Goal: Communication & Community: Ask a question

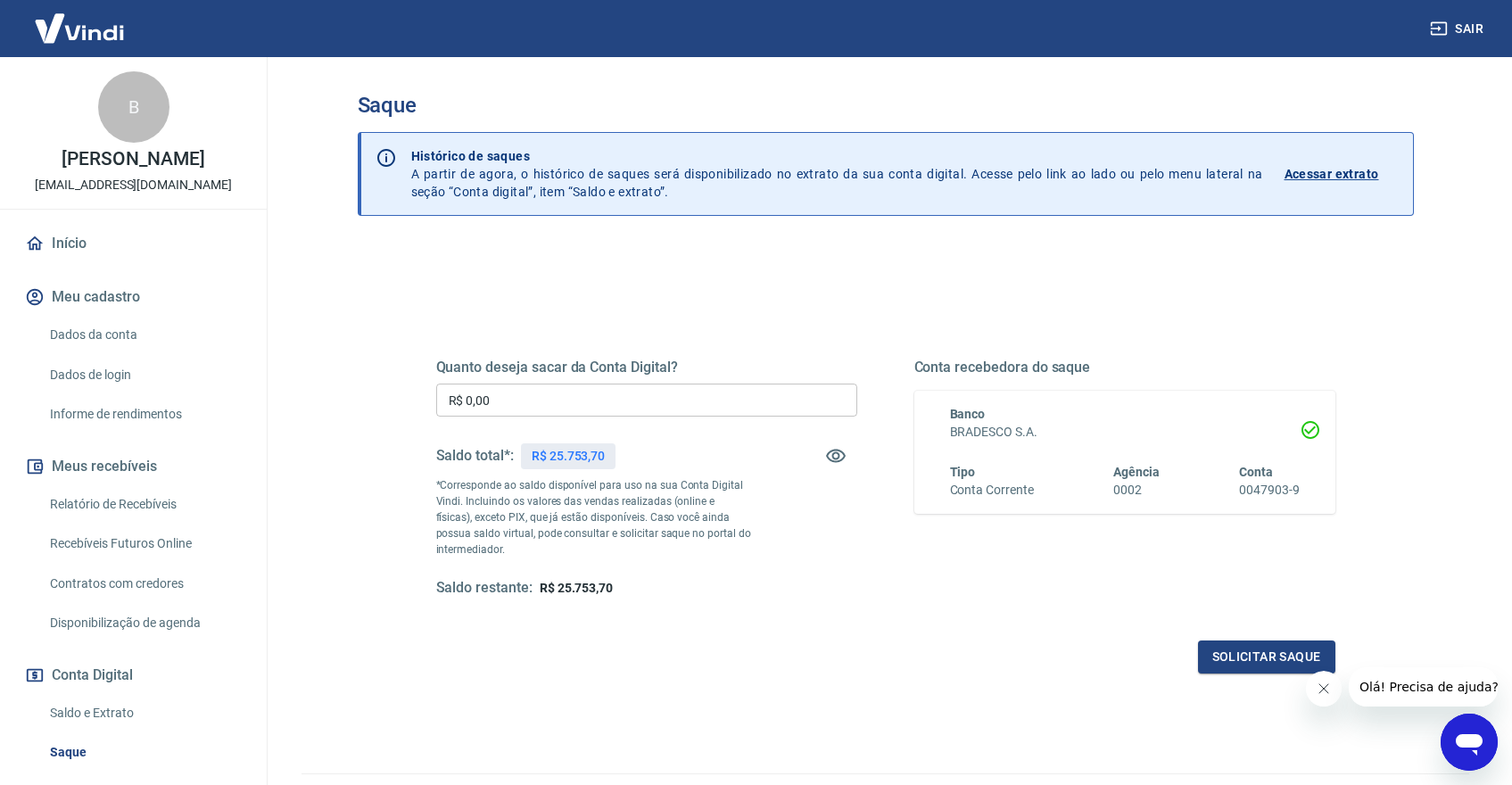
click at [571, 400] on input "R$ 0,00" at bounding box center [647, 400] width 422 height 33
type input "R$ 25.753,70"
click at [1218, 659] on button "Solicitar saque" at bounding box center [1267, 657] width 138 height 33
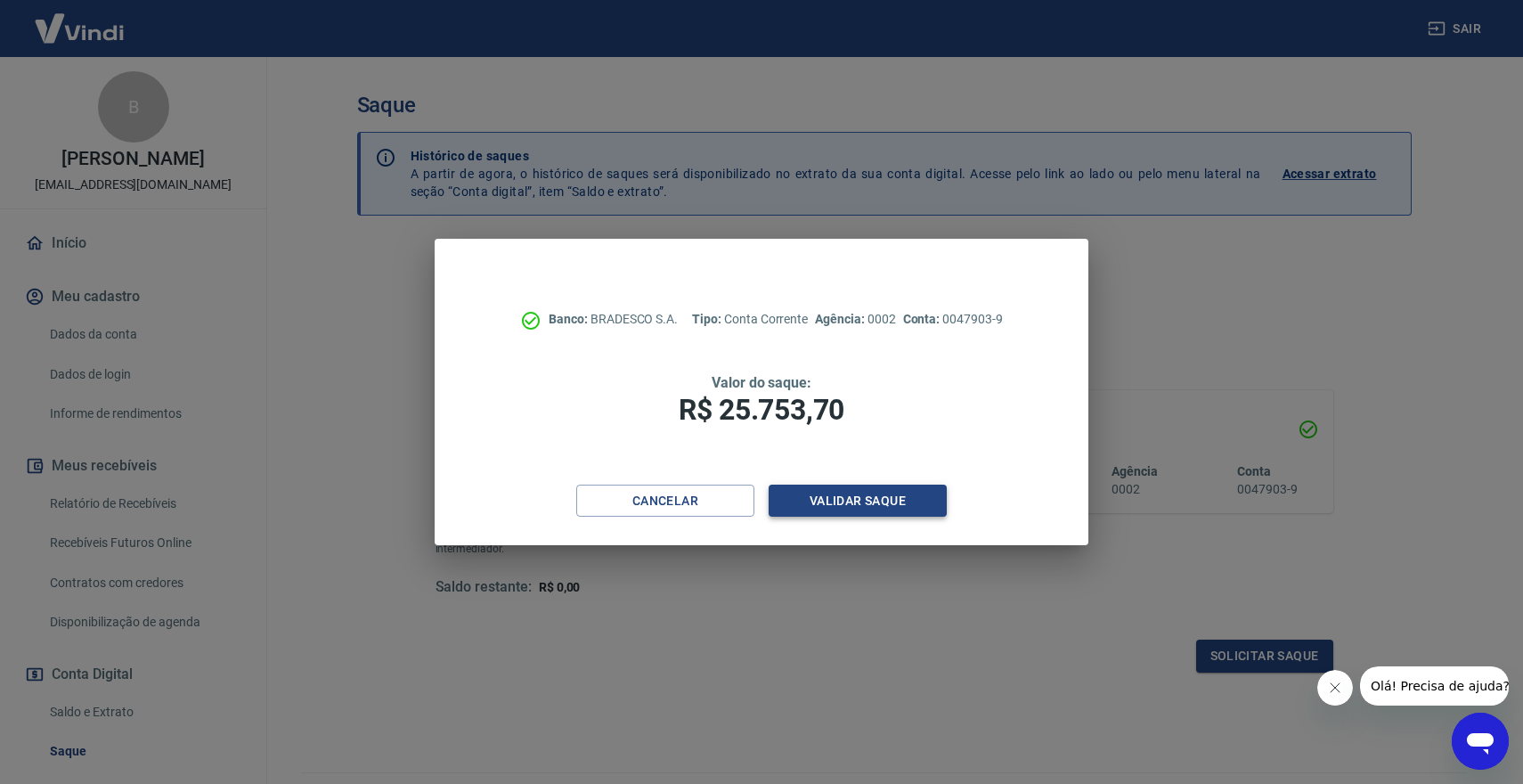
click at [881, 505] on button "Validar saque" at bounding box center [857, 501] width 178 height 33
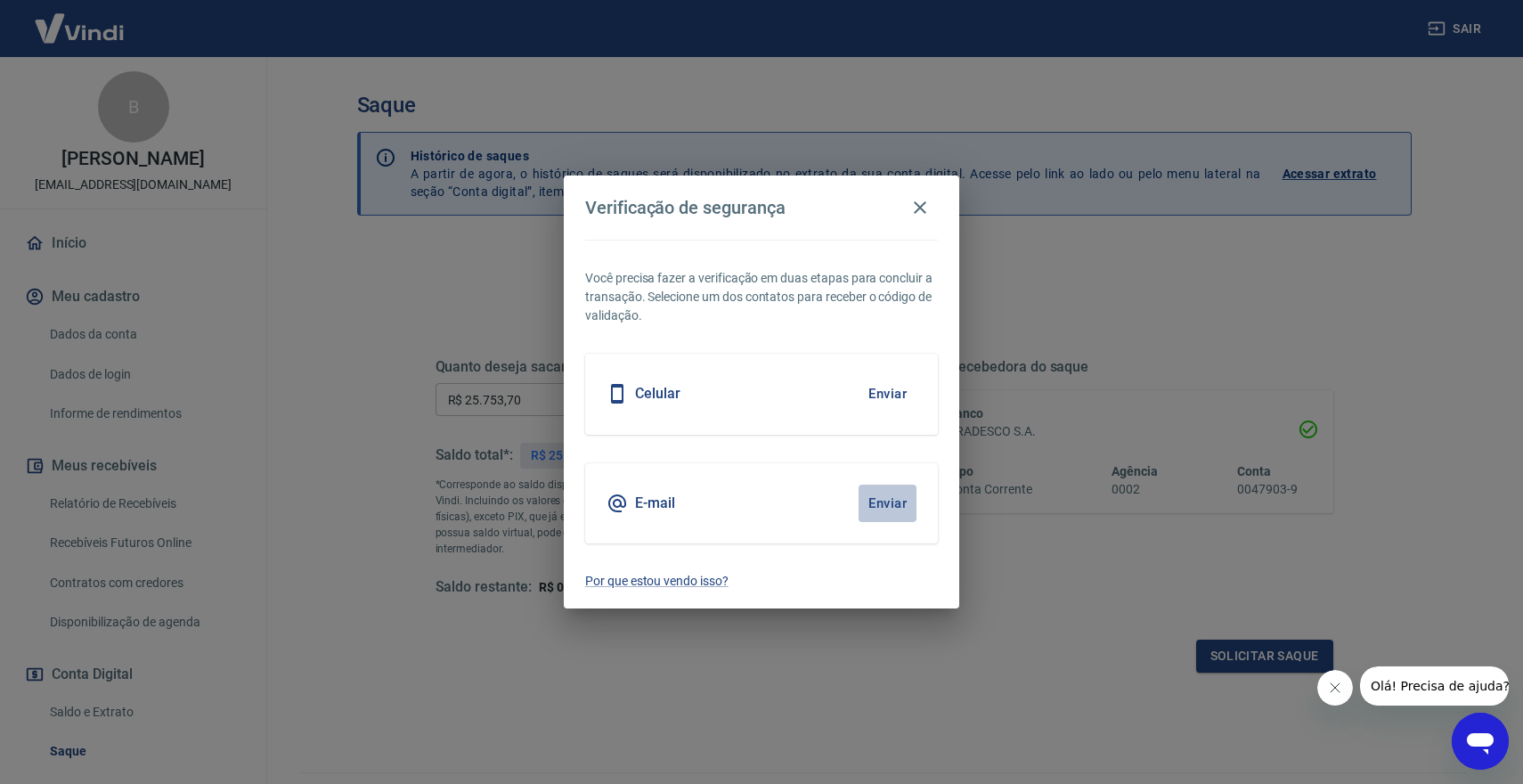
click at [874, 504] on button "Enviar" at bounding box center [888, 502] width 58 height 37
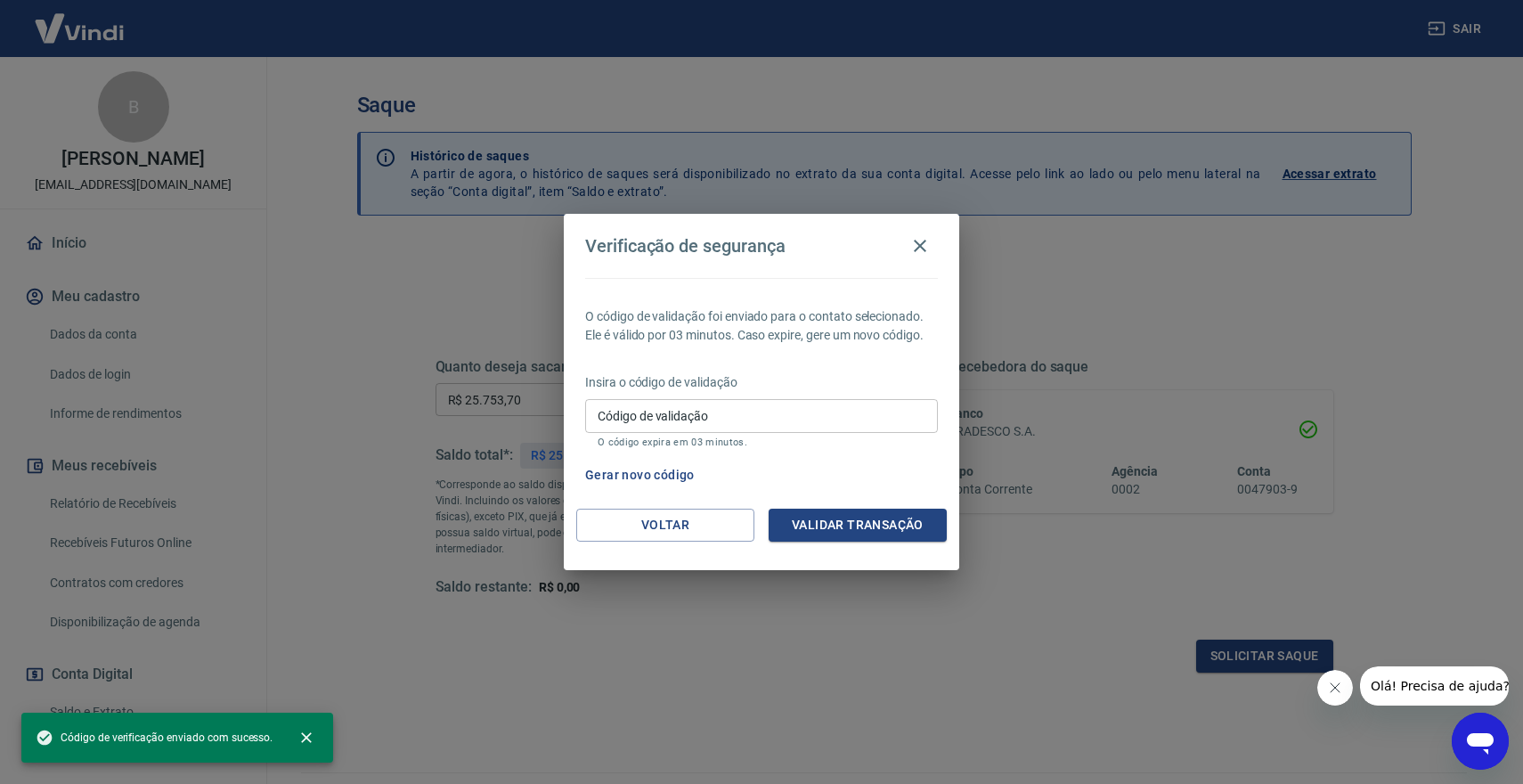
click at [707, 417] on input "Código de validação" at bounding box center [761, 415] width 353 height 33
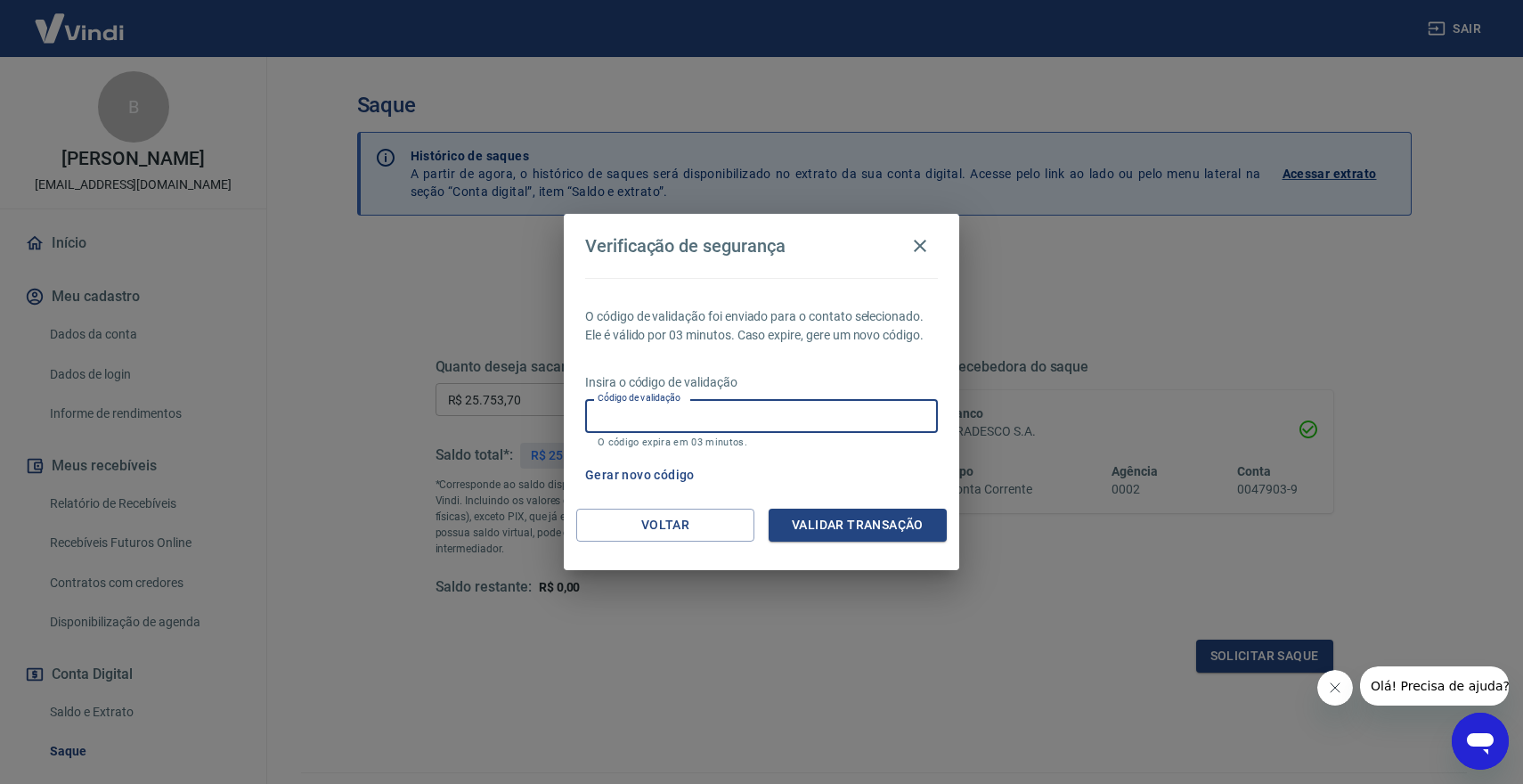
click at [700, 414] on input "Código de validação" at bounding box center [761, 415] width 353 height 33
type input "913851"
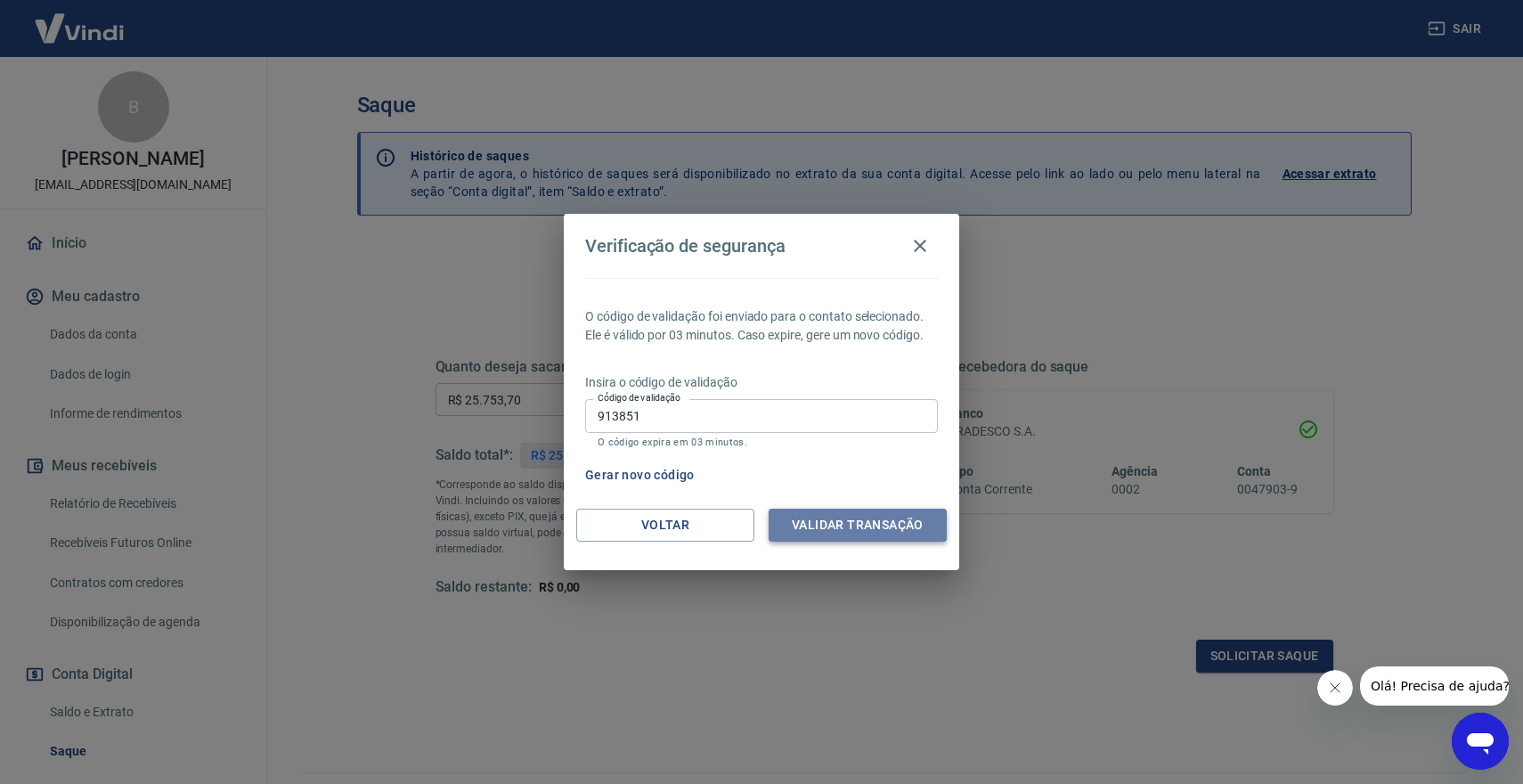
click at [856, 531] on button "Validar transação" at bounding box center [857, 525] width 178 height 33
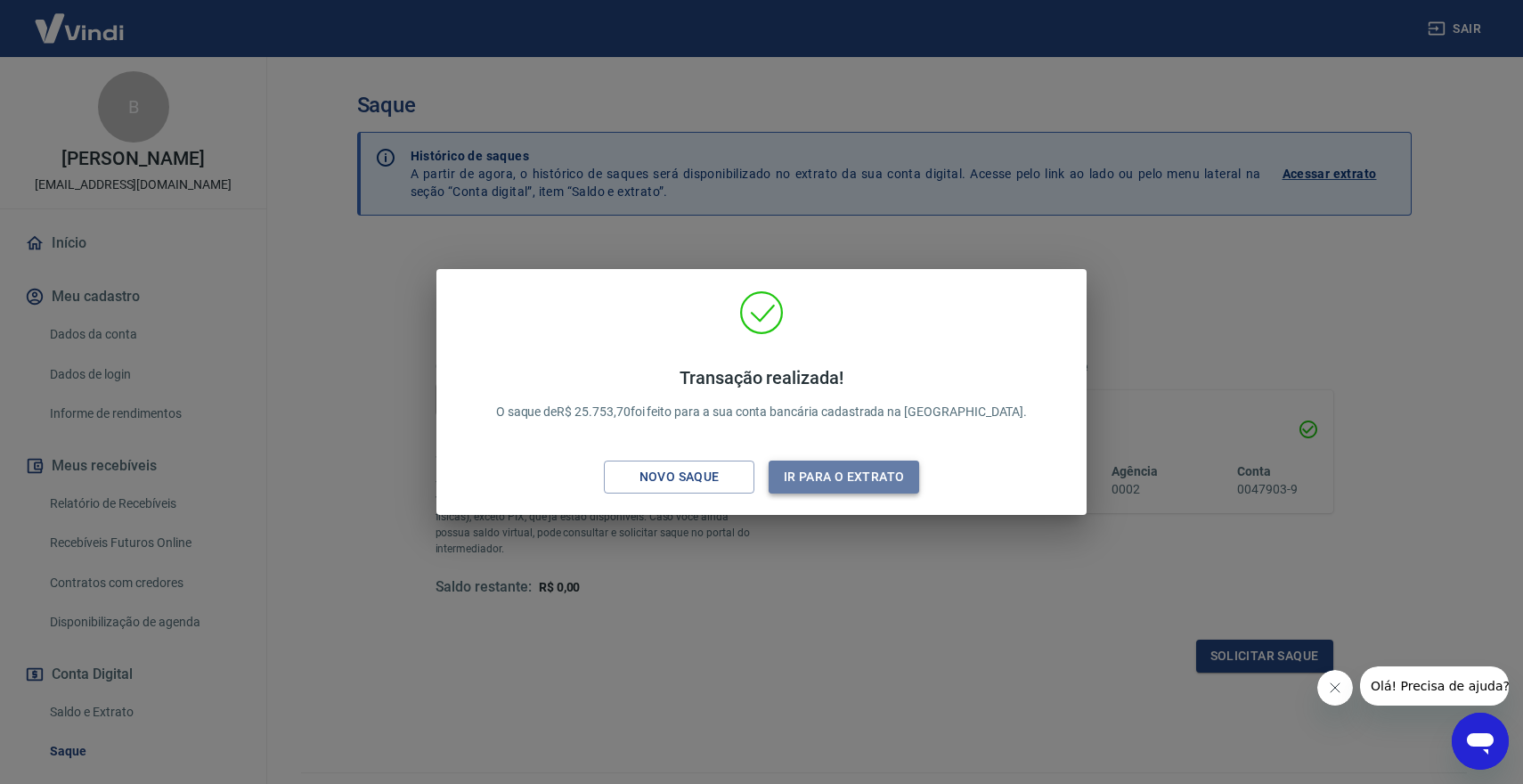
click at [811, 472] on button "Ir para o extrato" at bounding box center [844, 477] width 151 height 33
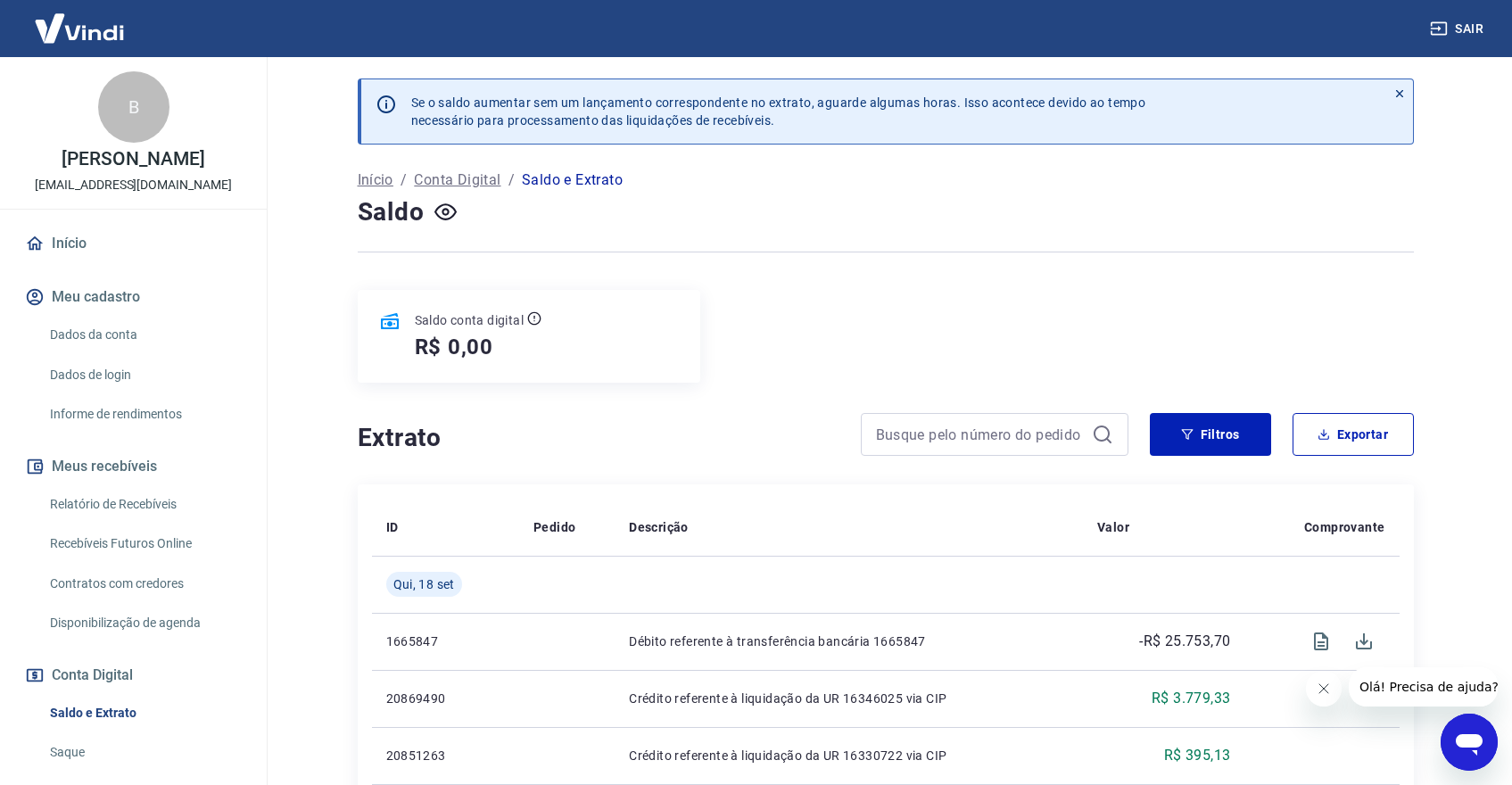
click at [1467, 721] on div "Abrir janela de mensagens" at bounding box center [1470, 742] width 54 height 54
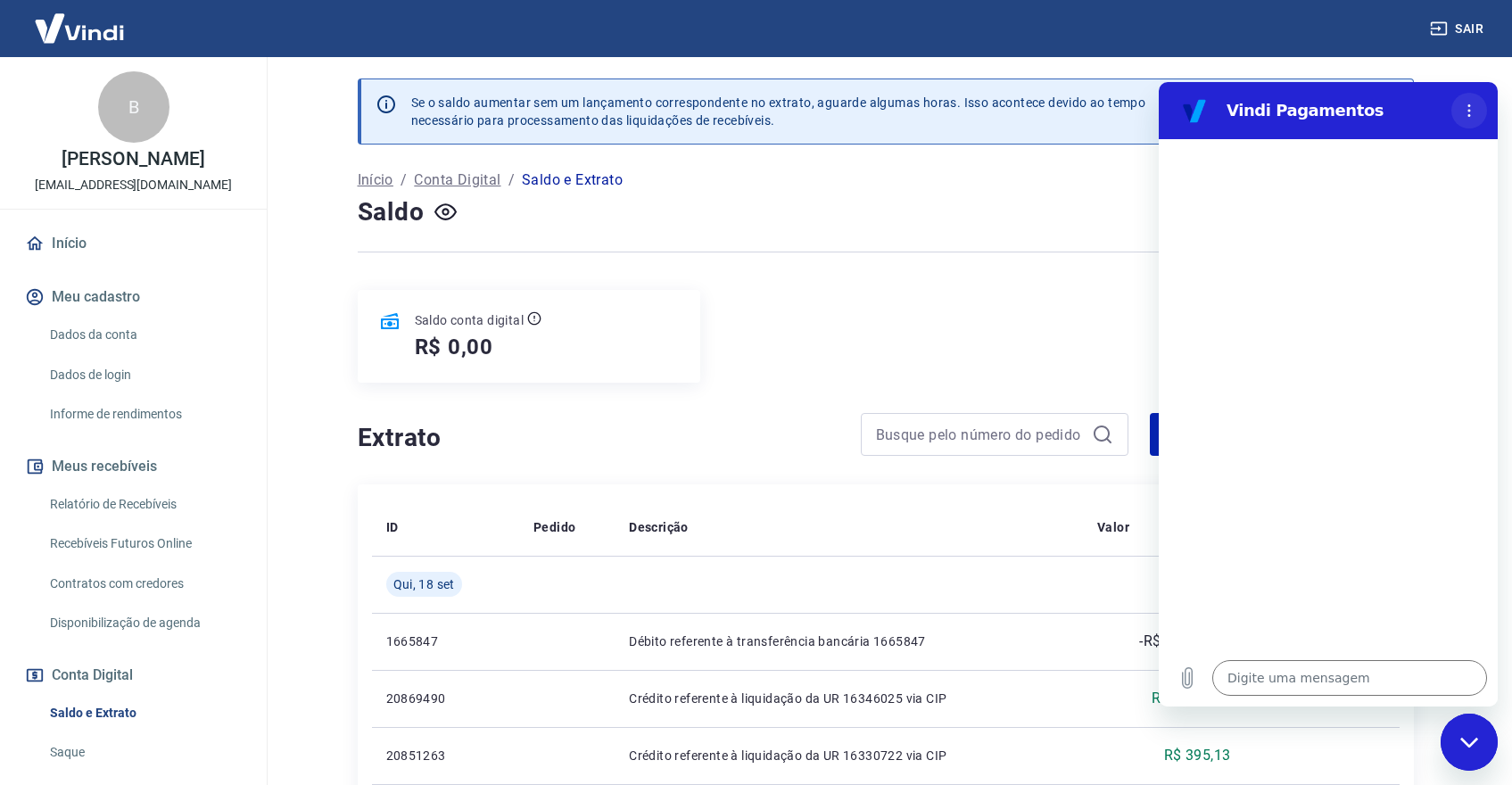
click at [1473, 114] on icon "Menu de opções" at bounding box center [1469, 111] width 14 height 14
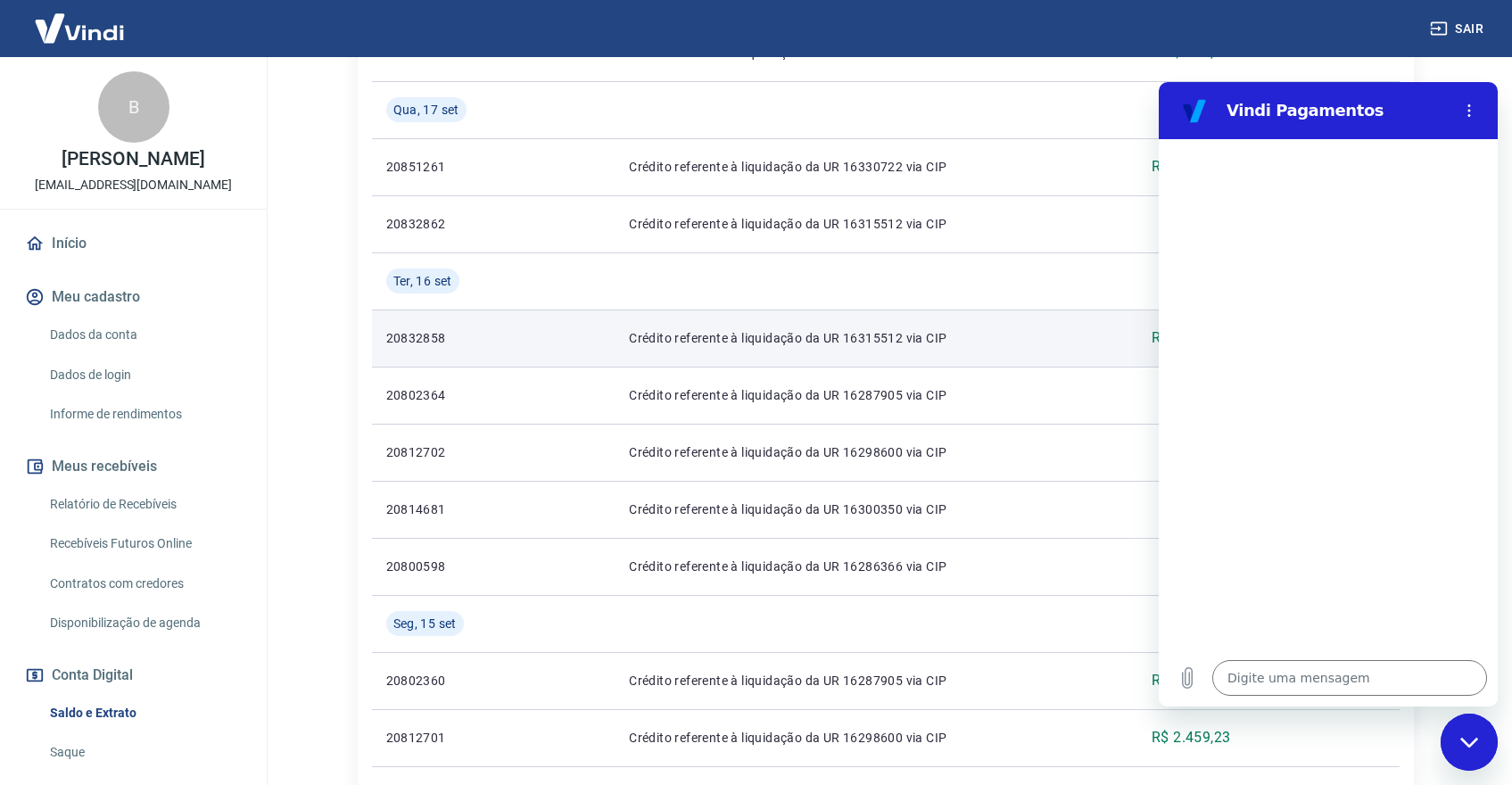
scroll to position [495, 0]
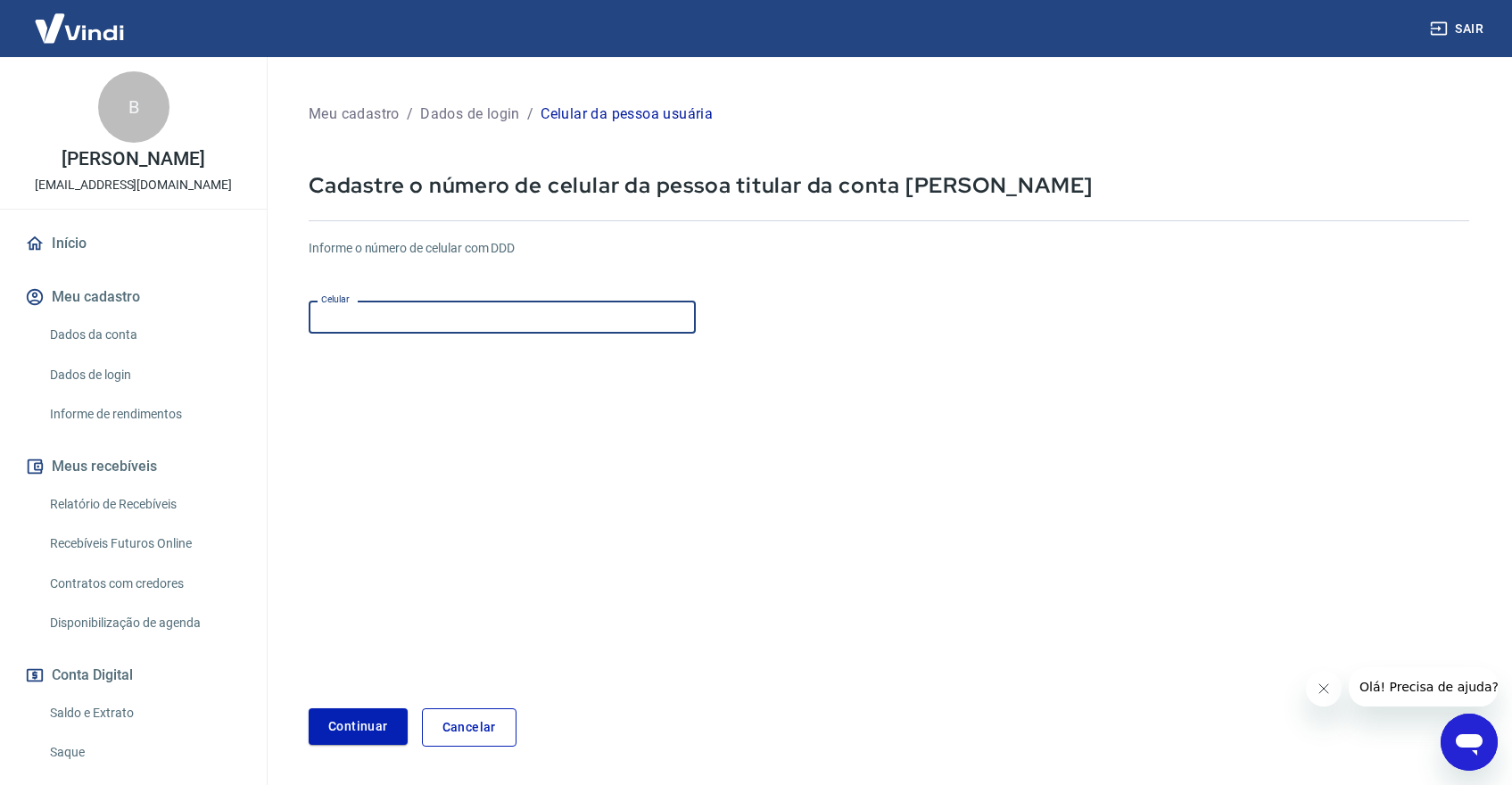
click at [431, 325] on input "Celular" at bounding box center [502, 317] width 387 height 33
type input "(14"
click at [468, 721] on link "Cancelar" at bounding box center [469, 727] width 94 height 38
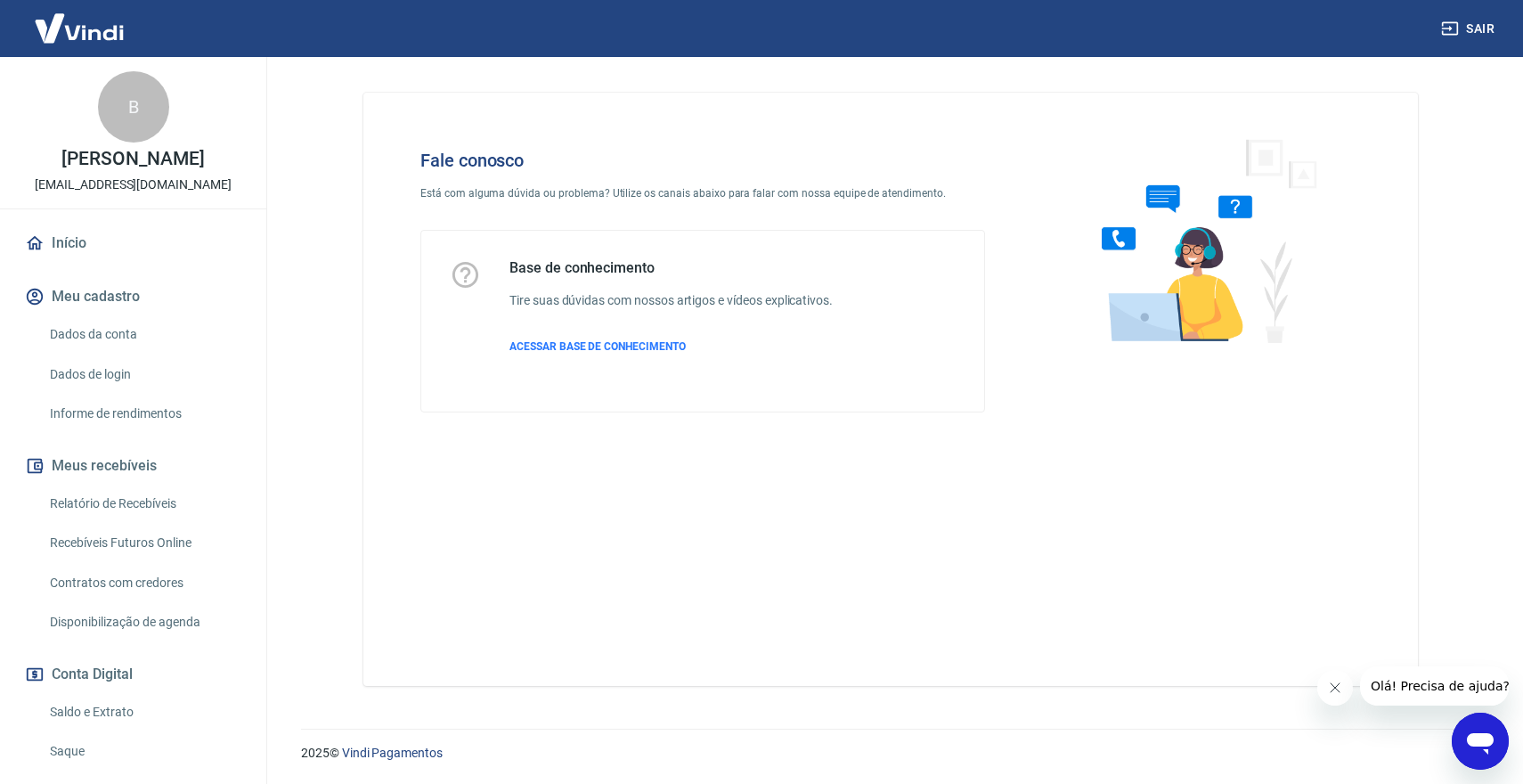
click at [1477, 735] on icon "Abrir janela de mensagens" at bounding box center [1481, 744] width 27 height 21
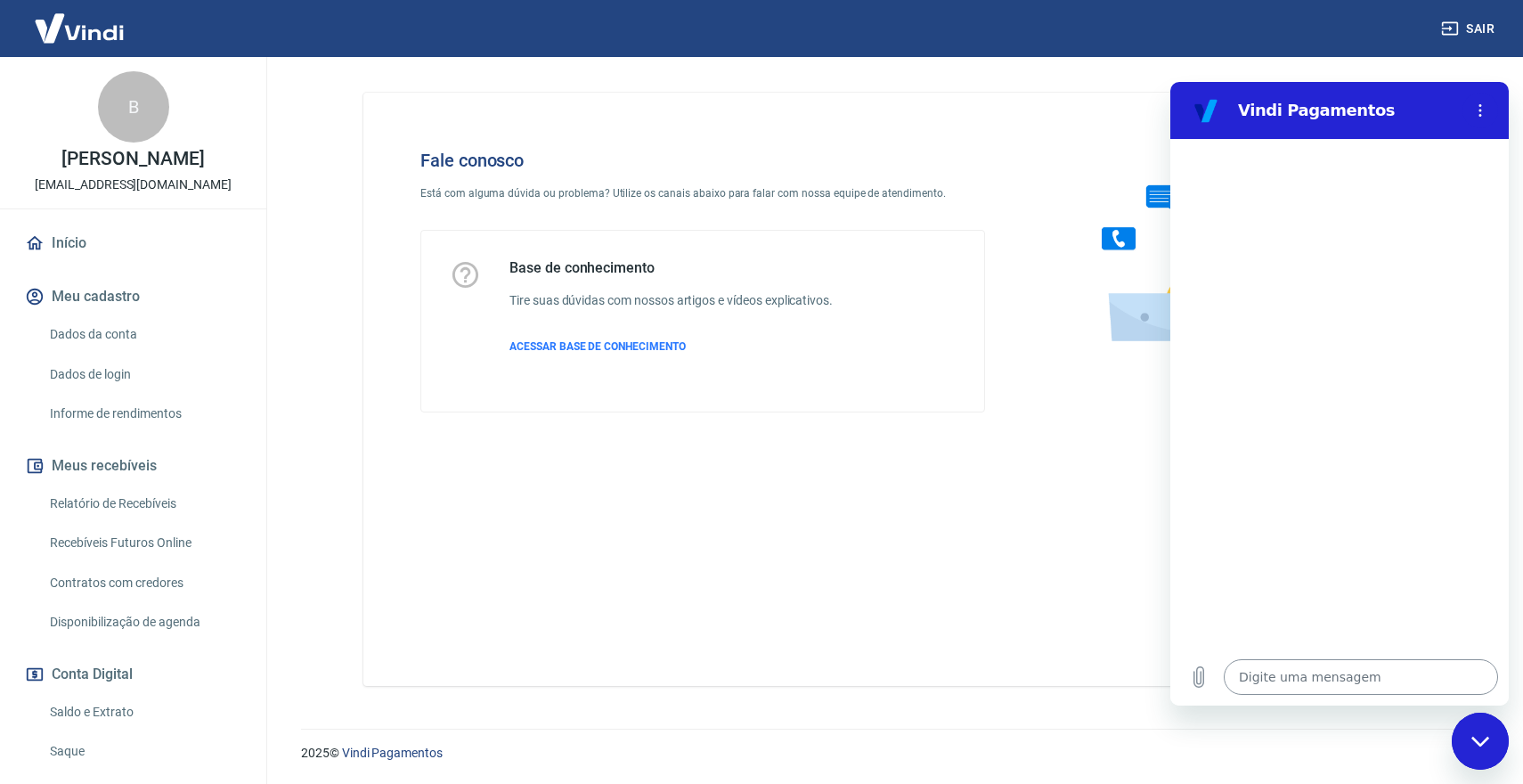
click at [1309, 669] on textarea at bounding box center [1361, 676] width 274 height 36
type textarea "B"
type textarea "x"
type textarea "Bo"
type textarea "x"
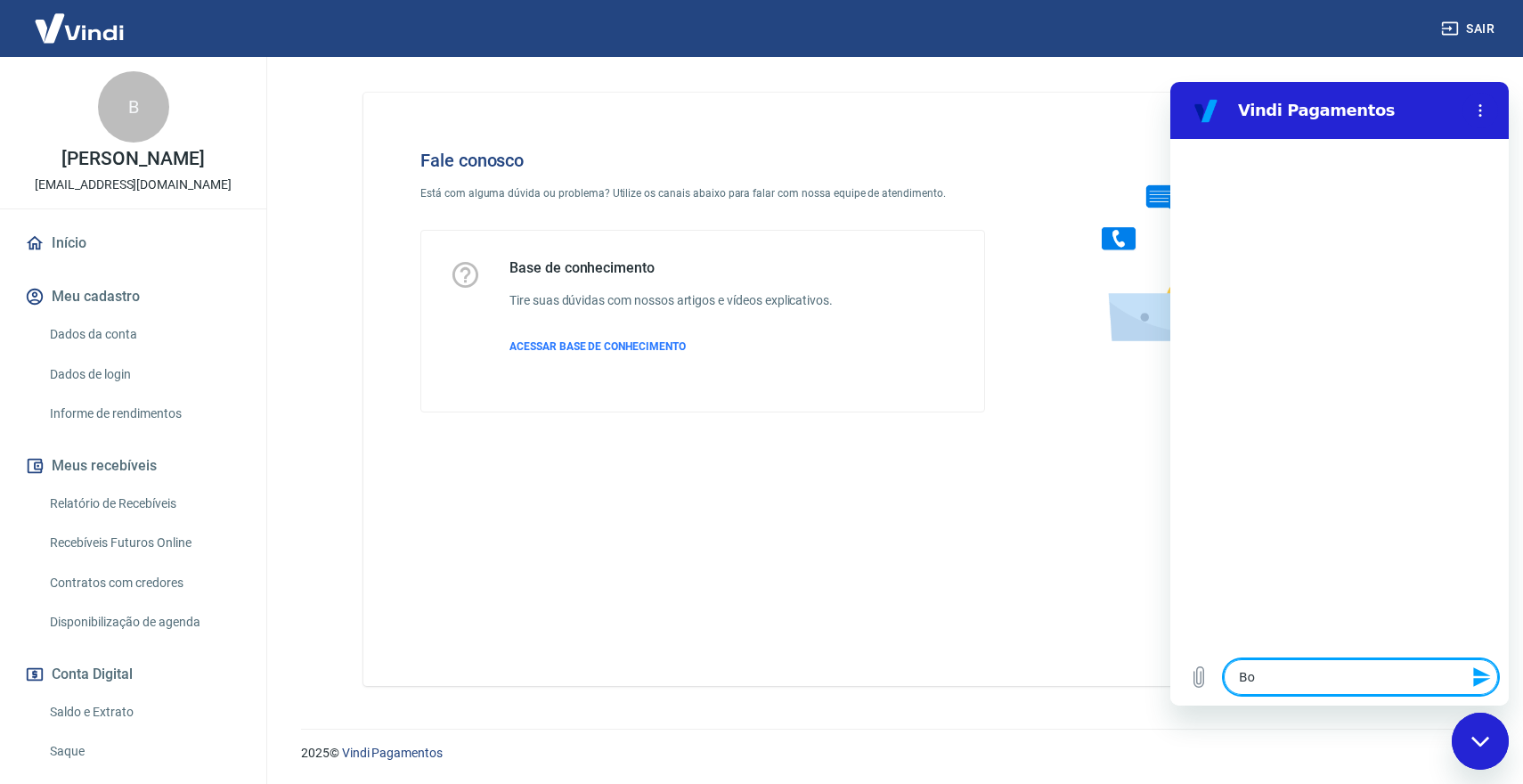
type textarea "Boa"
type textarea "x"
type textarea "Boa"
type textarea "x"
type textarea "Boa n"
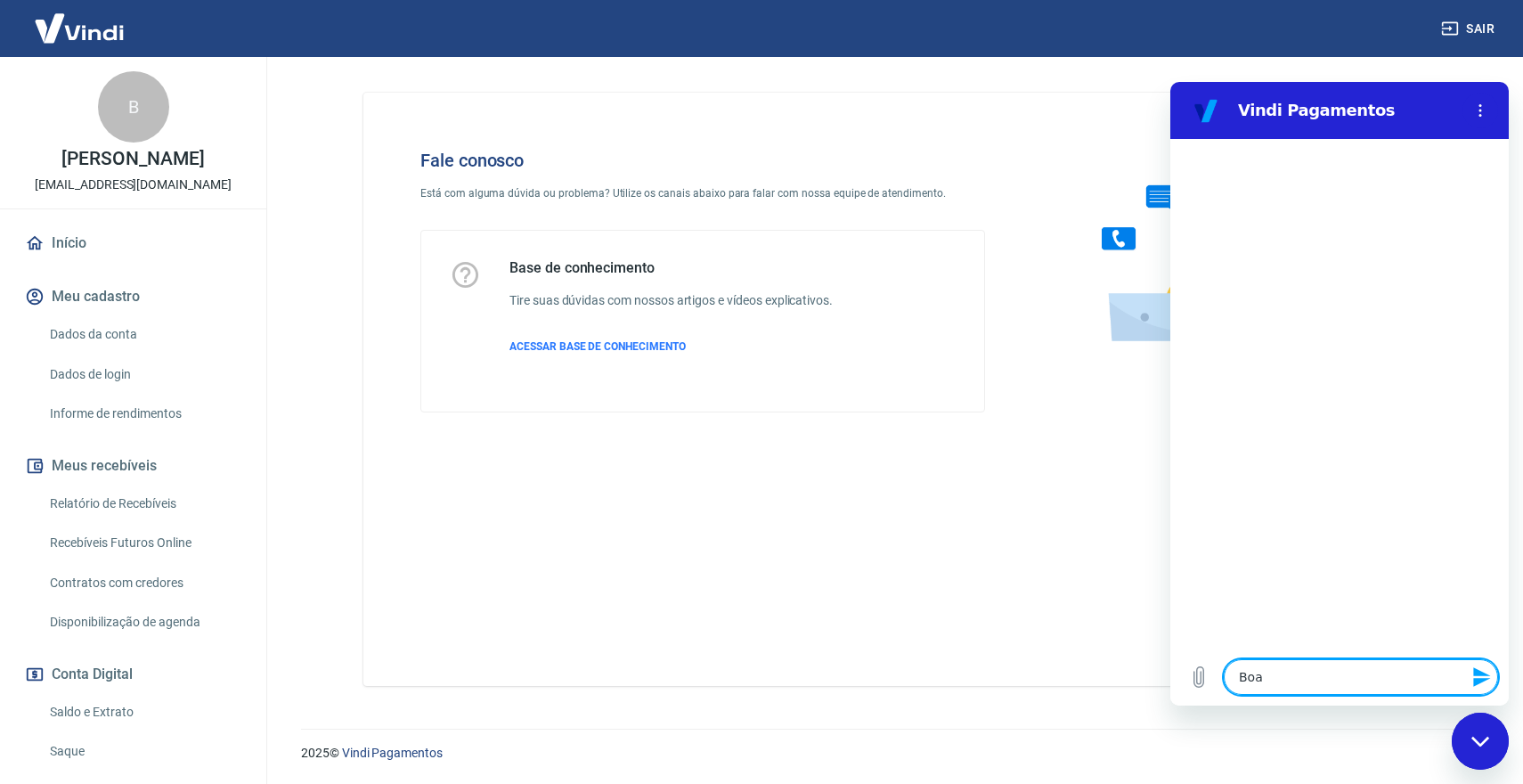
type textarea "x"
type textarea "Boa no"
type textarea "x"
type textarea "Boa noi"
type textarea "x"
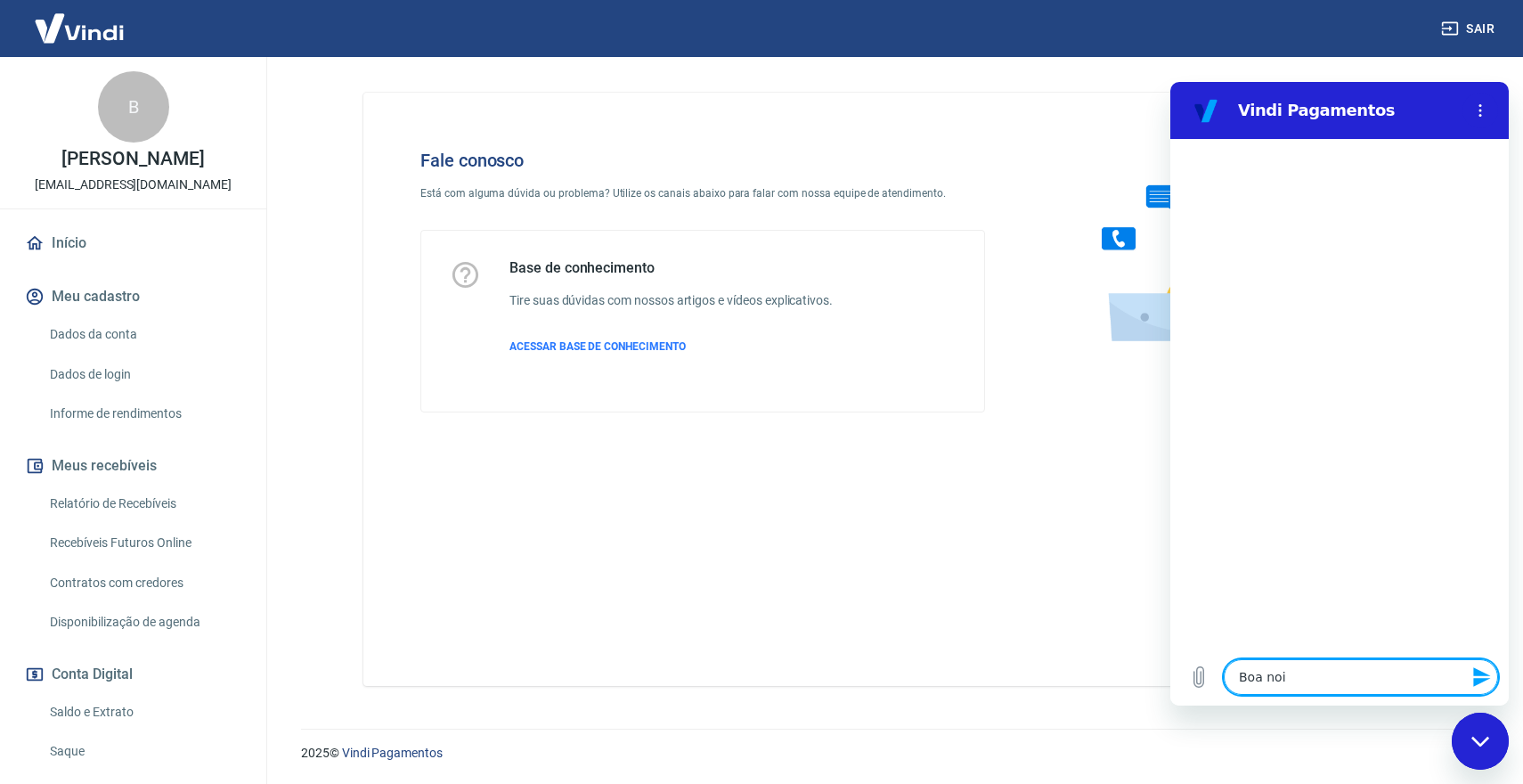
type textarea "Boa noit"
type textarea "x"
type textarea "Boa noite"
type textarea "x"
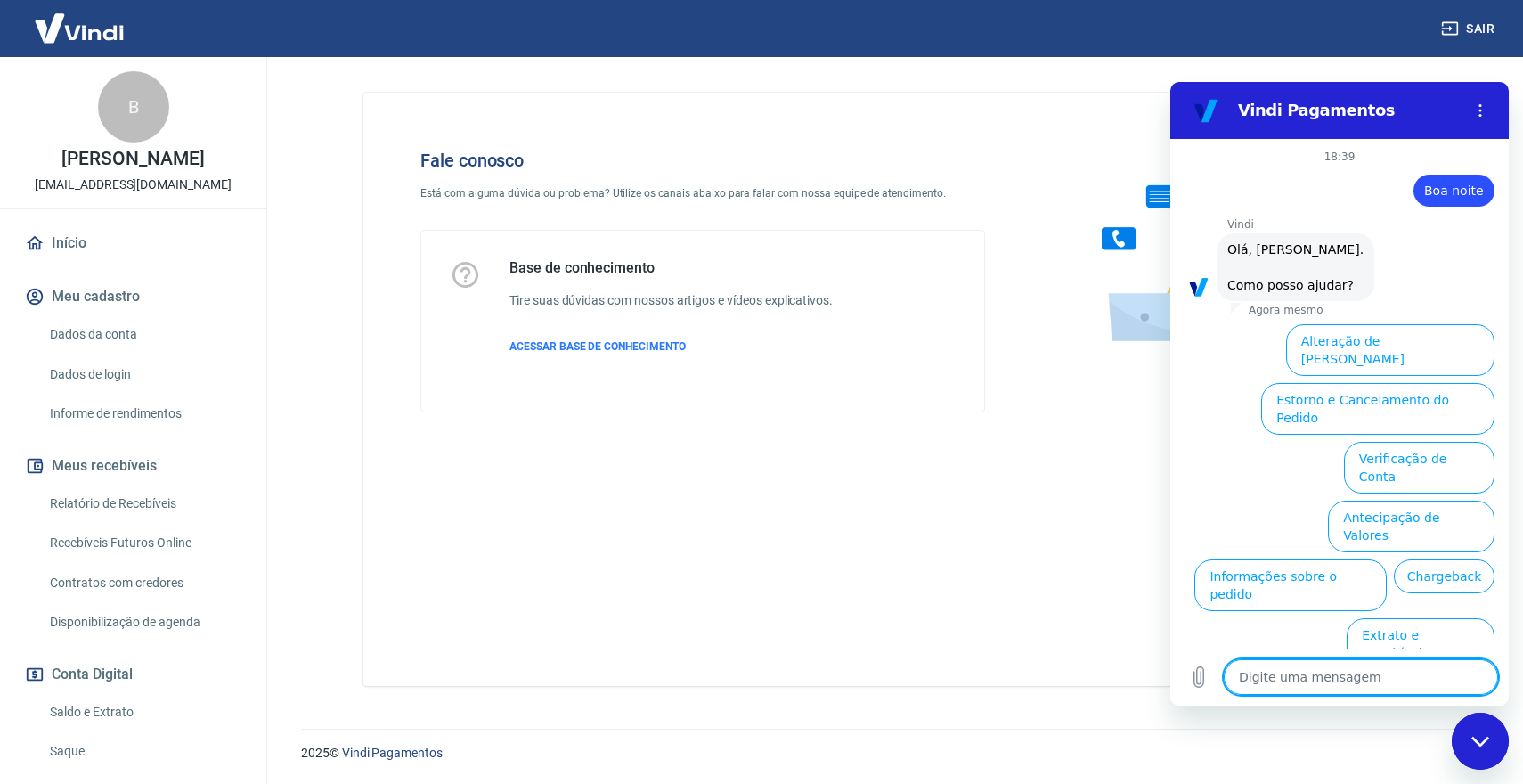
scroll to position [60, 0]
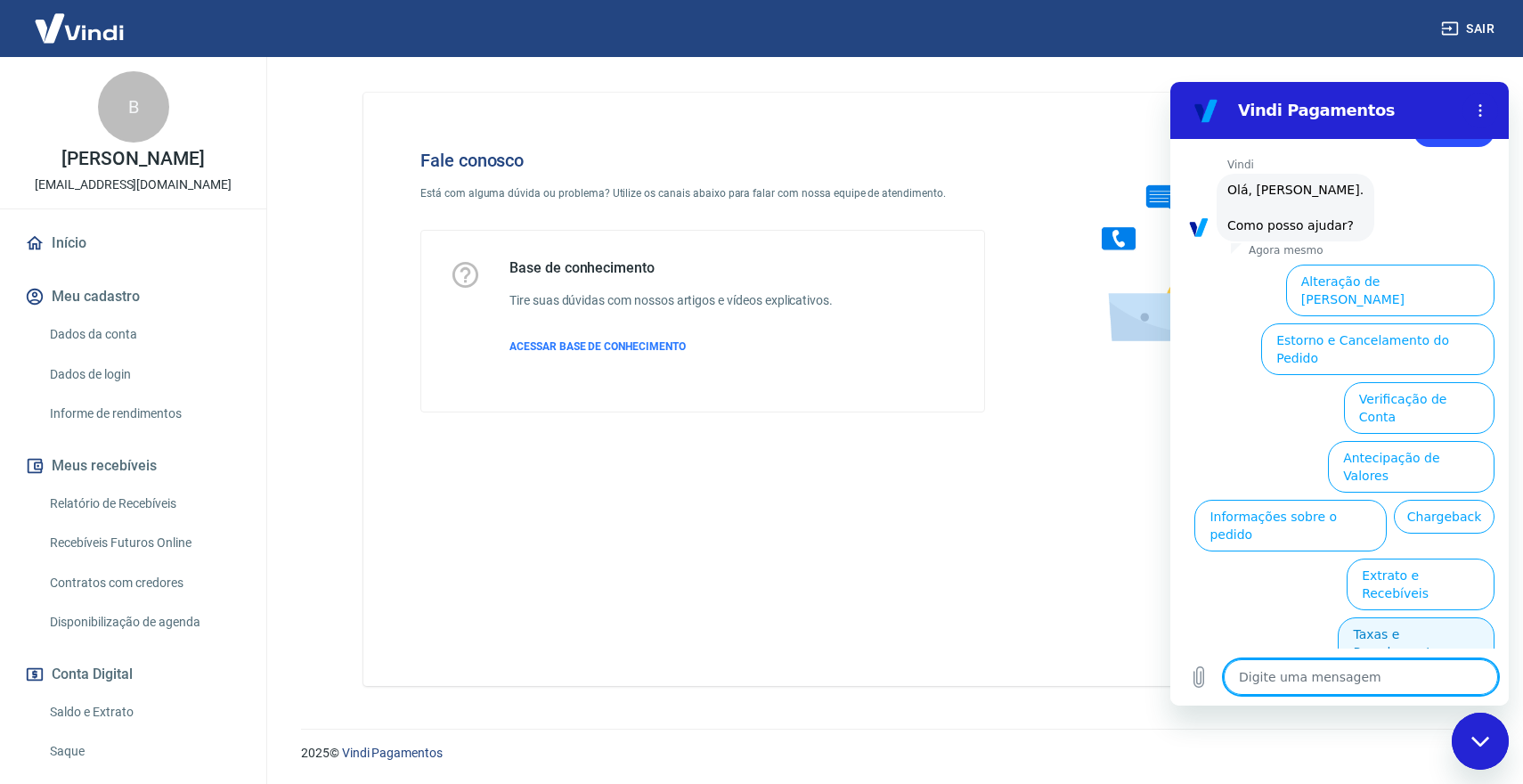
click at [1394, 617] on button "Taxas e Parcelamento" at bounding box center [1415, 643] width 157 height 52
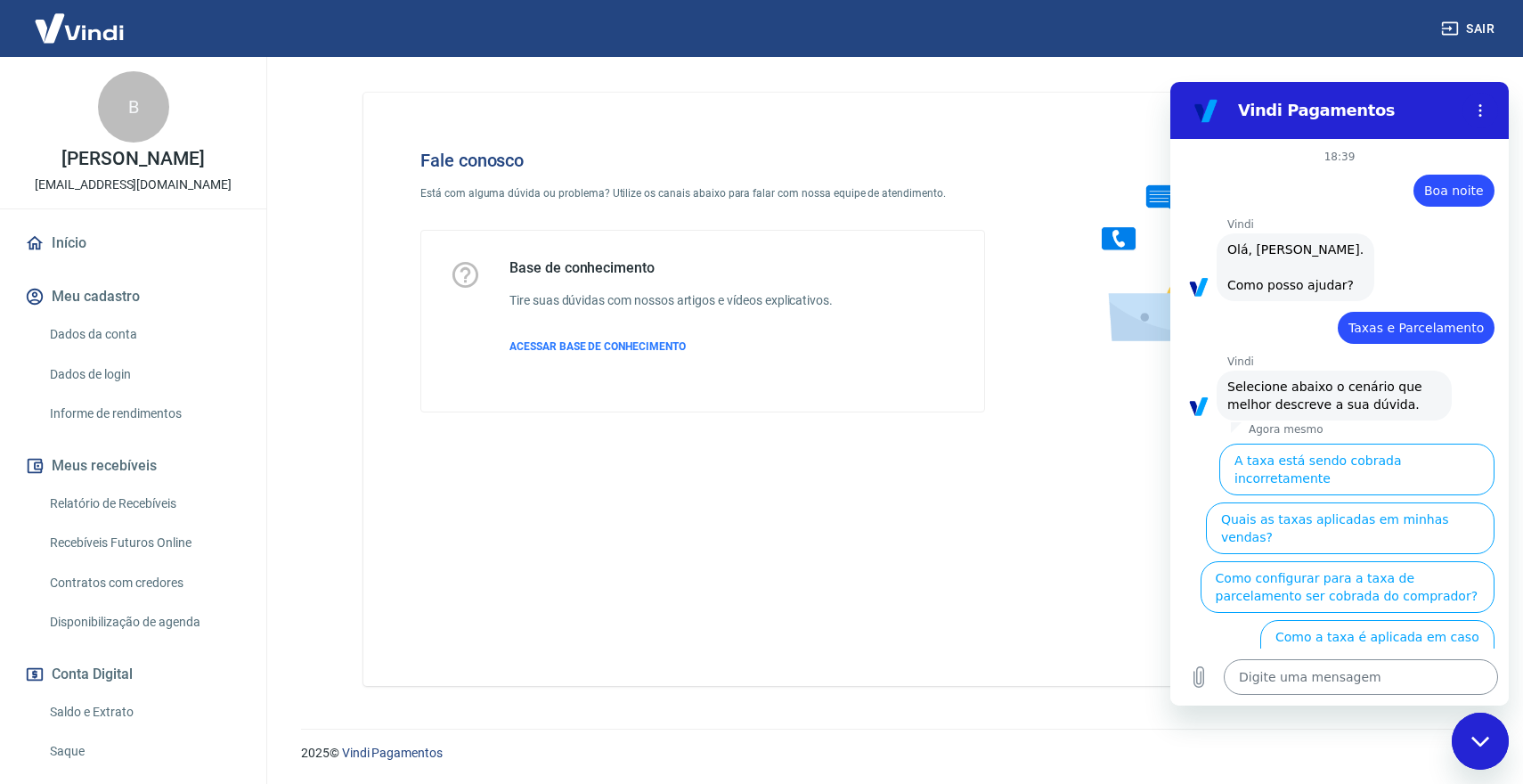
scroll to position [51, 0]
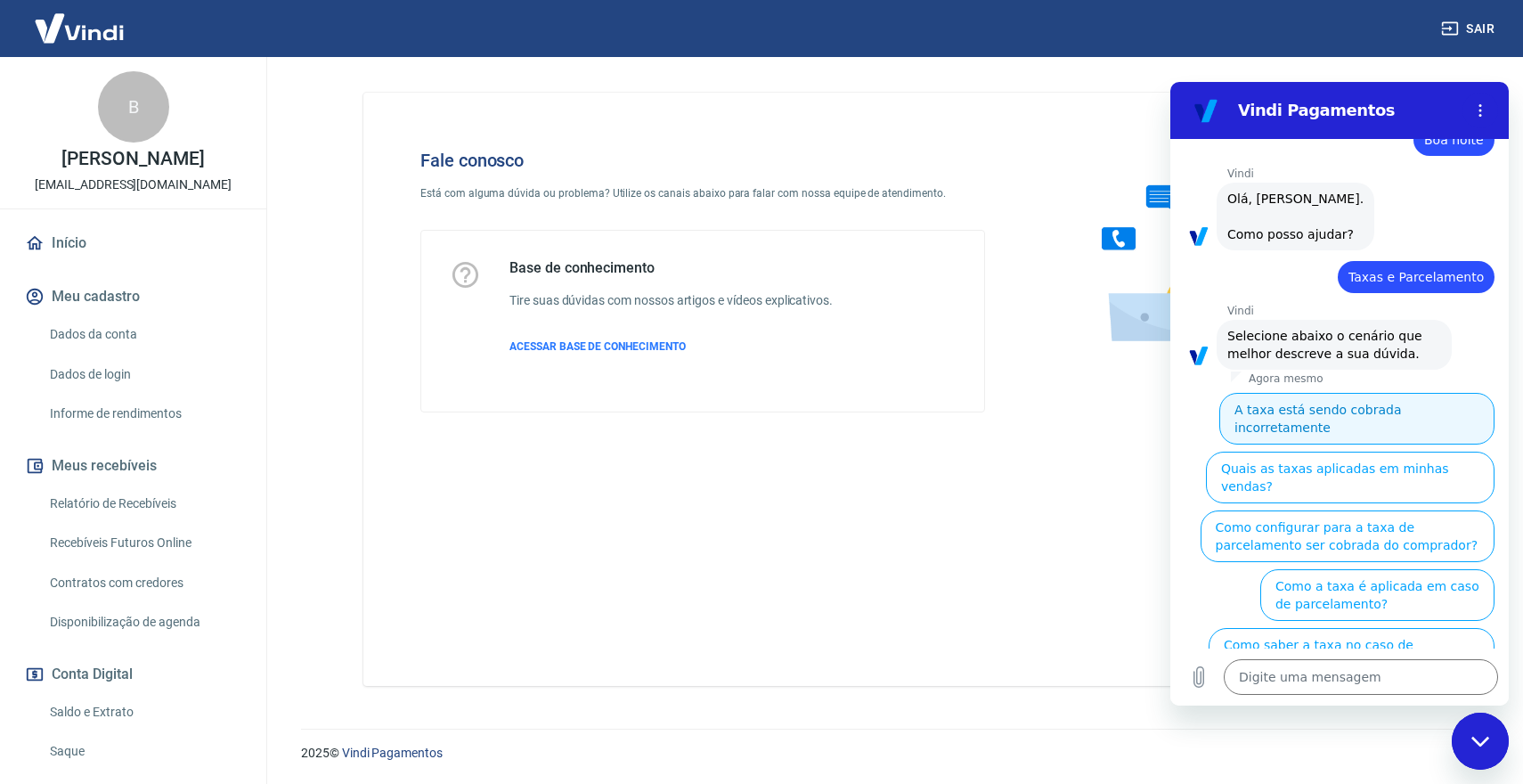
click at [1351, 427] on button "A taxa está sendo cobrada incorretamente" at bounding box center [1357, 419] width 275 height 52
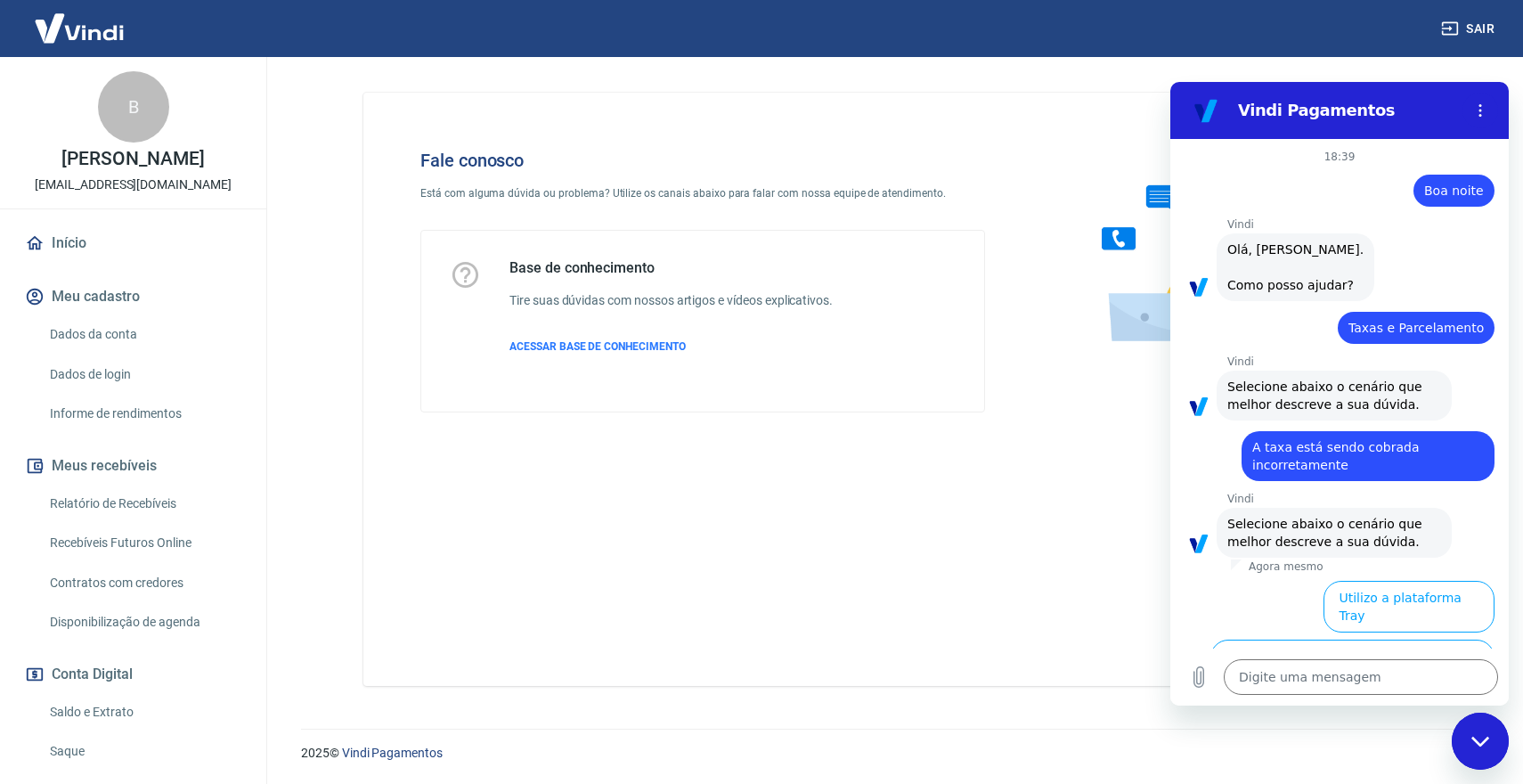
scroll to position [30, 0]
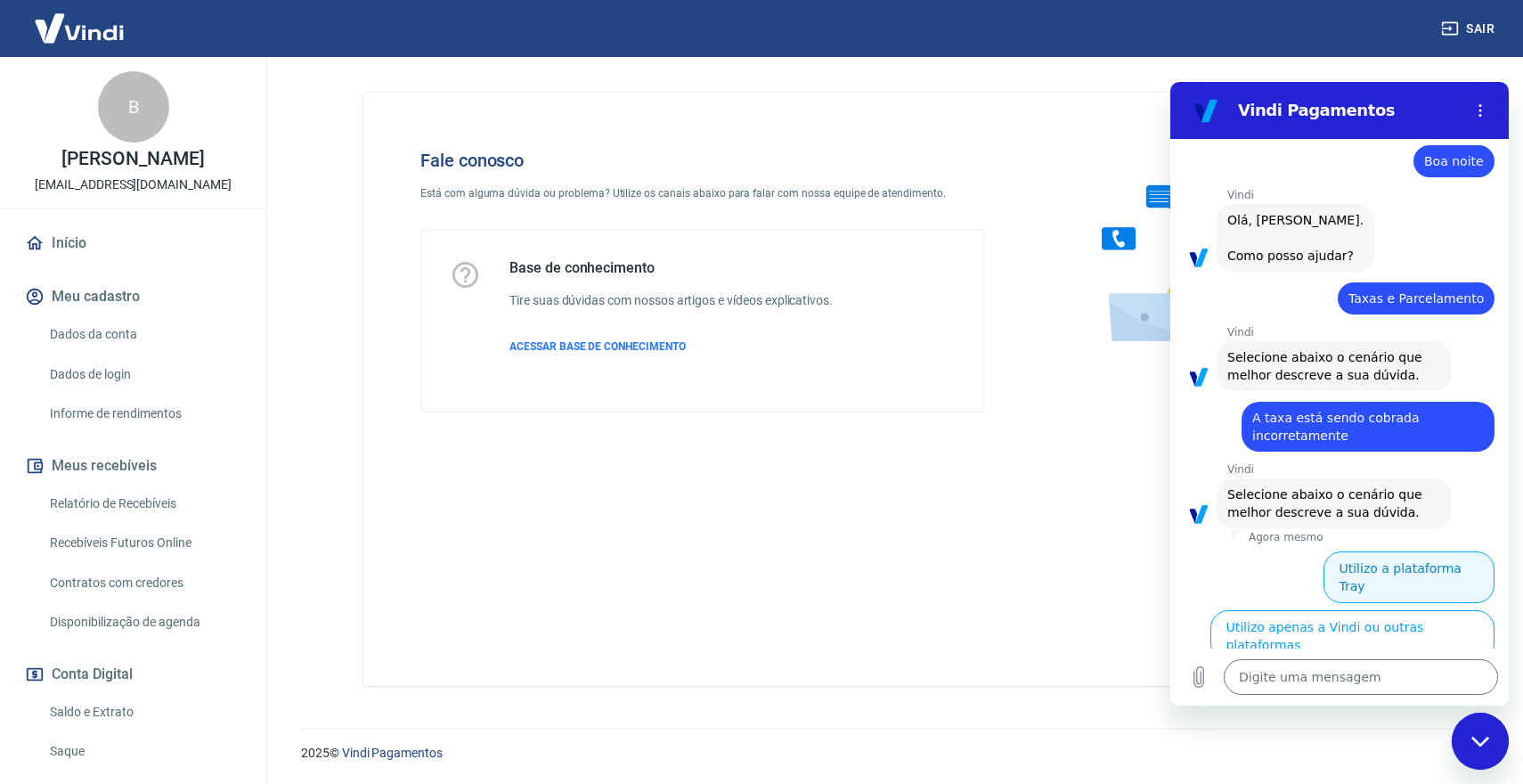
click at [1404, 585] on button "Utilizo a plataforma Tray" at bounding box center [1409, 577] width 171 height 52
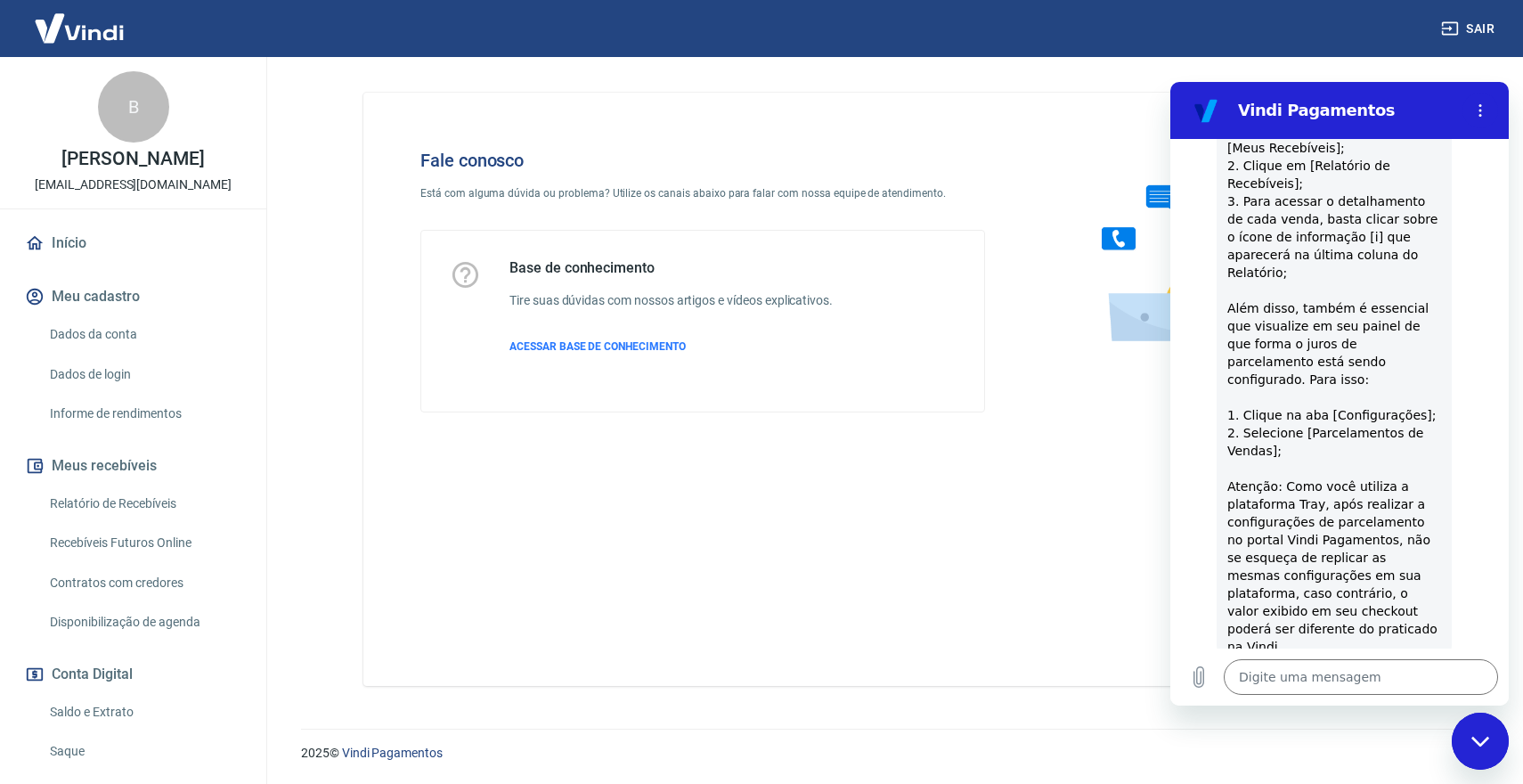
scroll to position [1205, 0]
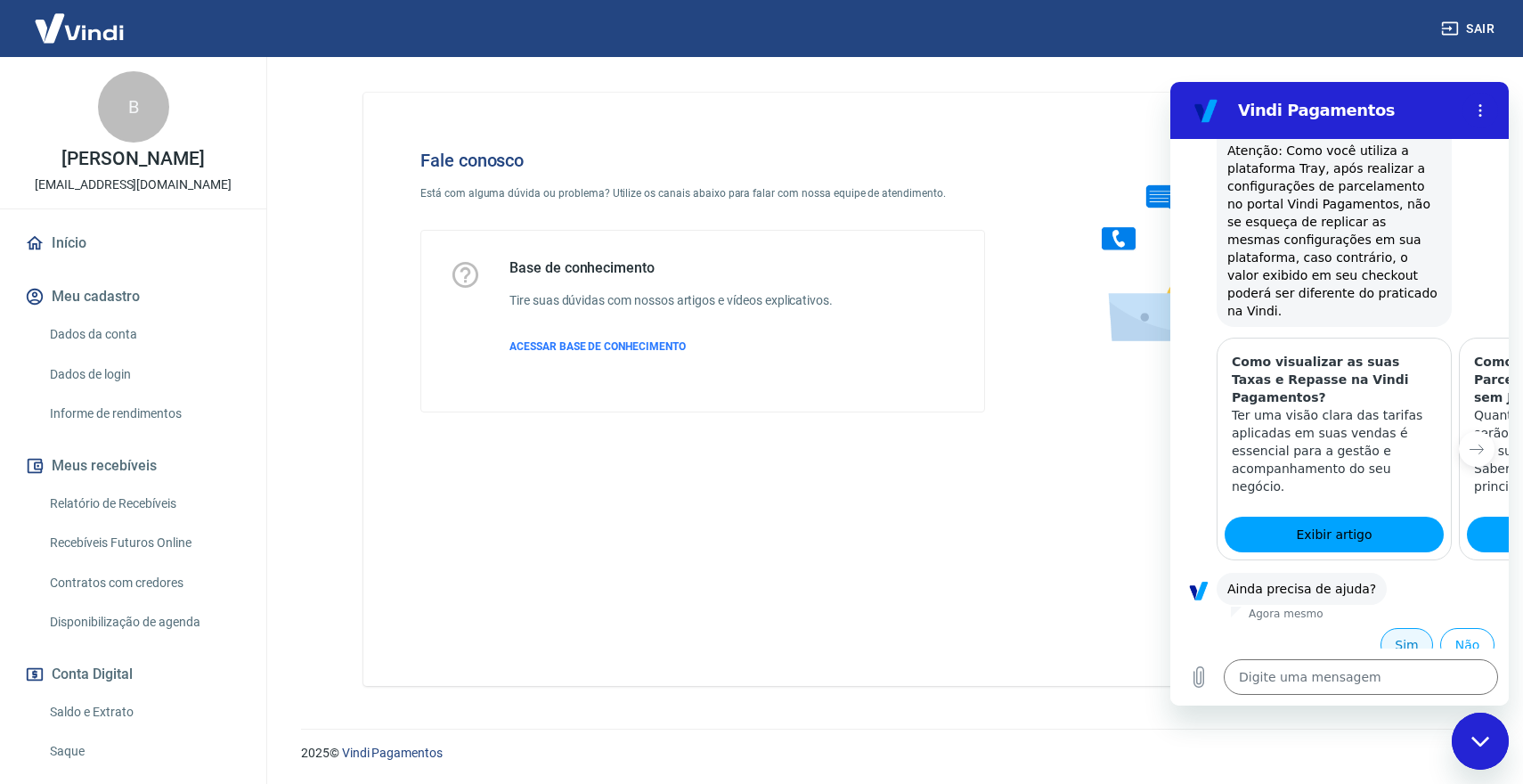
click at [1399, 629] on button "Sim" at bounding box center [1407, 644] width 53 height 34
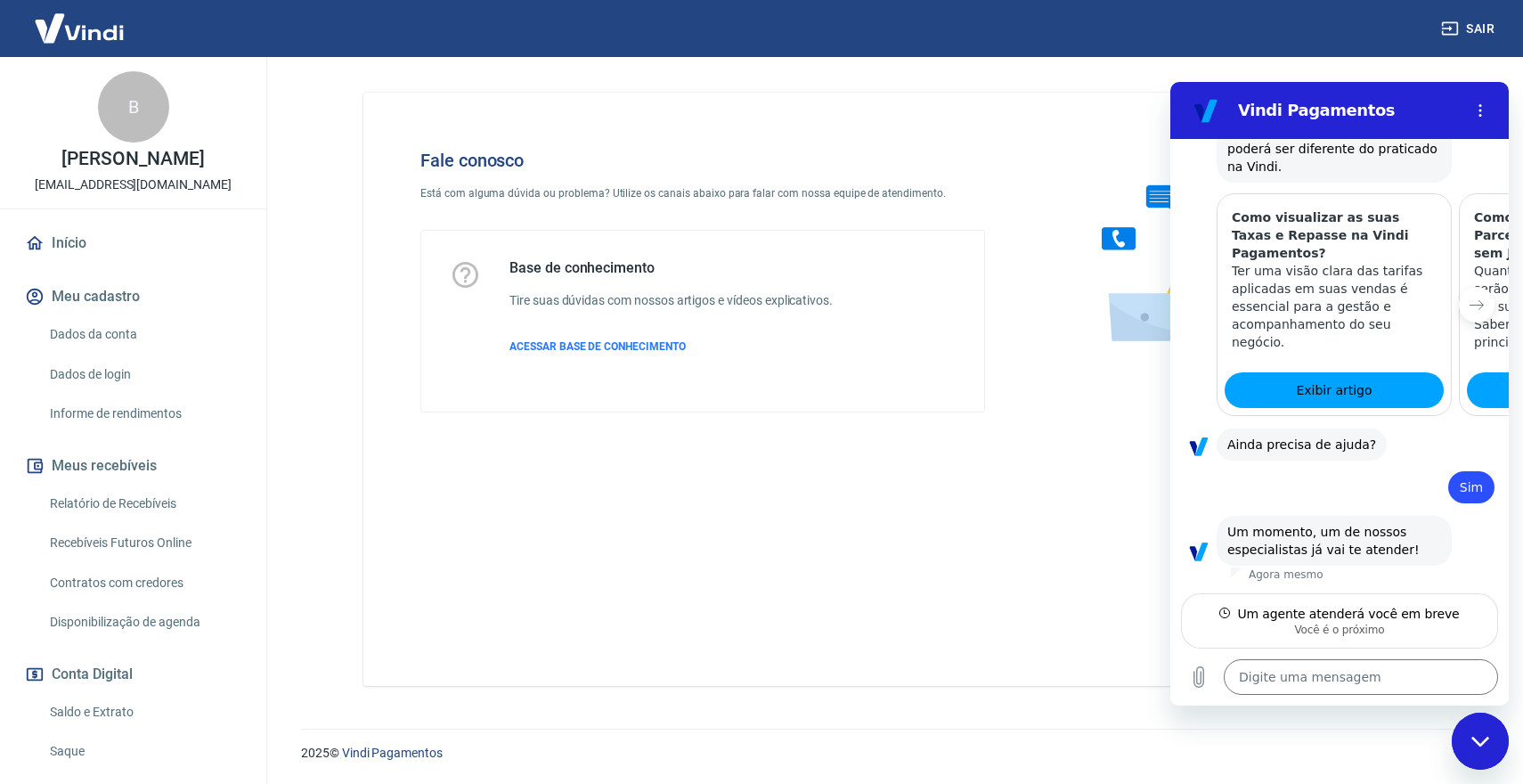
scroll to position [1332, 0]
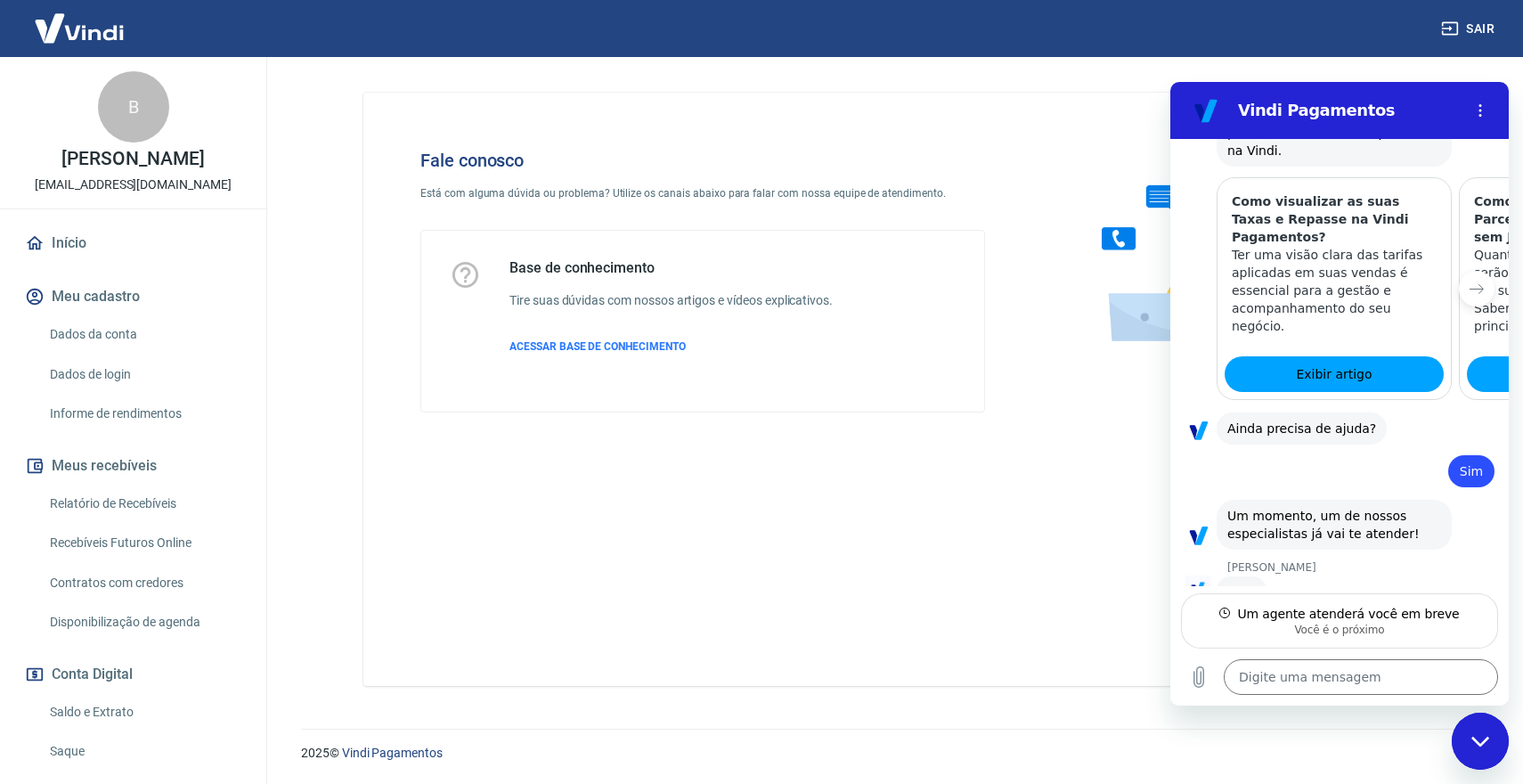
type textarea "x"
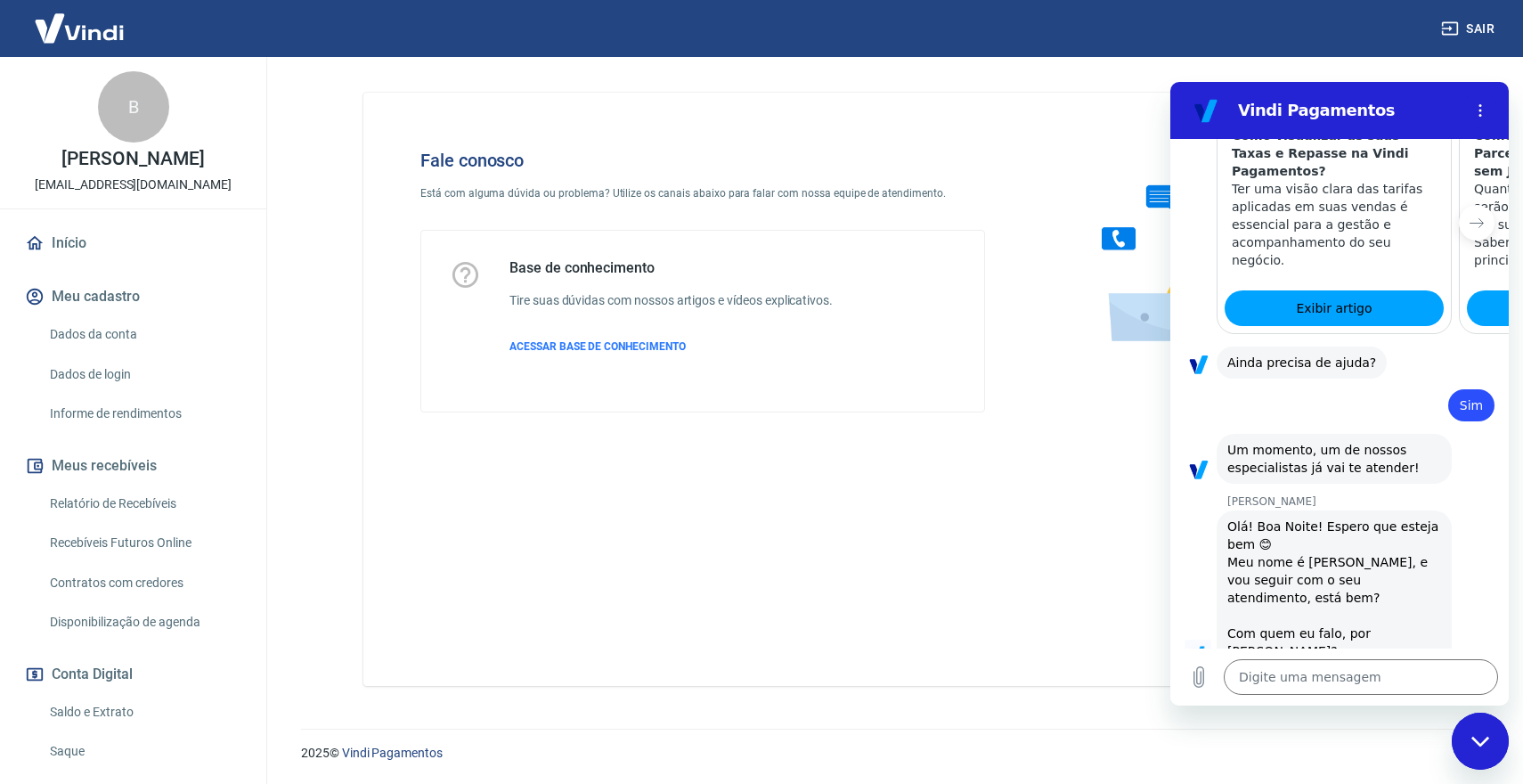
scroll to position [1434, 0]
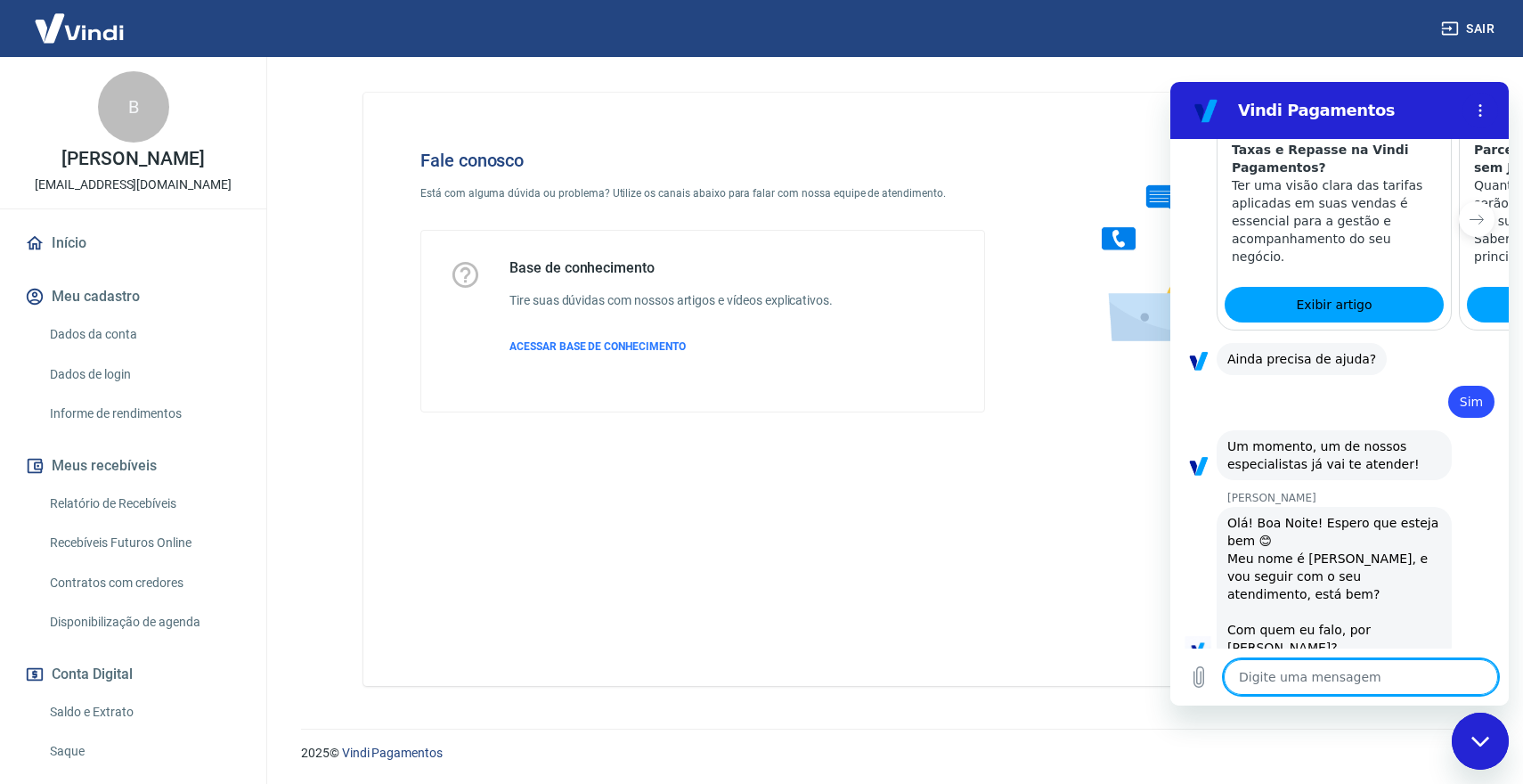
click at [1339, 681] on textarea at bounding box center [1361, 676] width 274 height 36
type textarea "O"
type textarea "x"
type textarea "Oi"
type textarea "x"
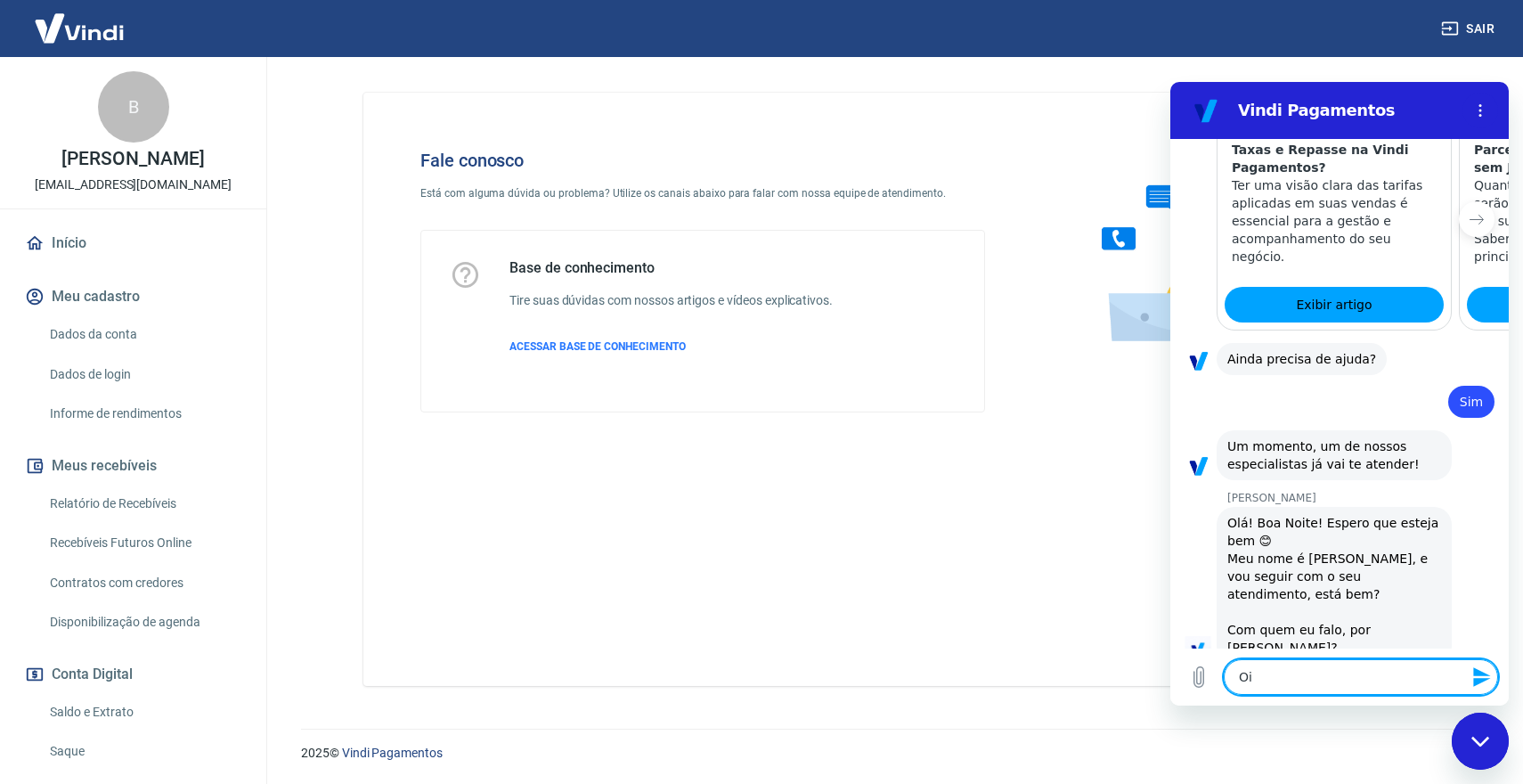
type textarea "Oi"
type textarea "x"
type textarea "Oi M"
type textarea "x"
type textarea "Oi Ma"
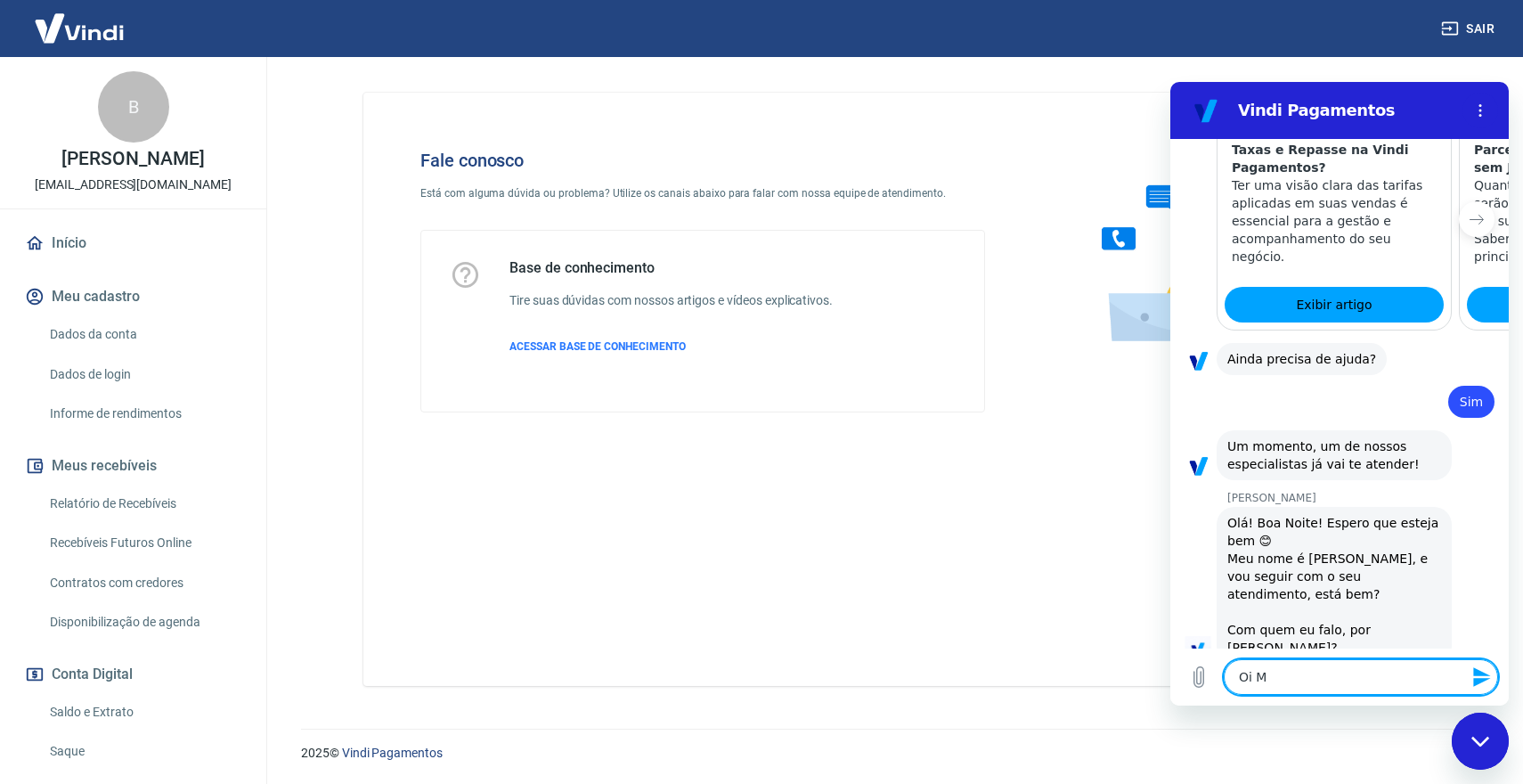
type textarea "x"
type textarea "Oi Mar"
type textarea "x"
type textarea "Oi Marc"
type textarea "x"
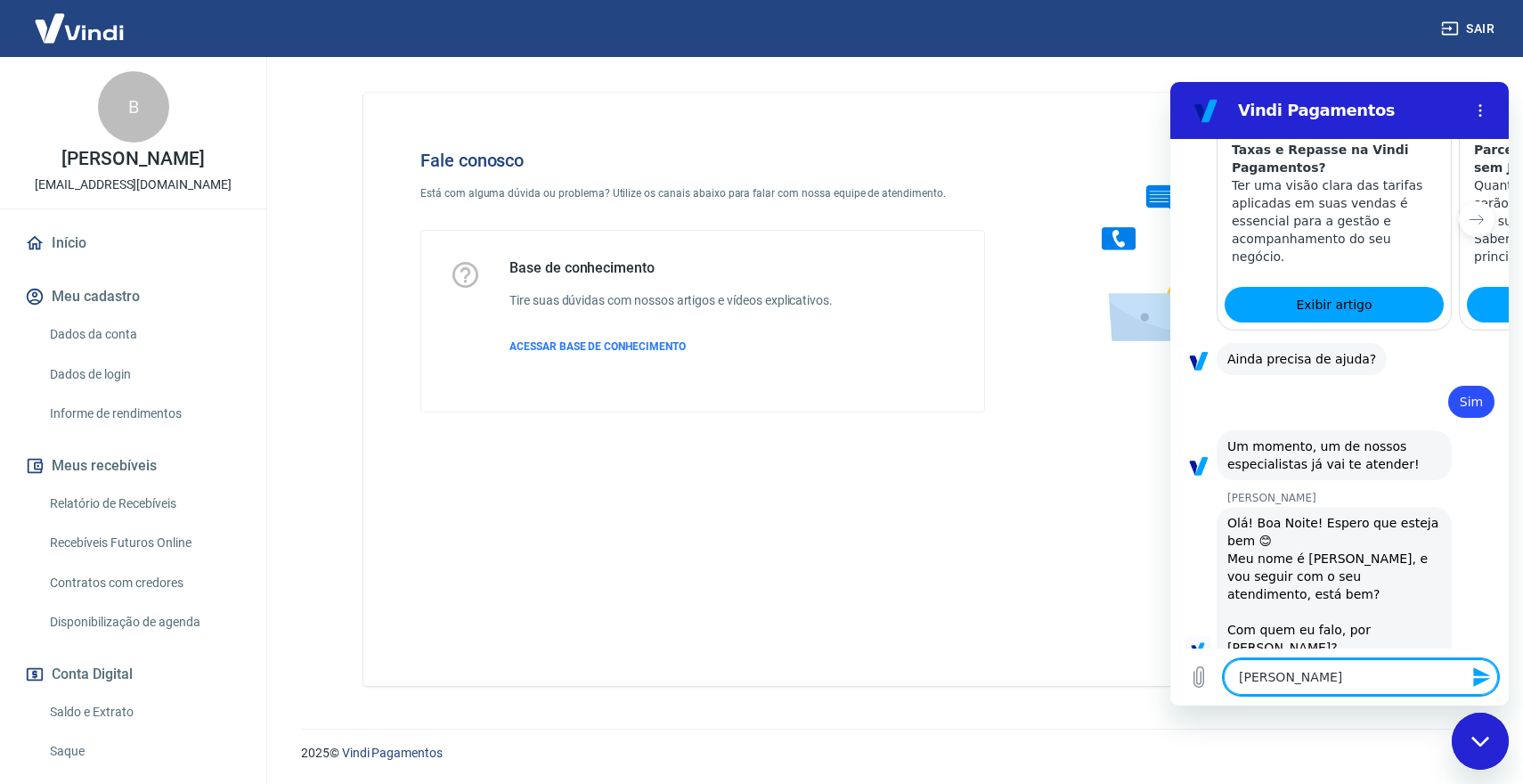
type textarea "Oi Marce"
type textarea "x"
type textarea "Oi Marcel"
type textarea "x"
type textarea "Oi Marcele"
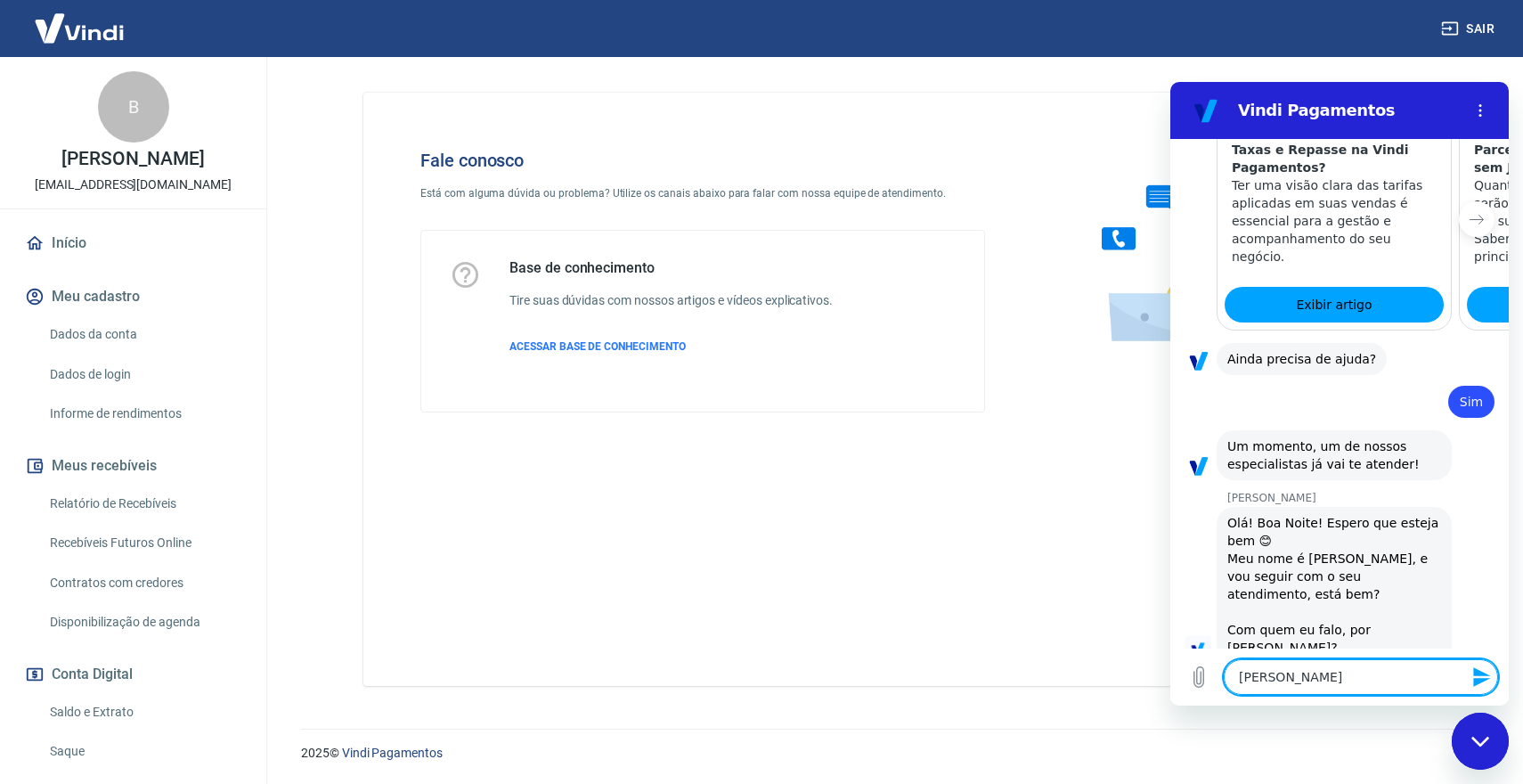
type textarea "x"
type textarea "Oi Marcele,"
type textarea "x"
type textarea "Oi Marcele,"
type textarea "x"
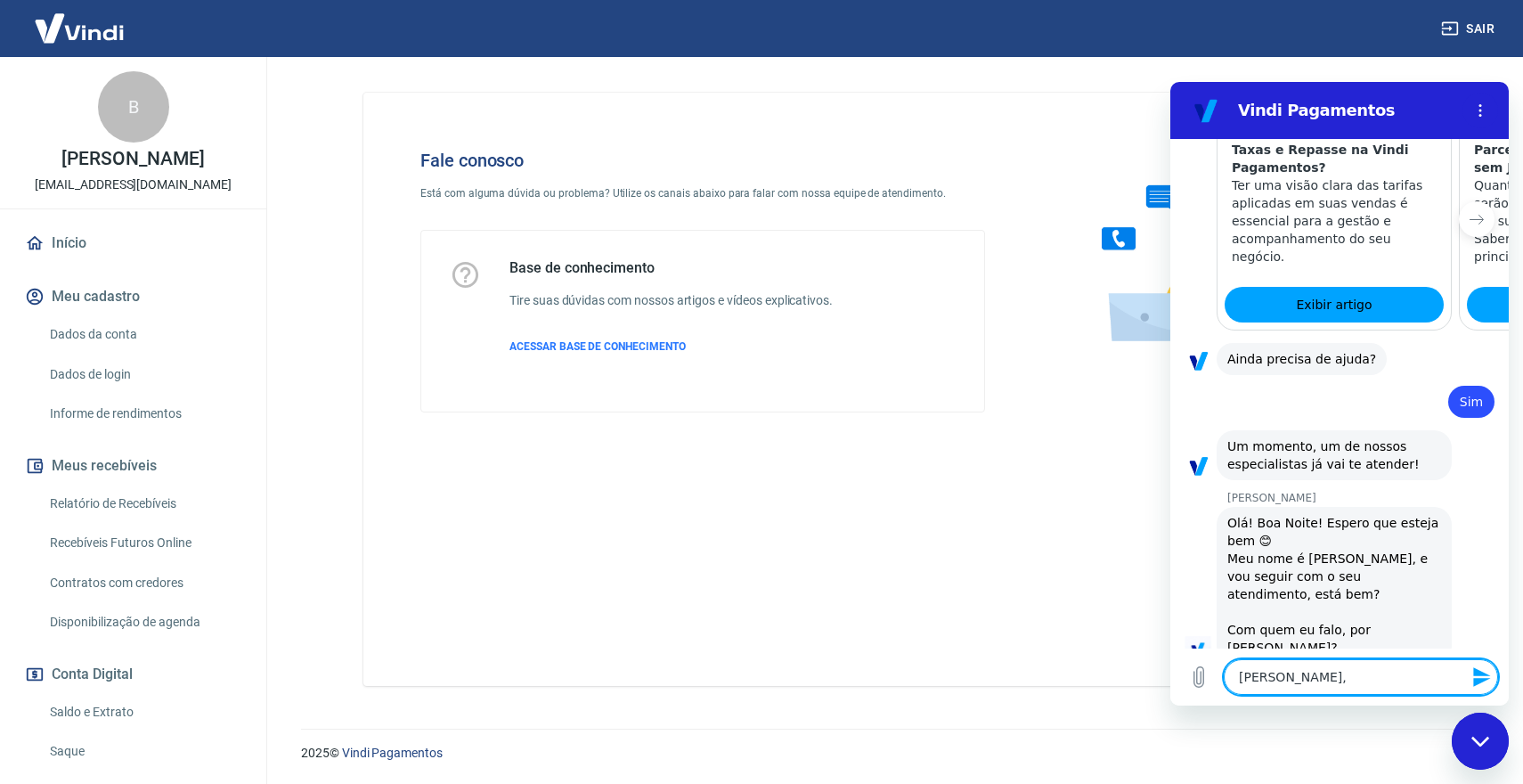
type textarea "Oi Marcele, b"
type textarea "x"
type textarea "Oi Marcele, bo"
type textarea "x"
type textarea "Oi Marcele, boa"
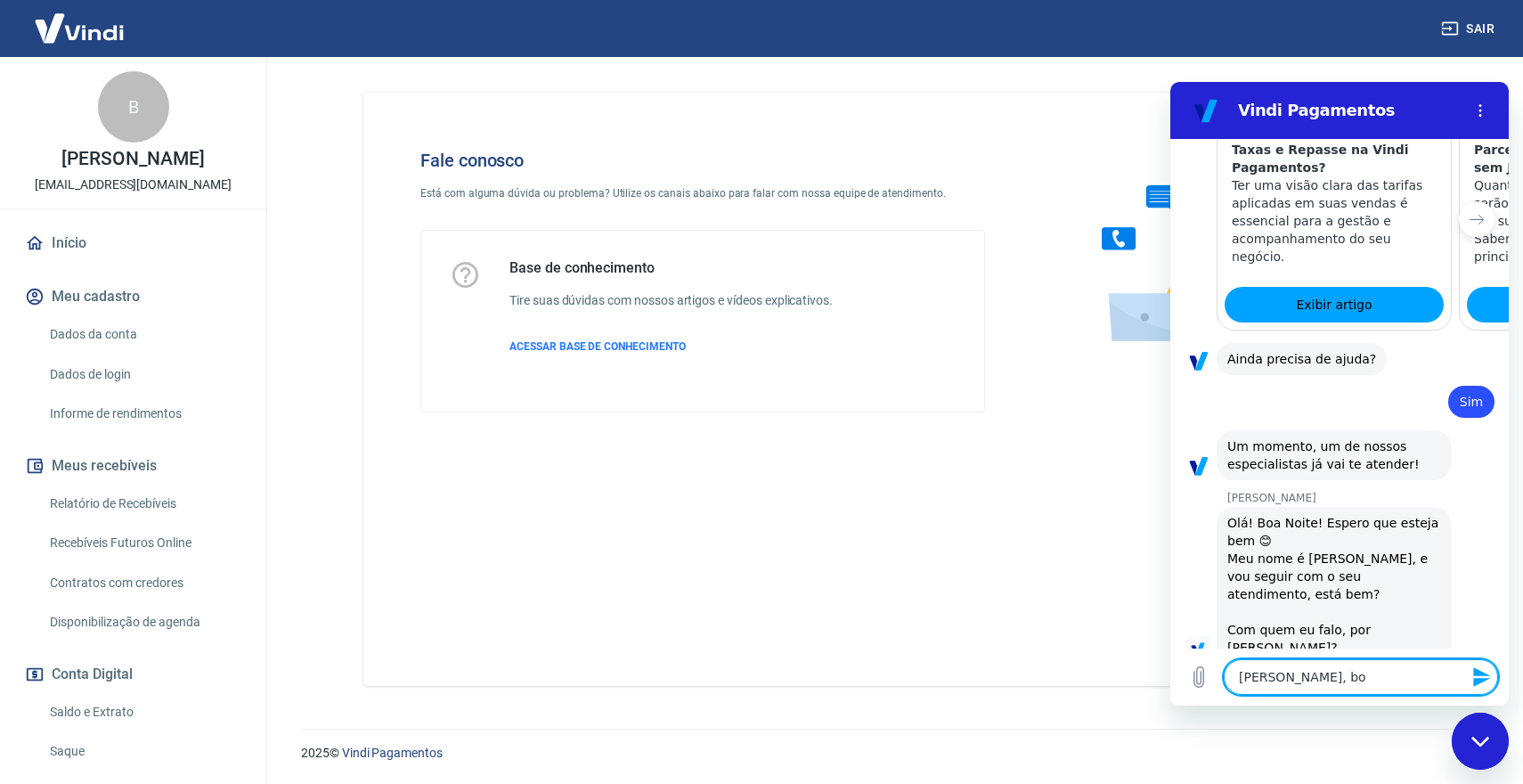
type textarea "x"
type textarea "Oi Marcele, boa"
type textarea "x"
type textarea "Oi Marcele, boa n"
type textarea "x"
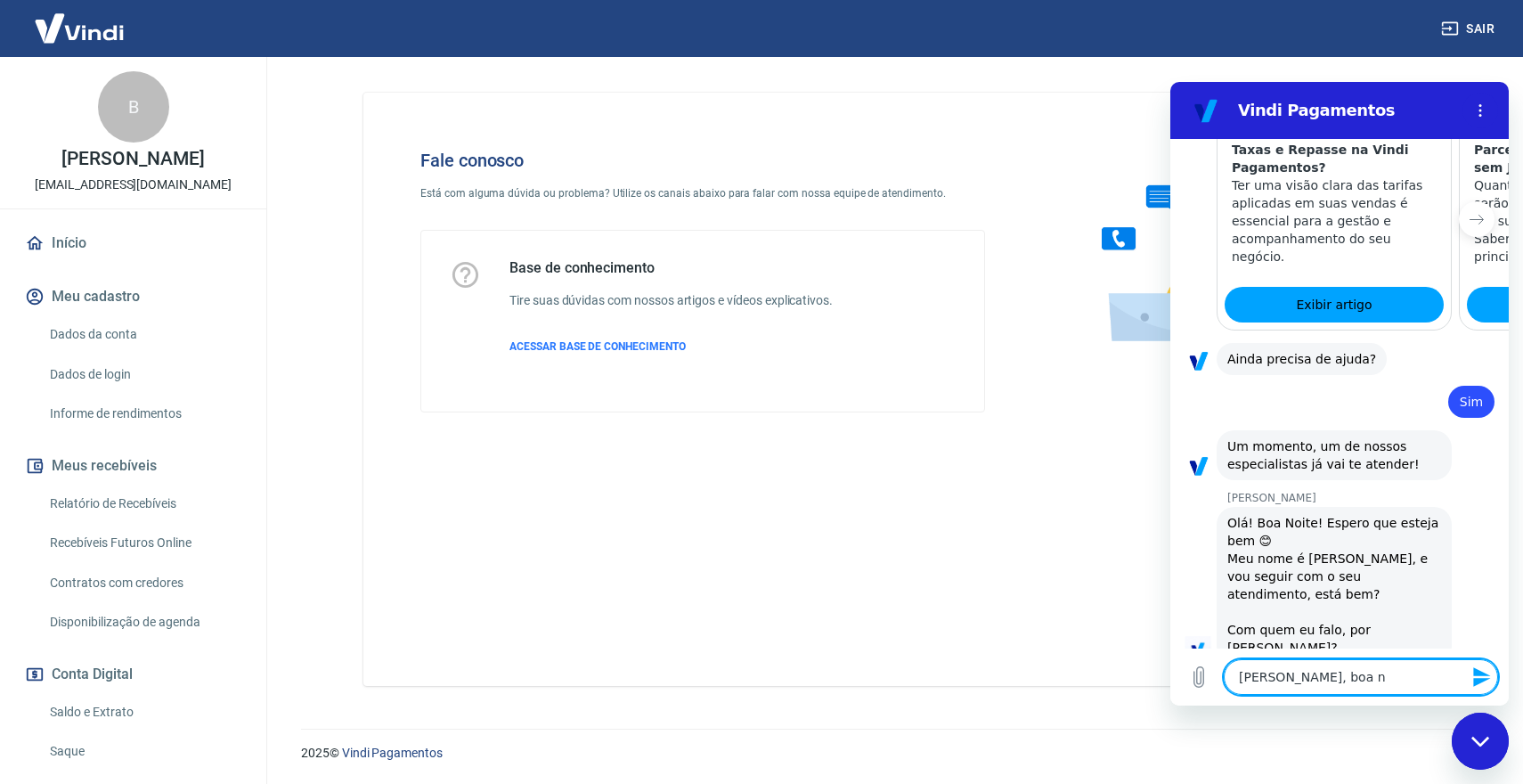
type textarea "Oi Marcele, boa no"
type textarea "x"
type textarea "Oi Marcele, boa noi"
type textarea "x"
type textarea "Oi Marcele, boa noit"
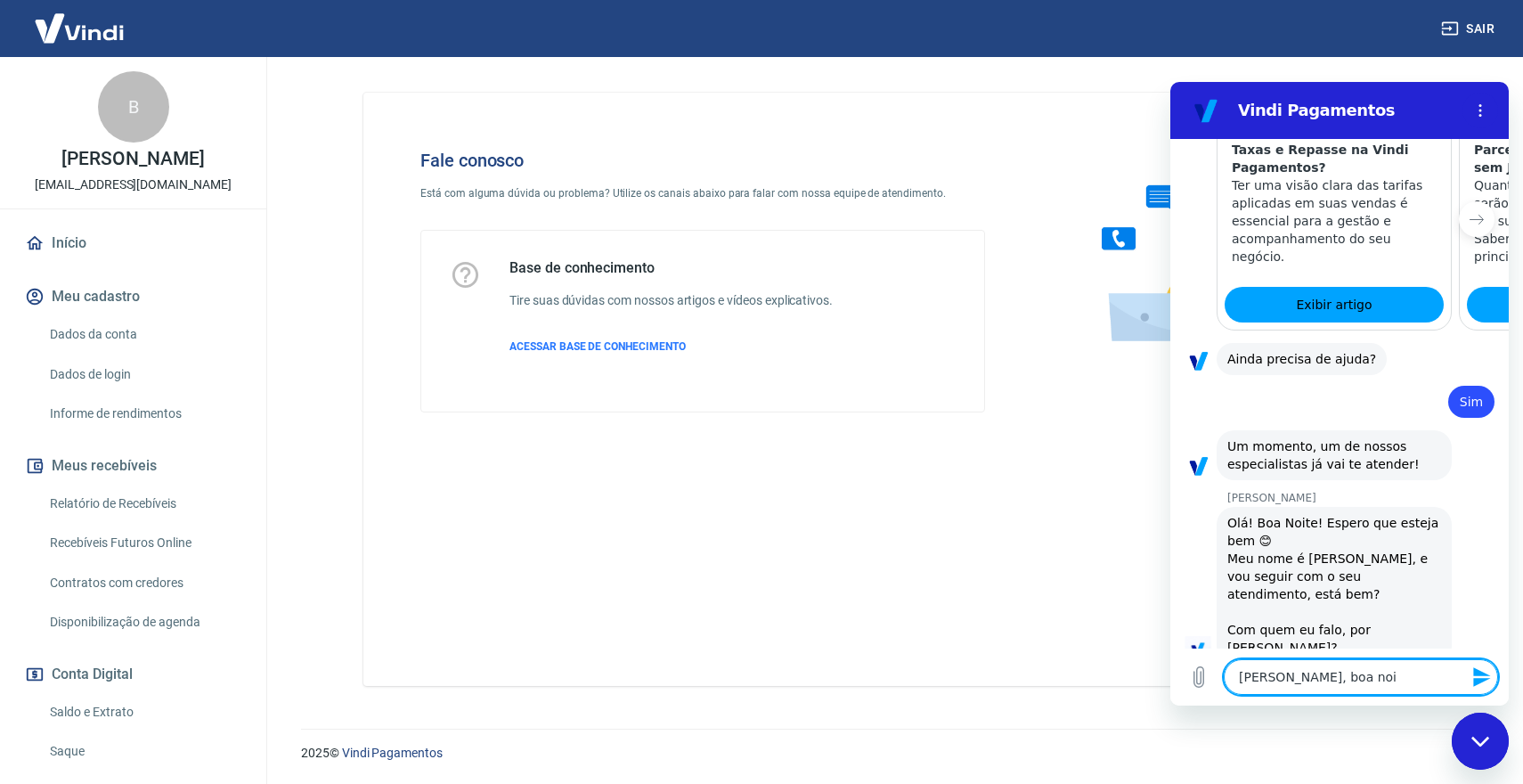
type textarea "x"
type textarea "Oi Marcele, boa noite"
type textarea "x"
type textarea "Oi Marcele, boa noite!"
type textarea "x"
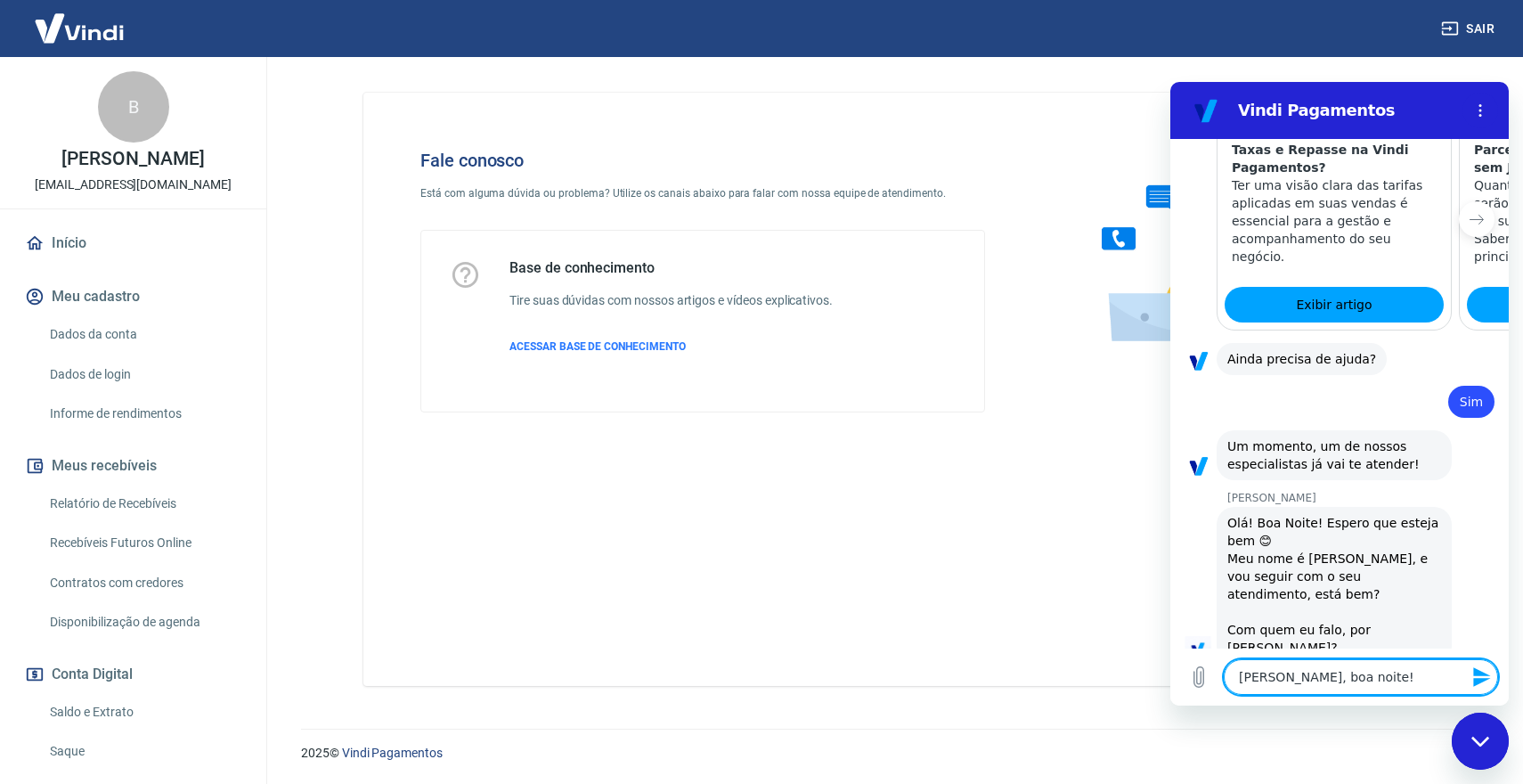
type textarea "Oi Marcele, boa noite!"
type textarea "x"
type textarea "Oi Marcele, boa noite! C"
type textarea "x"
type textarea "Oi Marcele, boa noite! Co"
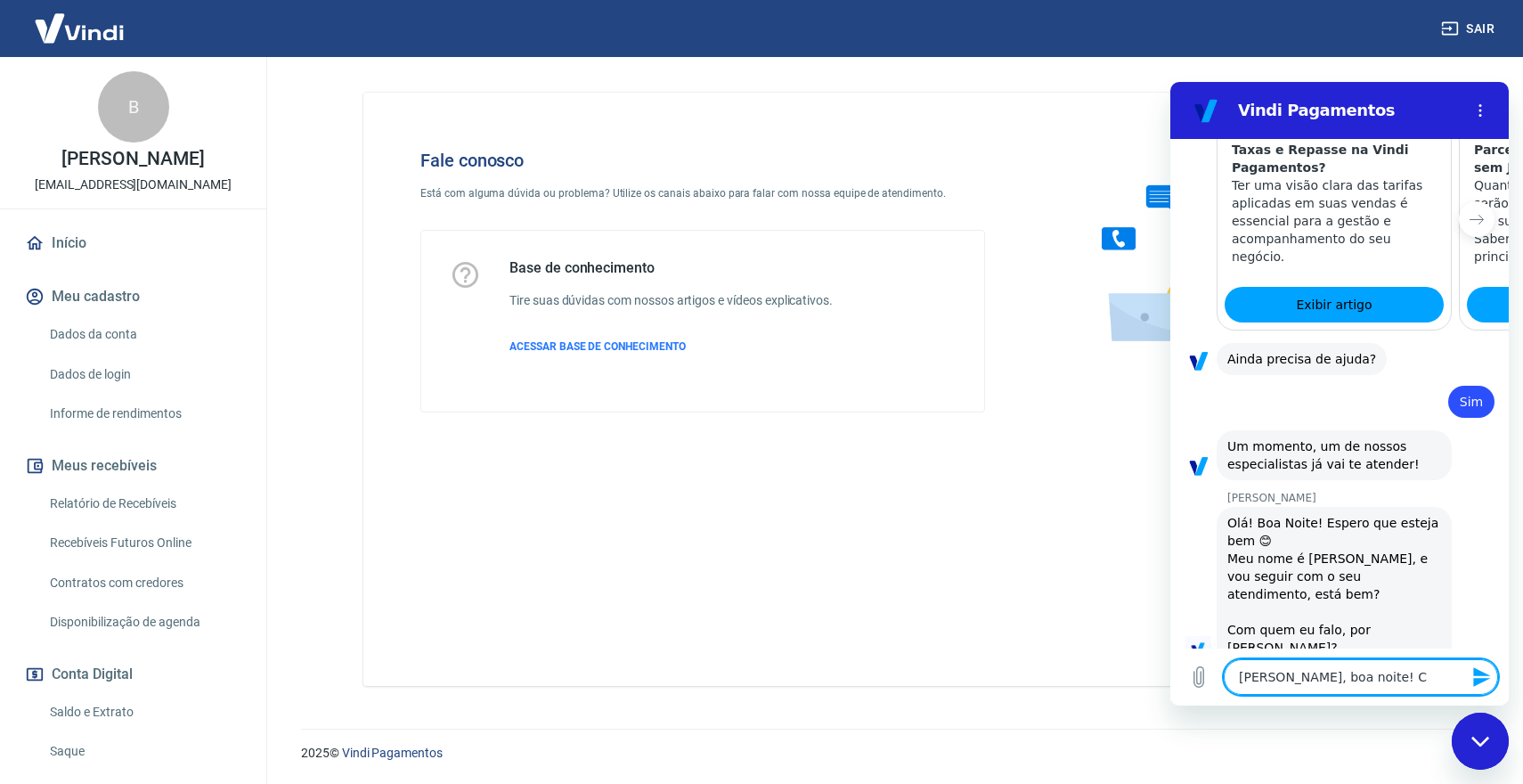
type textarea "x"
type textarea "Oi Marcele, boa noite! Com"
type textarea "x"
type textarea "Oi Marcele, boa noite! Com"
type textarea "x"
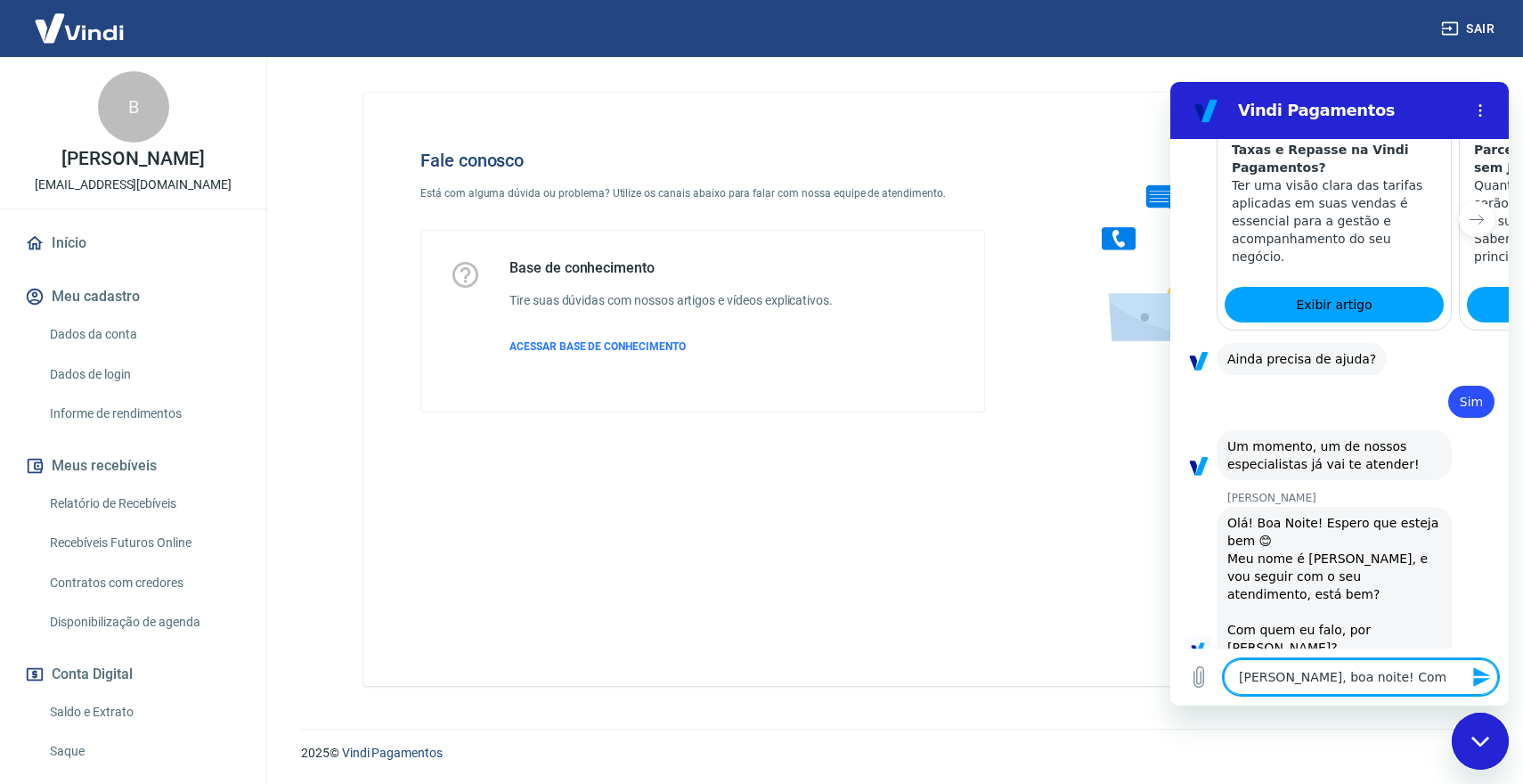
type textarea "Oi Marcele, boa noite! Com a"
type textarea "x"
type textarea "Oi Marcele, boa noite! Com a"
type textarea "x"
type textarea "Oi Marcele, boa noite! Com a b"
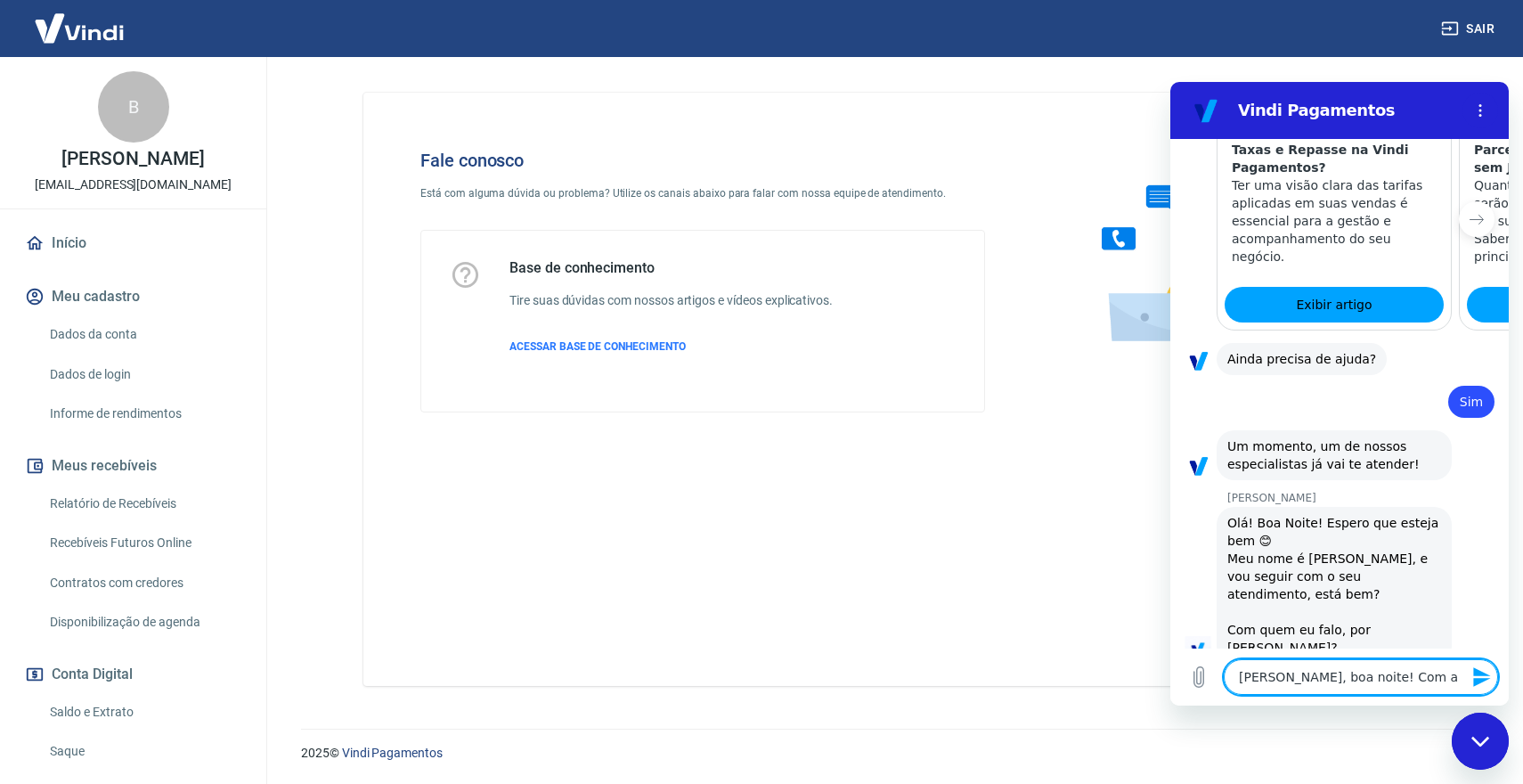
type textarea "x"
type textarea "Oi Marcele, boa noite! Com a b'"
type textarea "x"
type textarea "Oi Marcele, boa noite! Com a bá"
type textarea "x"
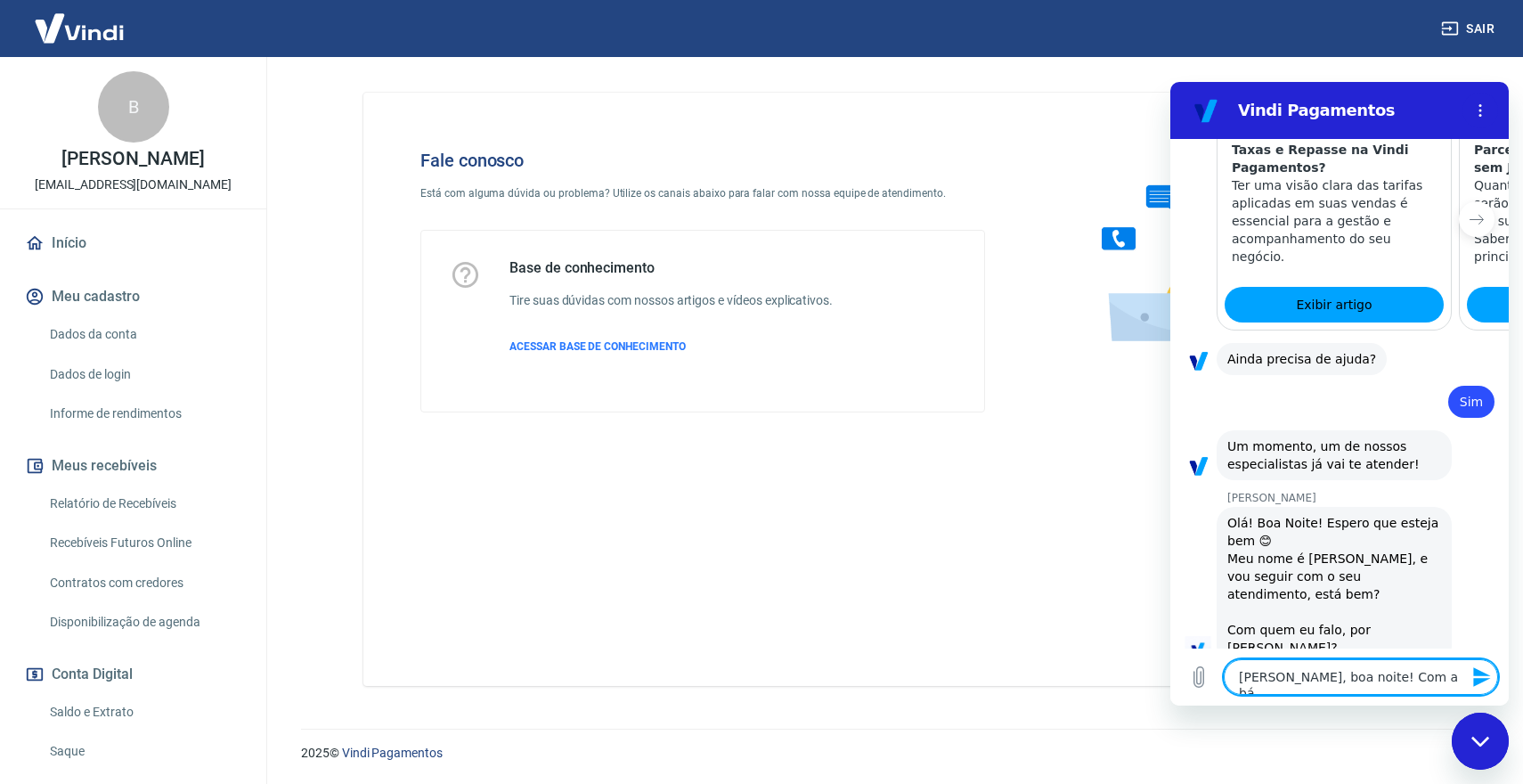
type textarea "Oi Marcele, boa noite! Com a bár"
type textarea "x"
type textarea "Oi Marcele, boa noite! Com a bárb"
type textarea "x"
type textarea "Oi Marcele, boa noite! Com a bárba"
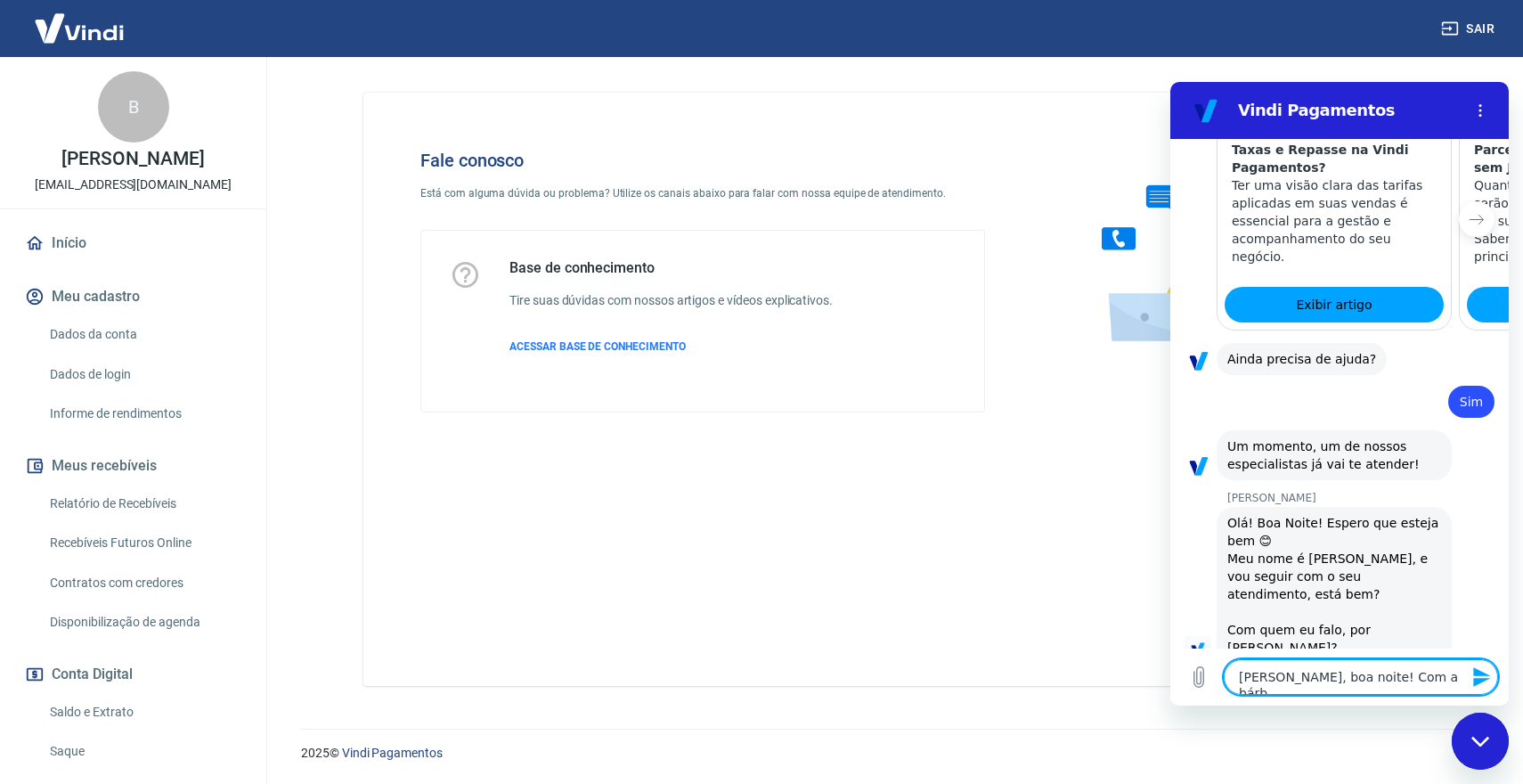
type textarea "x"
type textarea "Oi Marcele, boa noite! Com a bárbar"
type textarea "x"
type textarea "Oi Marcele, boa noite! Com a bárbara"
type textarea "x"
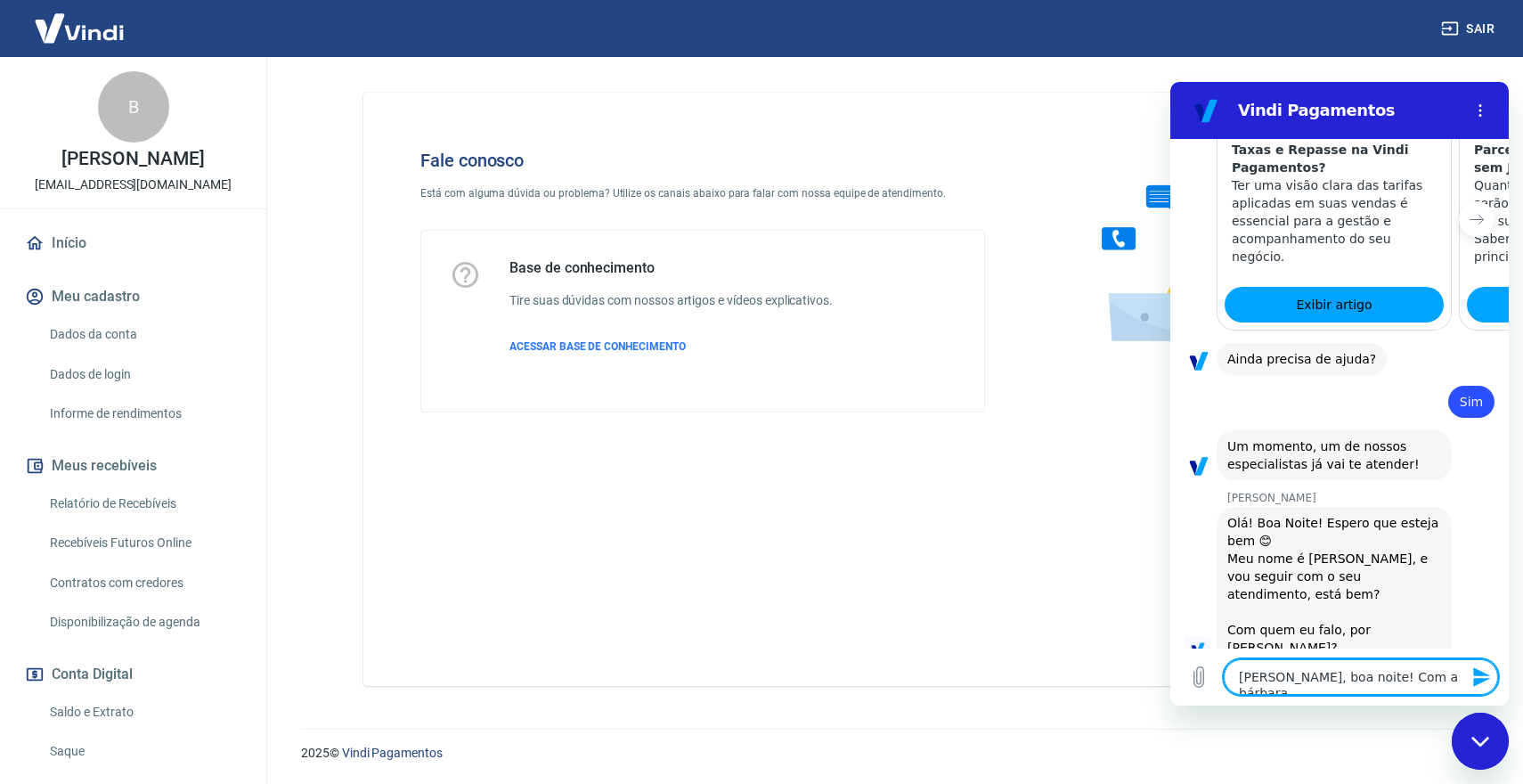
type textarea "Oi Marcele, boa noite! Com a bárbar"
type textarea "x"
type textarea "Oi Marcele, boa noite! Com a bárba"
type textarea "x"
type textarea "Oi Marcele, boa noite! Com a bárb"
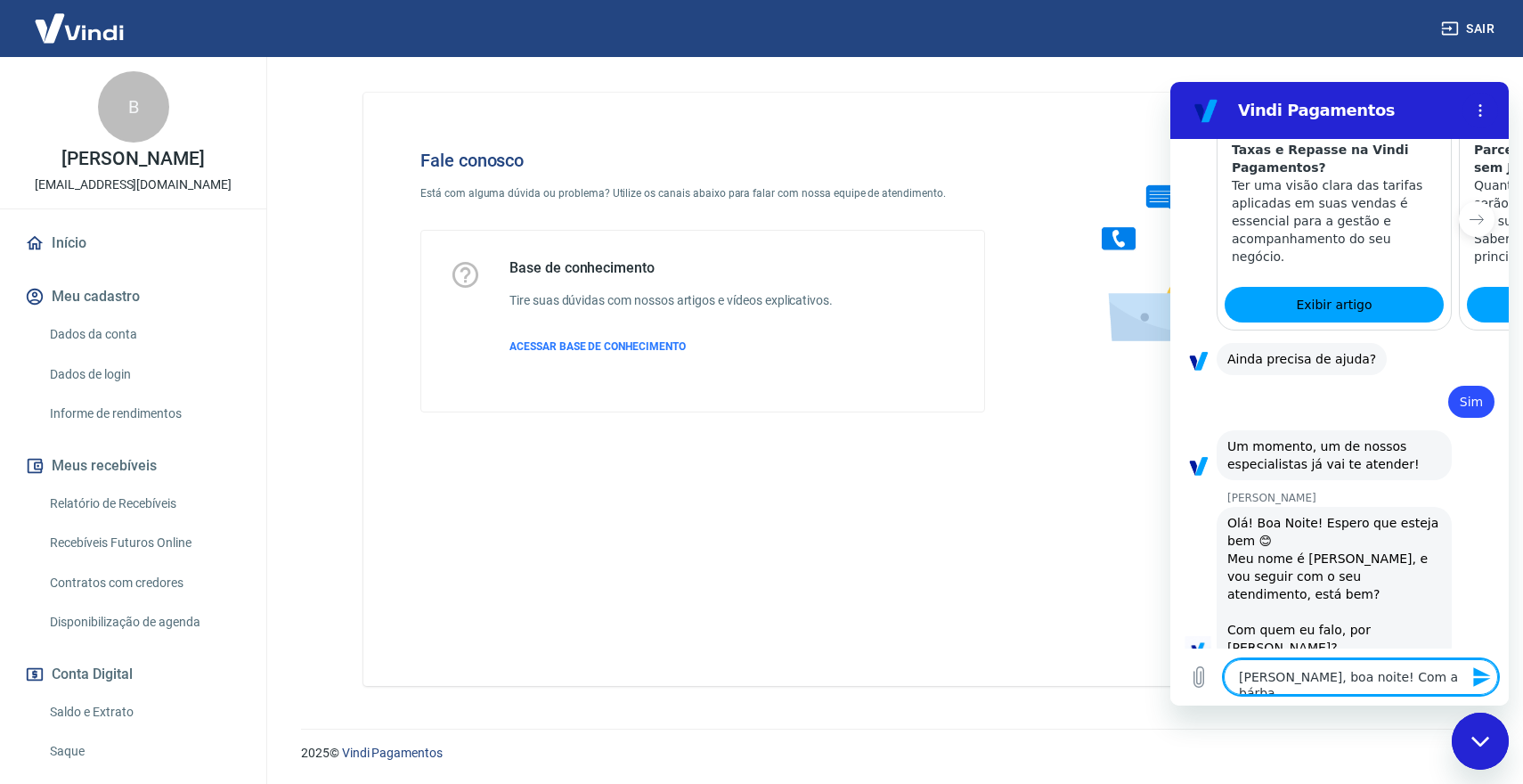
type textarea "x"
type textarea "Oi Marcele, boa noite! Com a bár"
type textarea "x"
type textarea "Oi Marcele, boa noite! Com a bá"
type textarea "x"
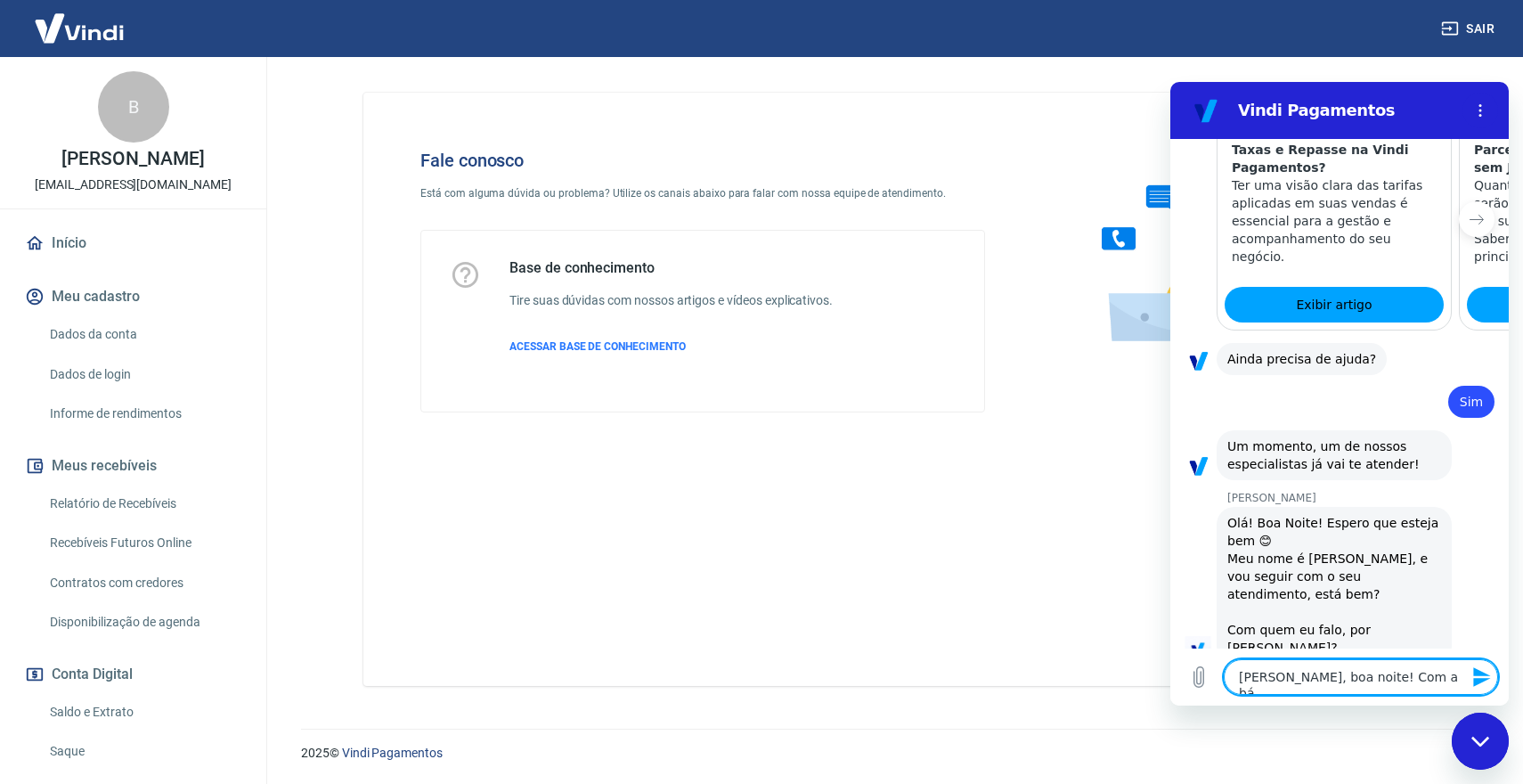
type textarea "Oi Marcele, boa noite! Com a b"
type textarea "x"
type textarea "Oi Marcele, boa noite! Com a"
type textarea "x"
type textarea "Oi Marcele, boa noite! Com a B"
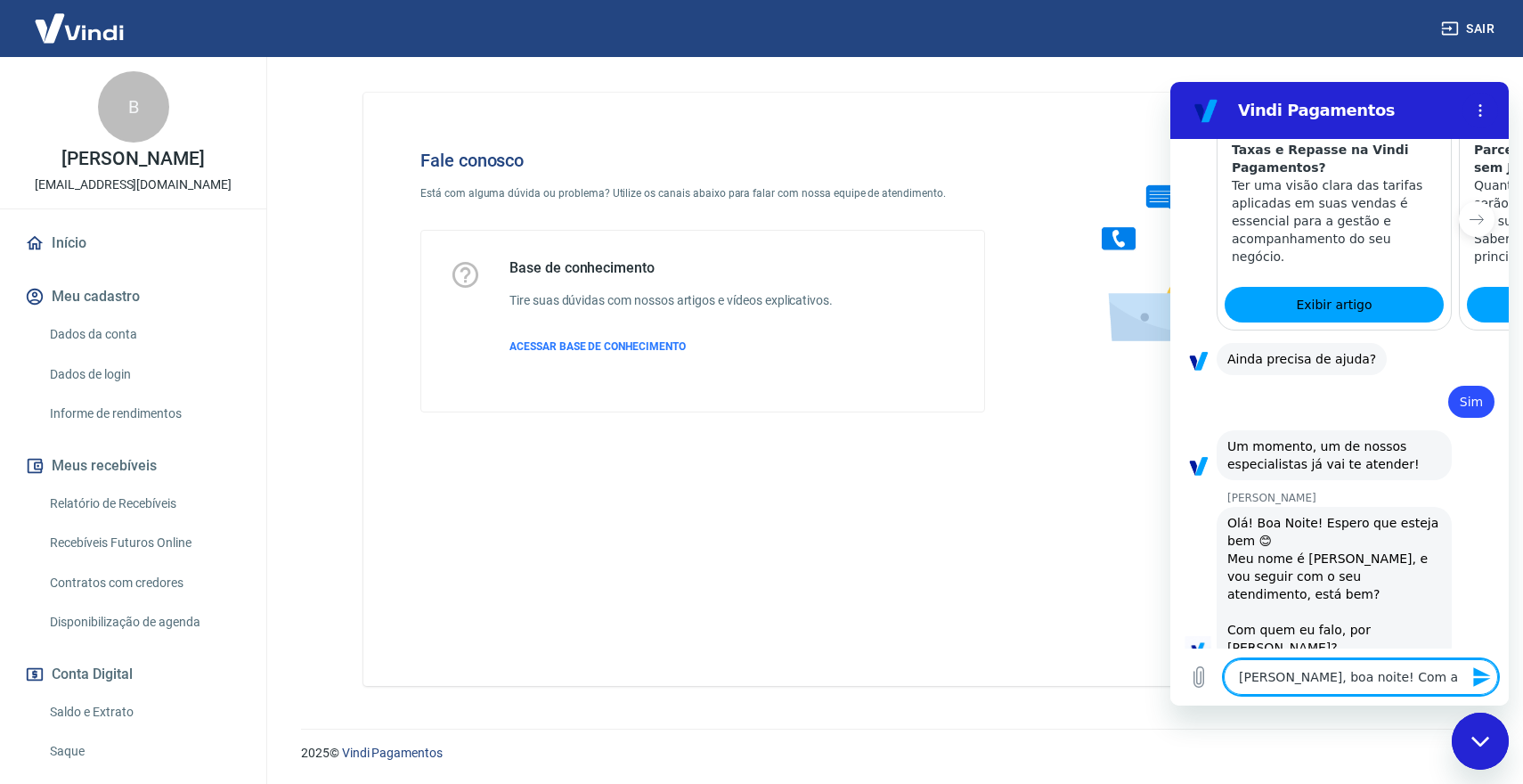
type textarea "x"
type textarea "Oi Marcele, boa noite! Com a B'"
type textarea "x"
type textarea "Oi Marcele, boa noite! Com a Bá"
type textarea "x"
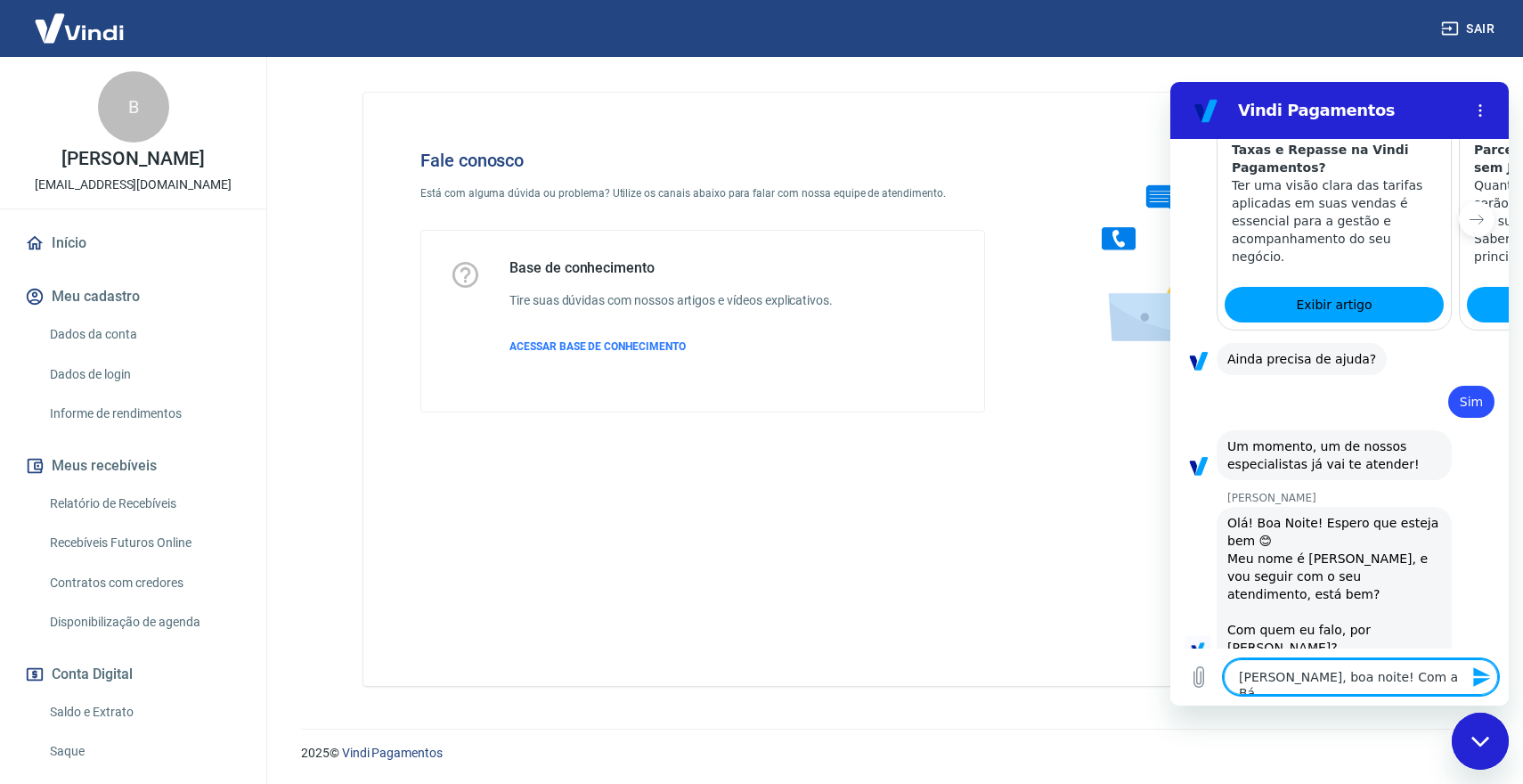
type textarea "Oi Marcele, boa noite! Com a Bár"
type textarea "x"
type textarea "Oi Marcele, boa noite! Com a Bárb"
type textarea "x"
type textarea "Oi Marcele, boa noite! Com a Bárba"
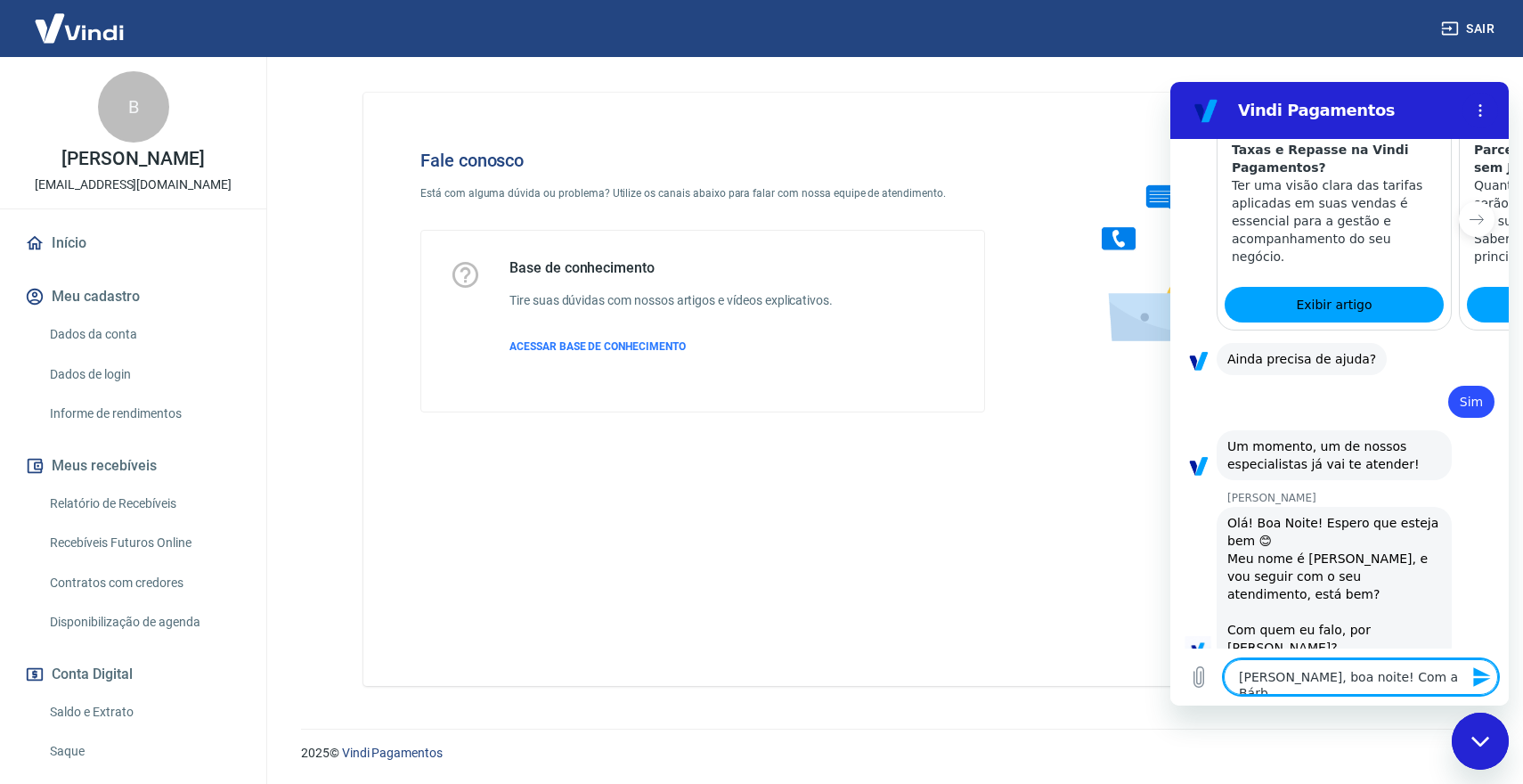
type textarea "x"
type textarea "Oi Marcele, boa noite! Com a Bárbar"
type textarea "x"
type textarea "Oi Marcele, boa noite! Com a Bárbara"
type textarea "x"
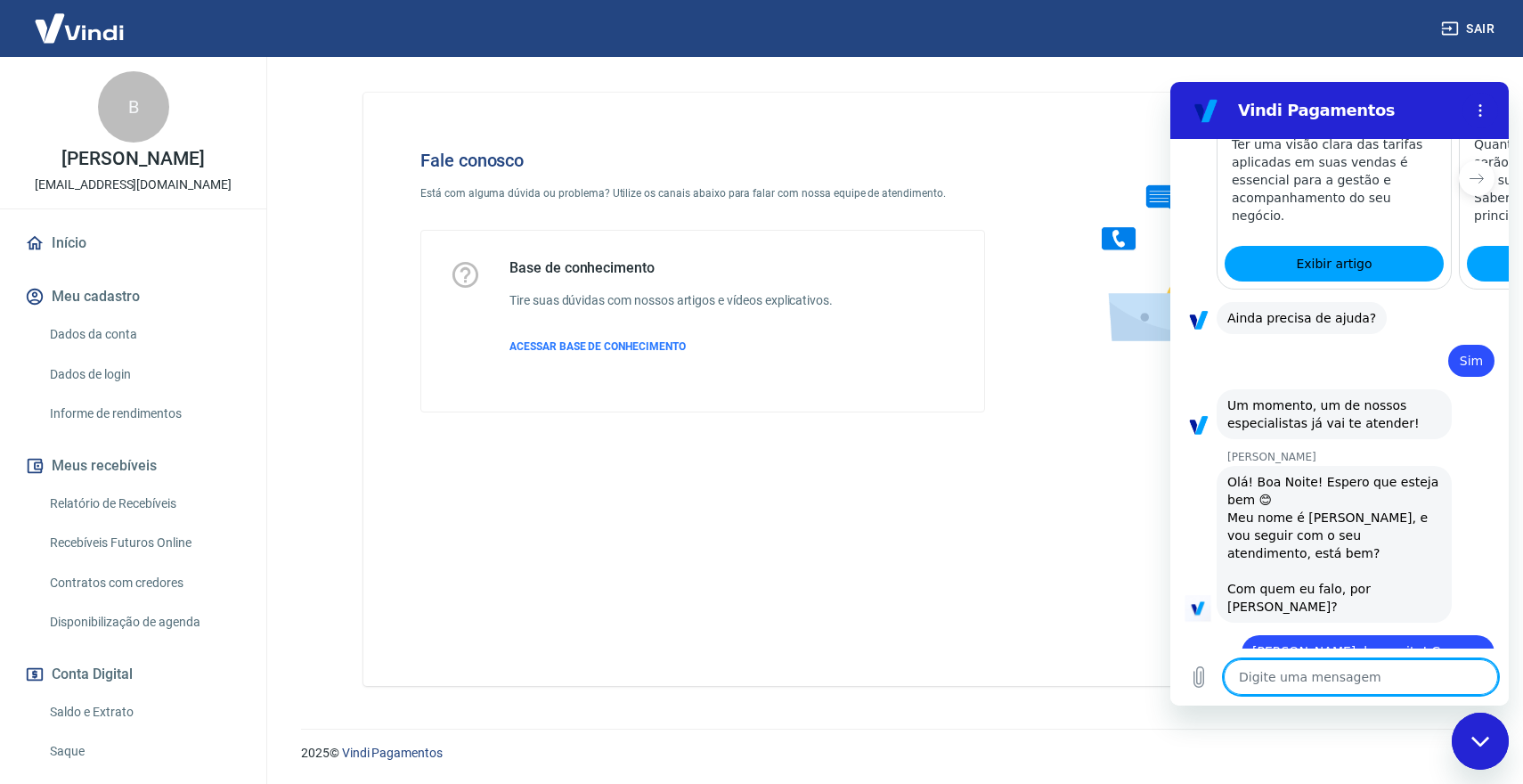
type textarea "x"
type textarea "M"
type textarea "x"
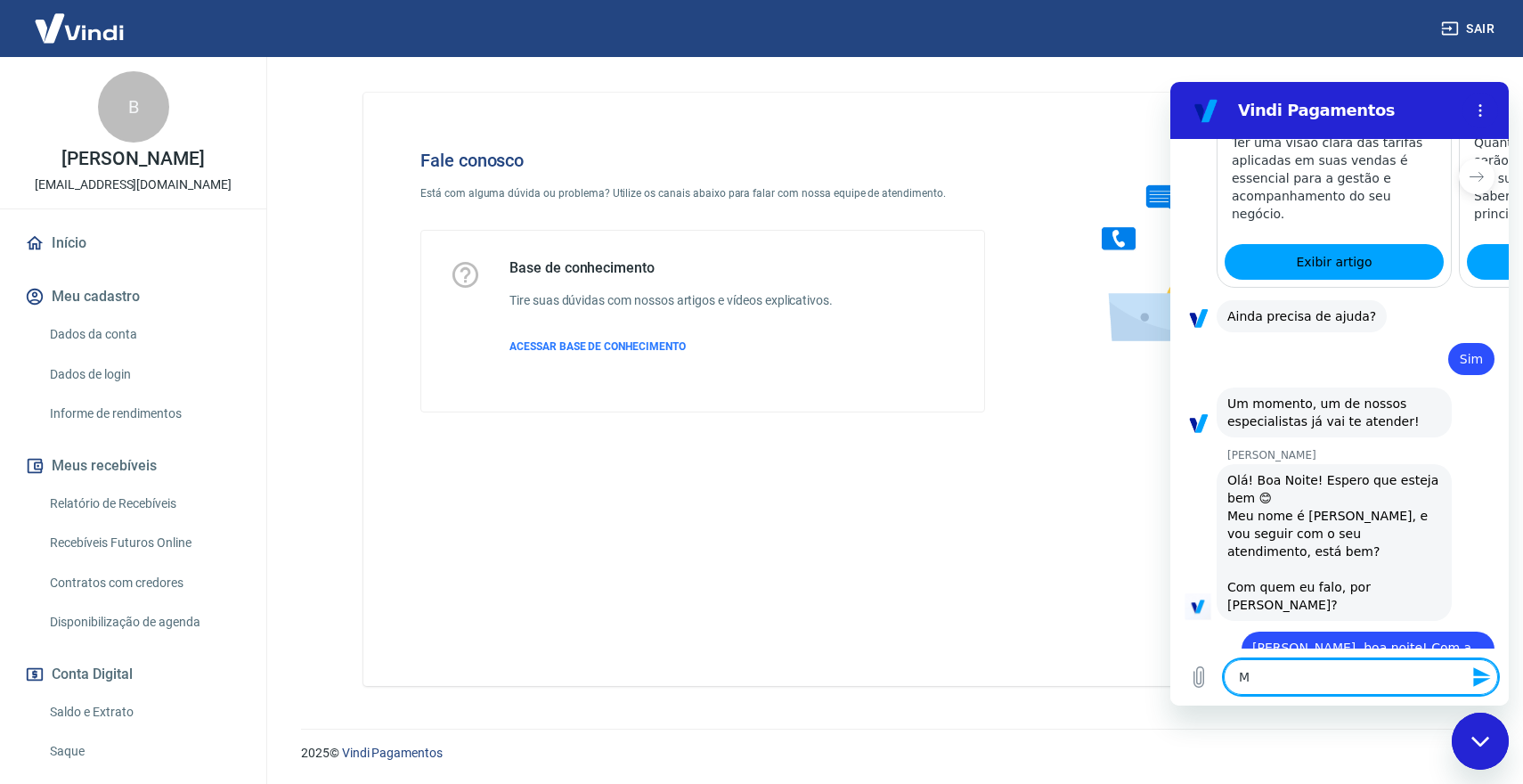
type textarea "Mi"
type textarea "x"
type textarea "Mih"
type textarea "x"
type textarea "Mi"
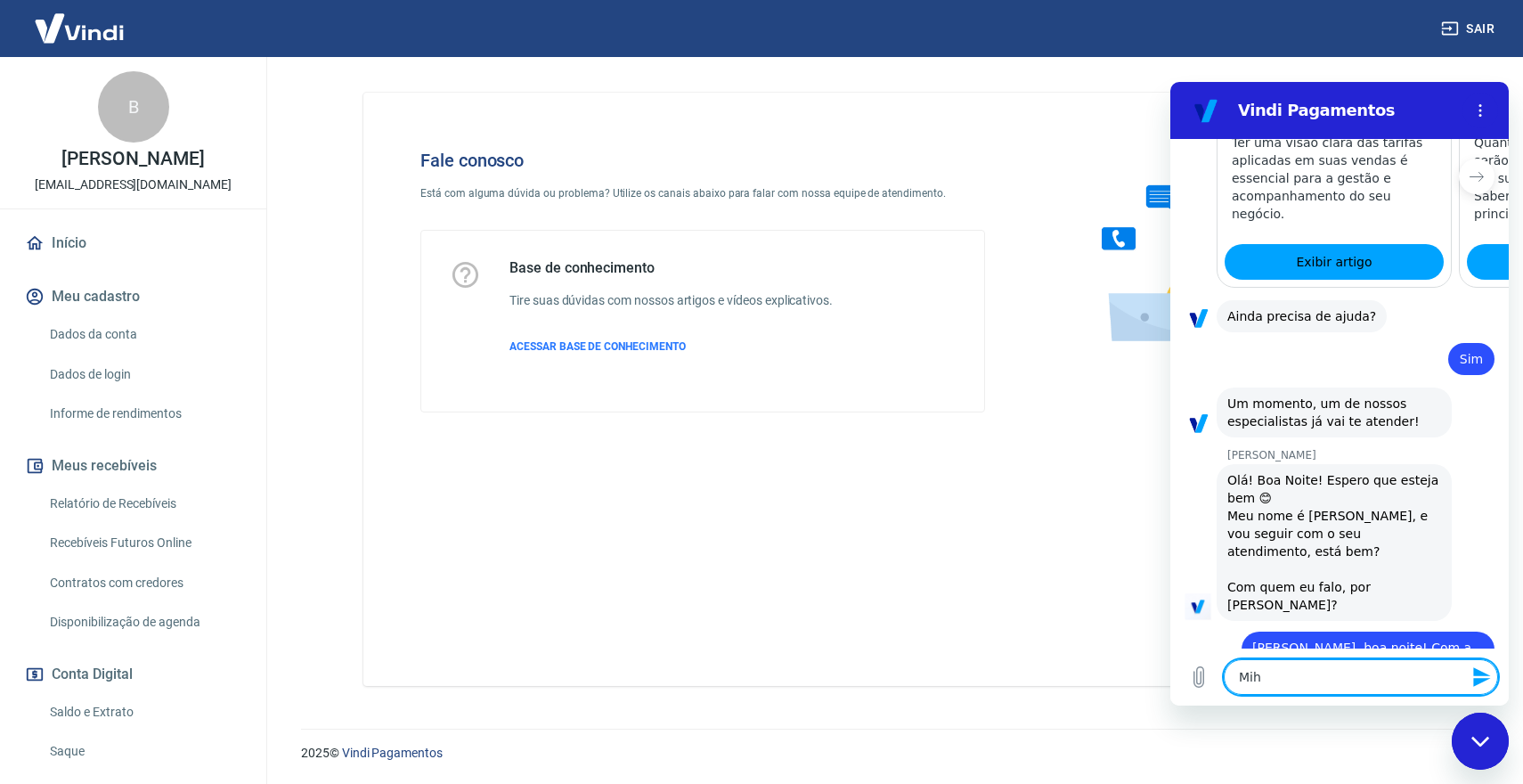
type textarea "x"
type textarea "Min"
type textarea "x"
type textarea "Minh"
type textarea "x"
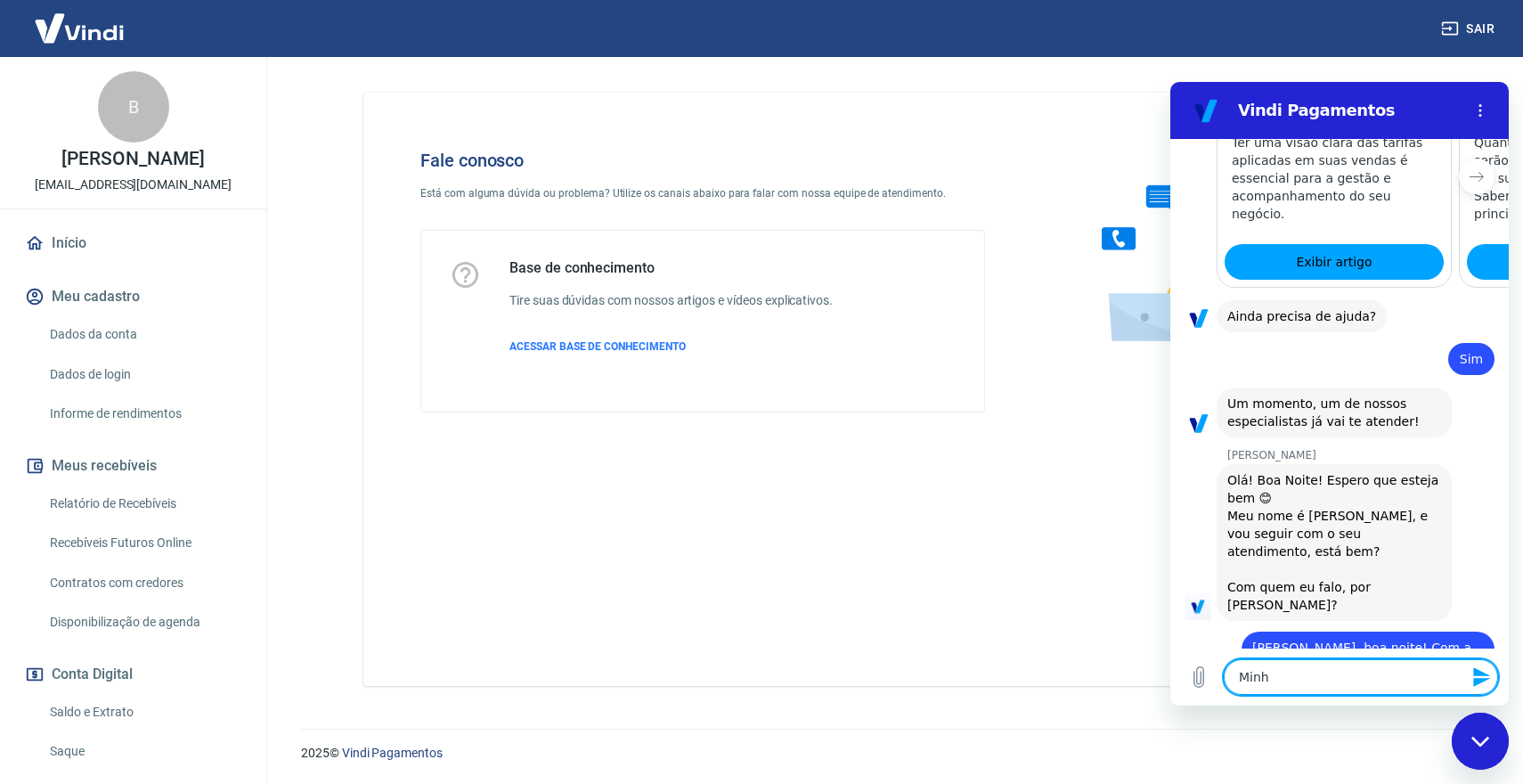
type textarea "Minha"
type textarea "x"
type textarea "Minhas"
type textarea "x"
type textarea "Minhas"
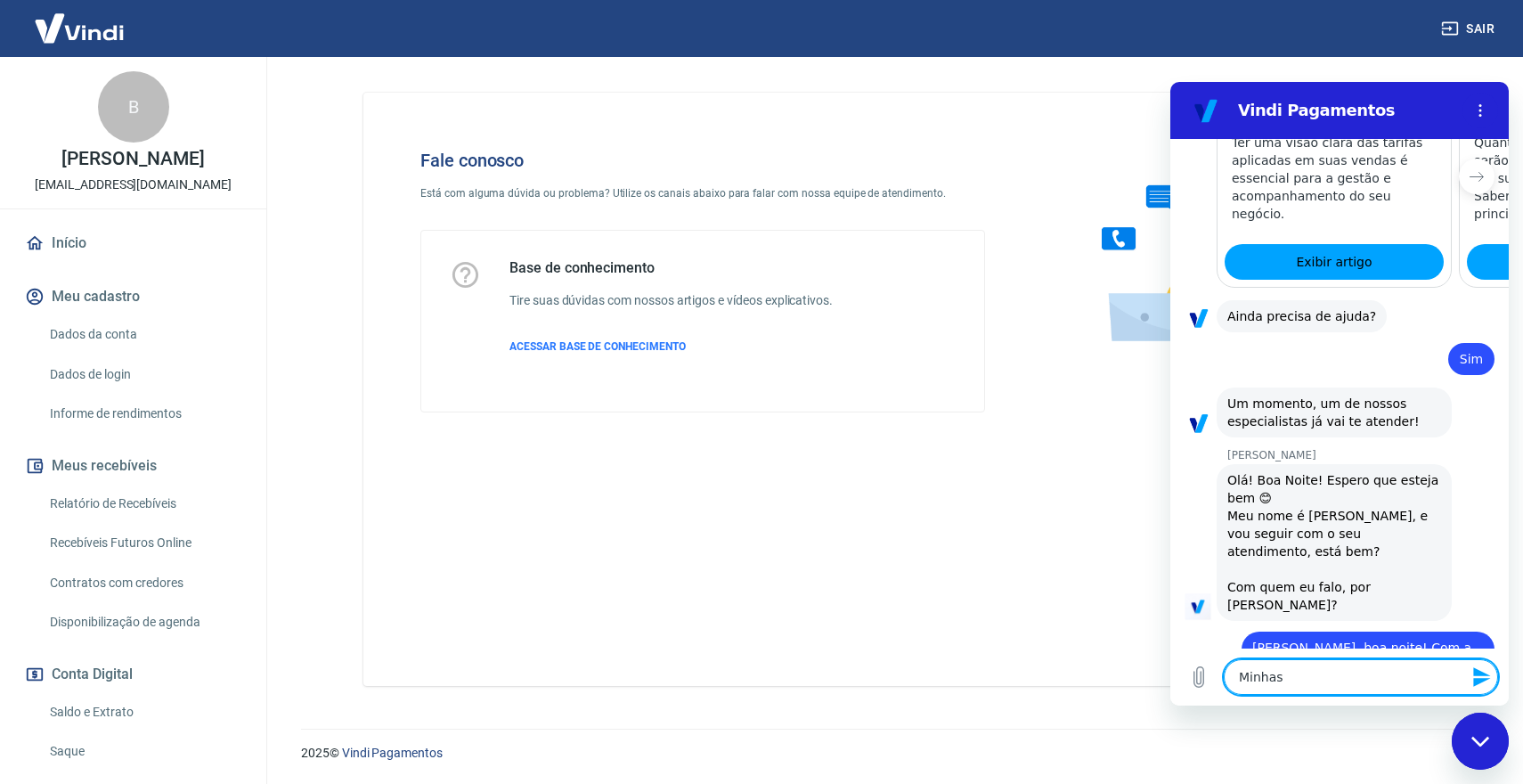
type textarea "x"
type textarea "Minhas t"
type textarea "x"
type textarea "Minhas ta"
type textarea "x"
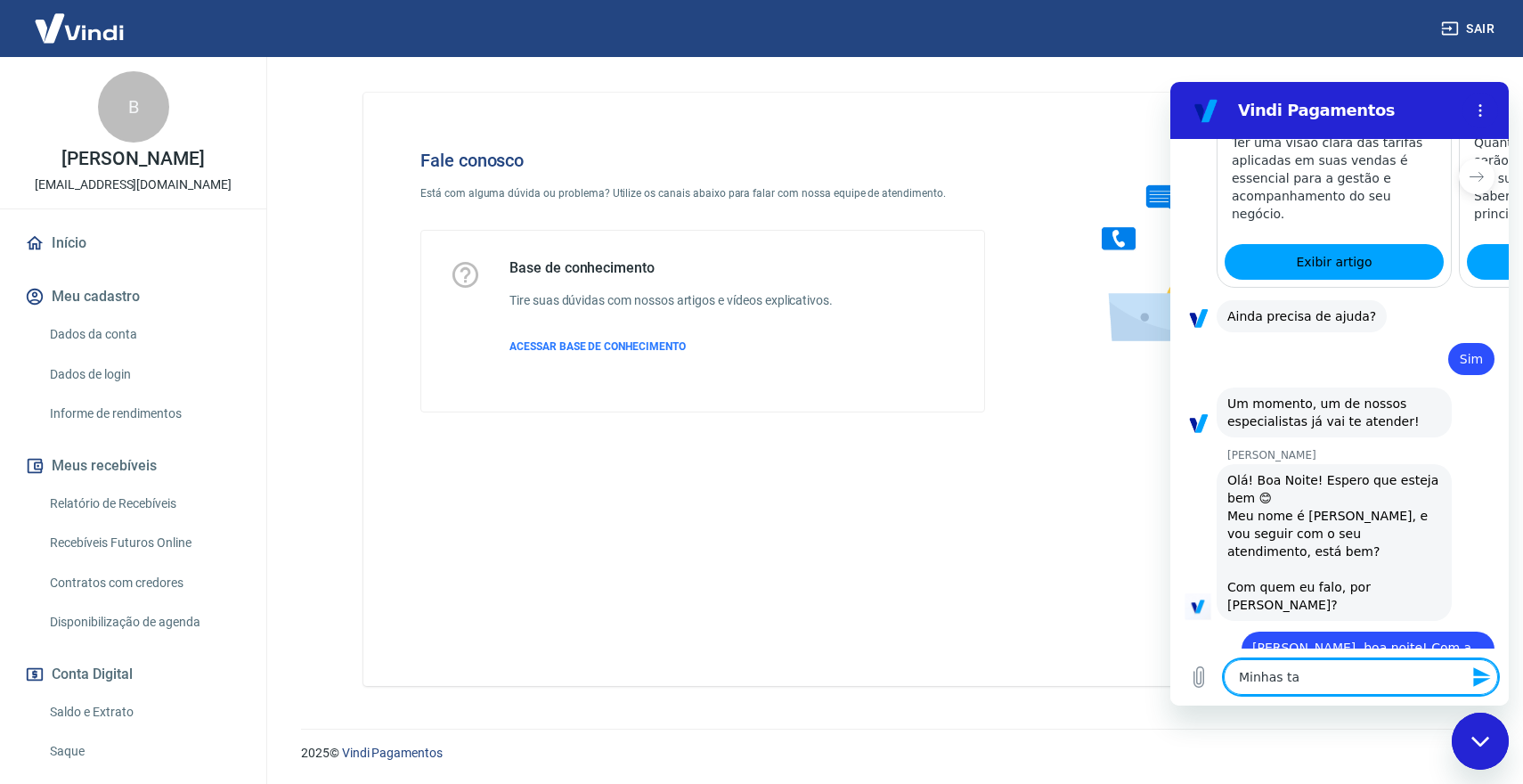
type textarea "Minhas tax"
type textarea "x"
type textarea "Minhas taxa"
type textarea "x"
type textarea "Minhas taxas"
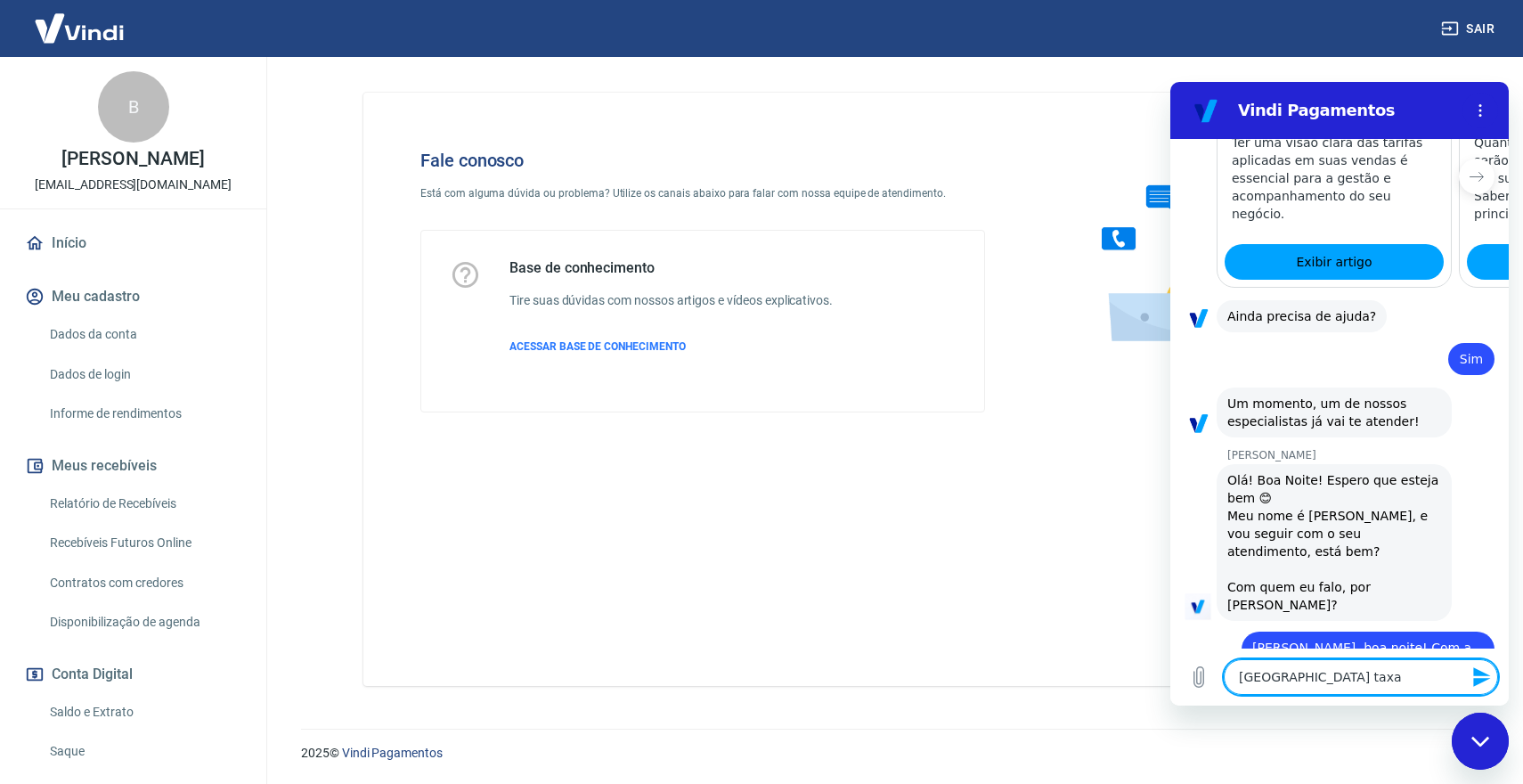
type textarea "x"
type textarea "Minhas taxas"
type textarea "x"
type textarea "Minhas taxas e"
type textarea "x"
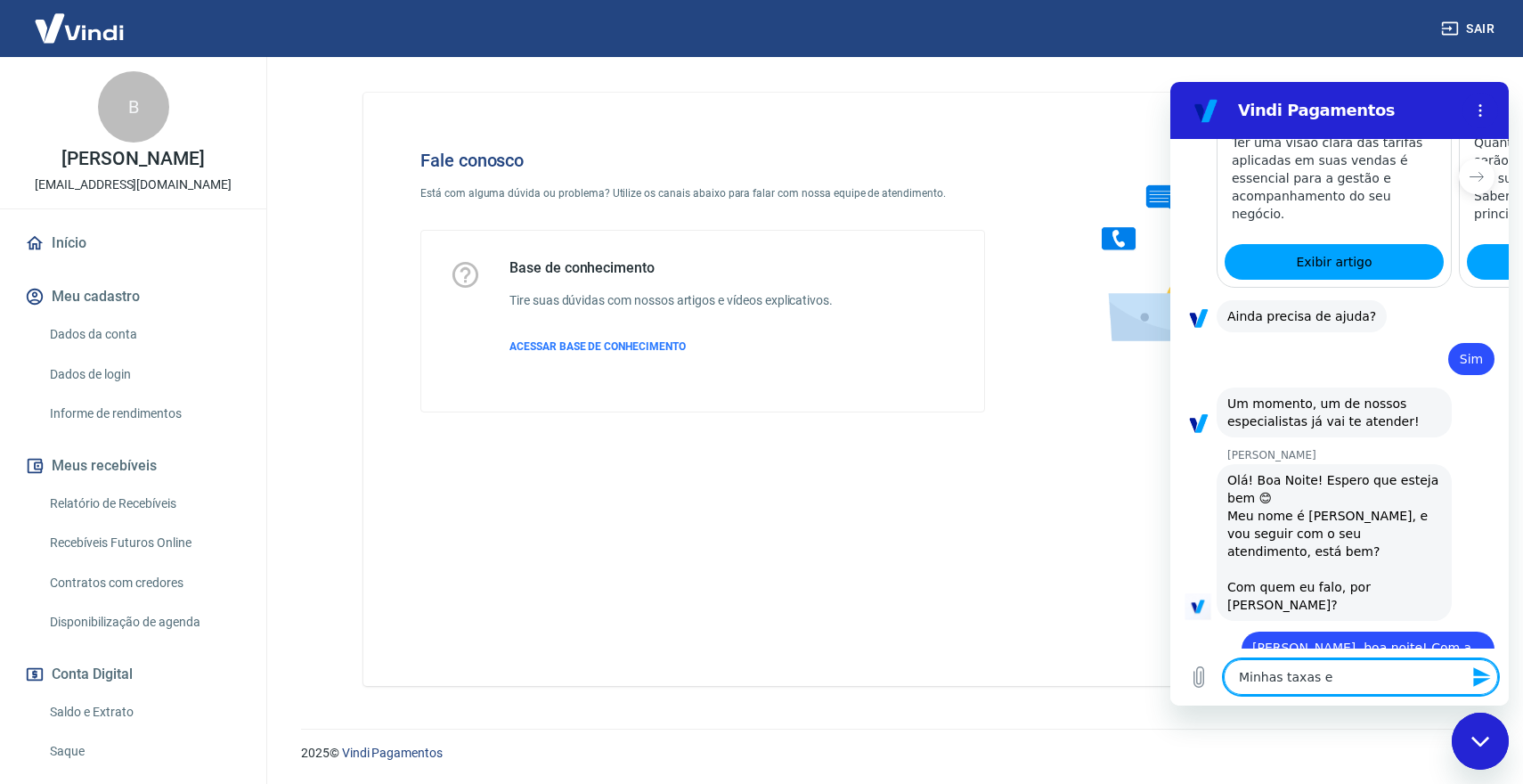
type textarea "Minhas taxas es"
type textarea "x"
type textarea "Minhas taxas est"
type textarea "x"
type textarea "Minhas taxas est˜"
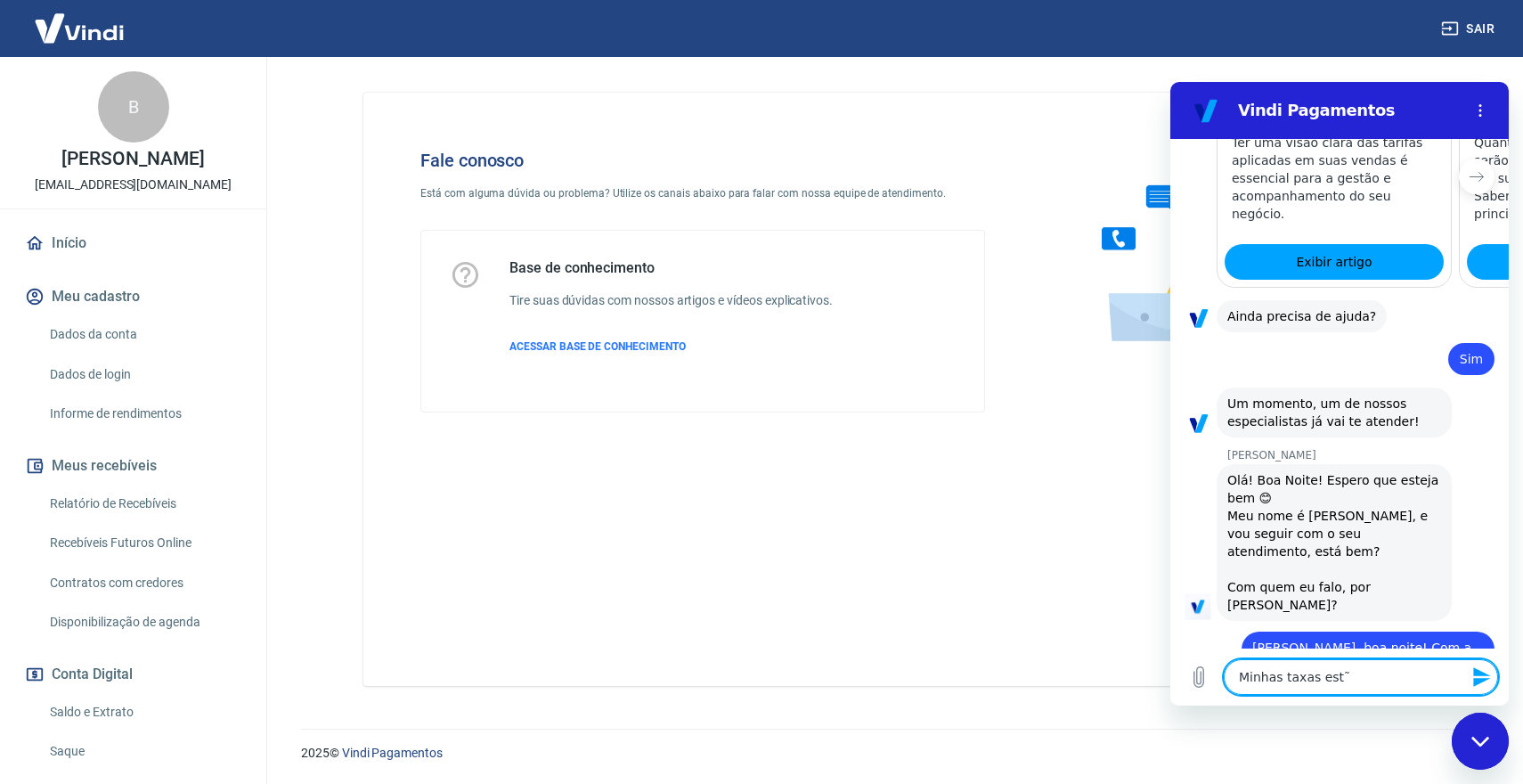
type textarea "x"
type textarea "Minhas taxas estã"
type textarea "x"
type textarea "Minhas taxas estão"
type textarea "x"
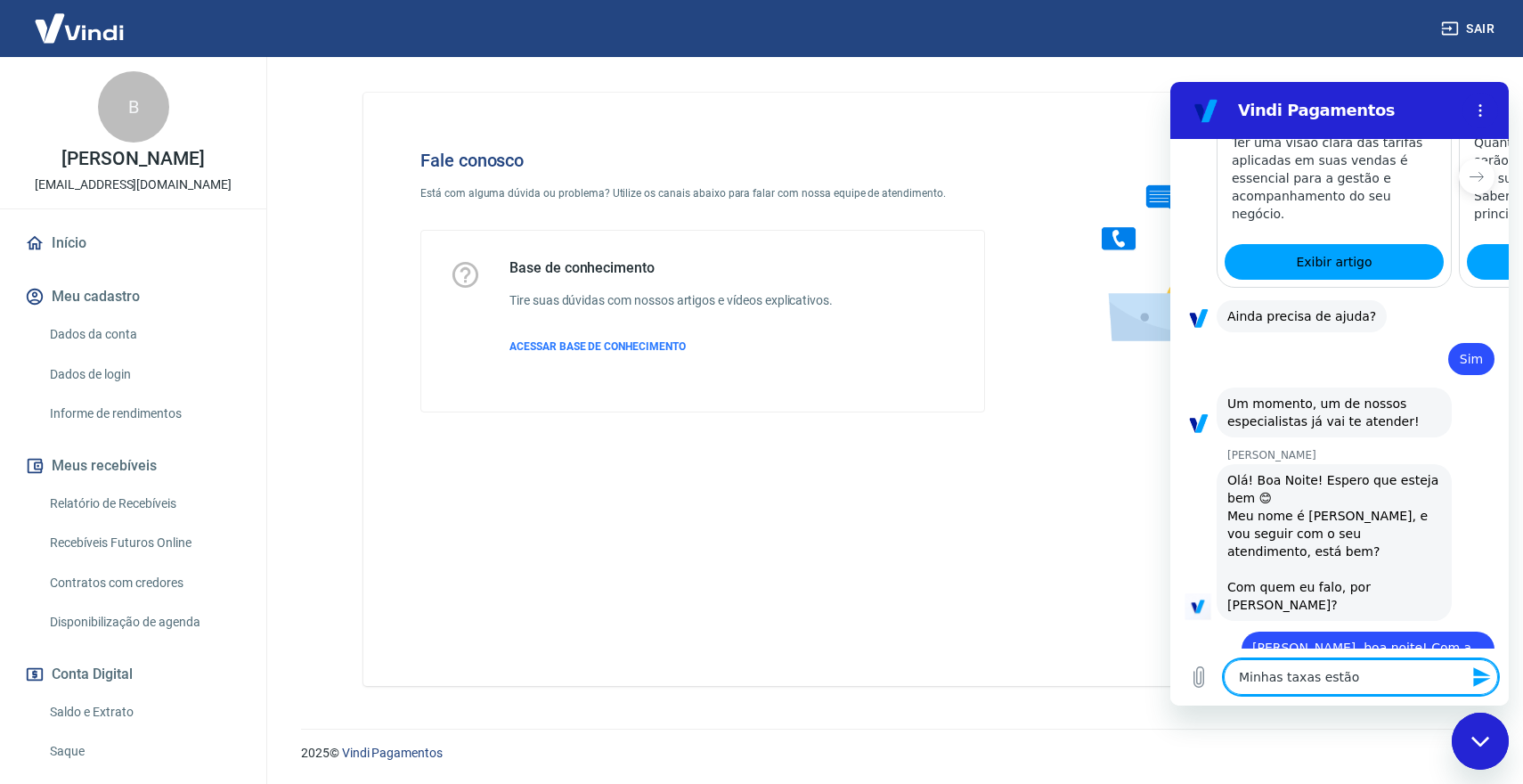
type textarea "Minhas taxas estão"
type textarea "x"
type textarea "Minhas taxas estão s"
type textarea "x"
type textarea "Minhas taxas estão se"
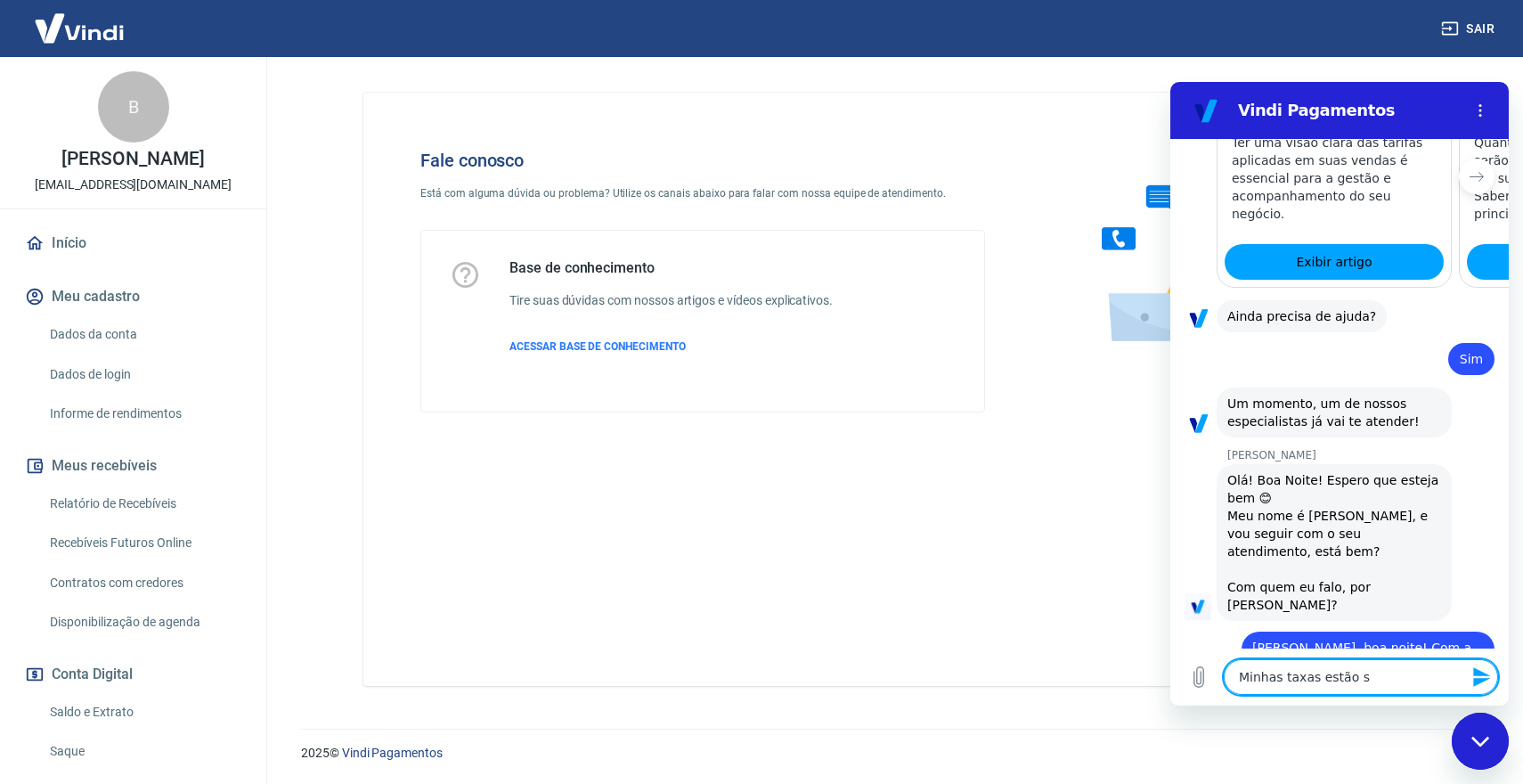
type textarea "x"
type textarea "Minhas taxas estão sen"
type textarea "x"
type textarea "Minhas taxas estão send"
type textarea "x"
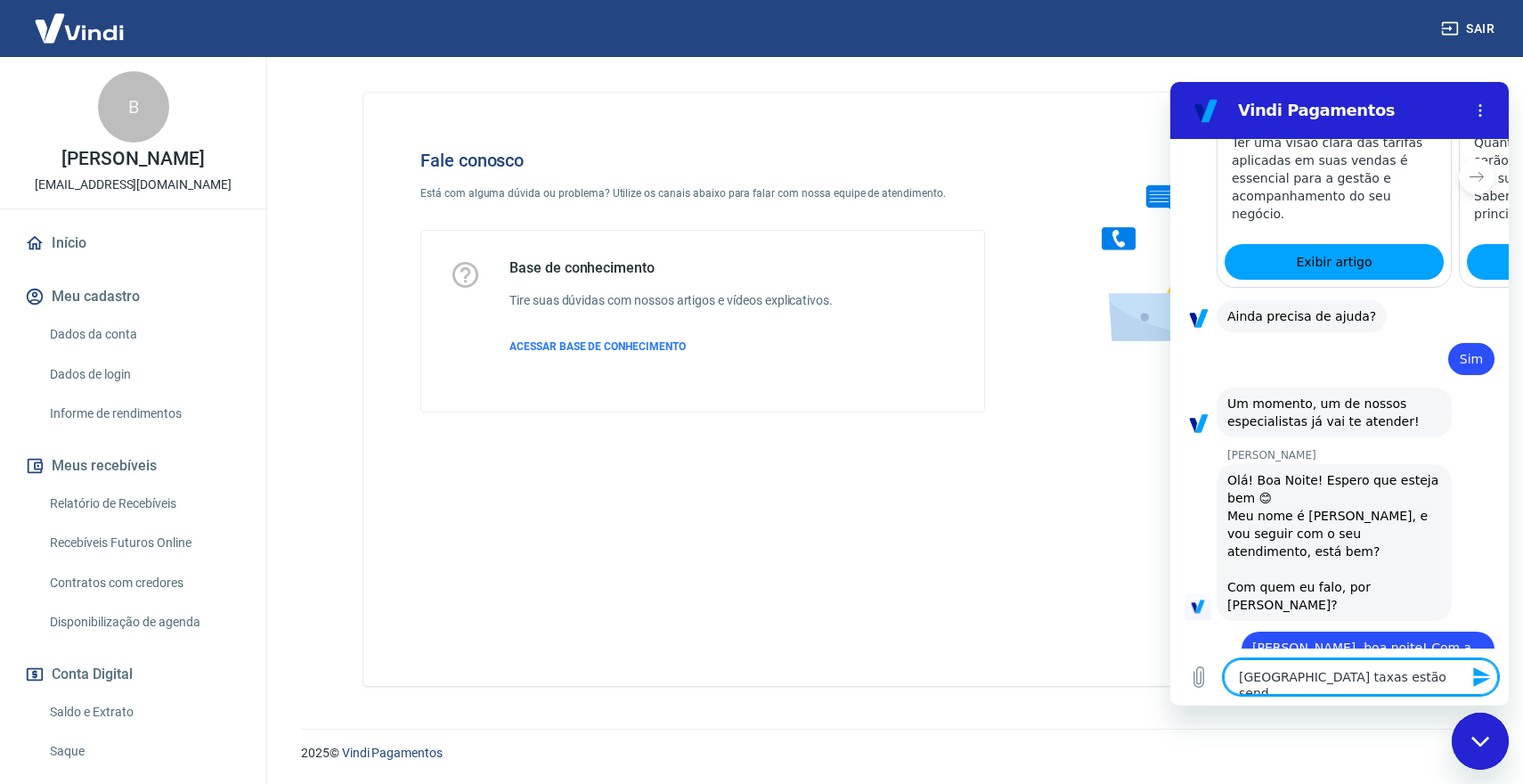
type textarea "Minhas taxas estão sendo"
type textarea "x"
type textarea "Minhas taxas estão sendo"
type textarea "x"
type textarea "Minhas taxas estão sendo c"
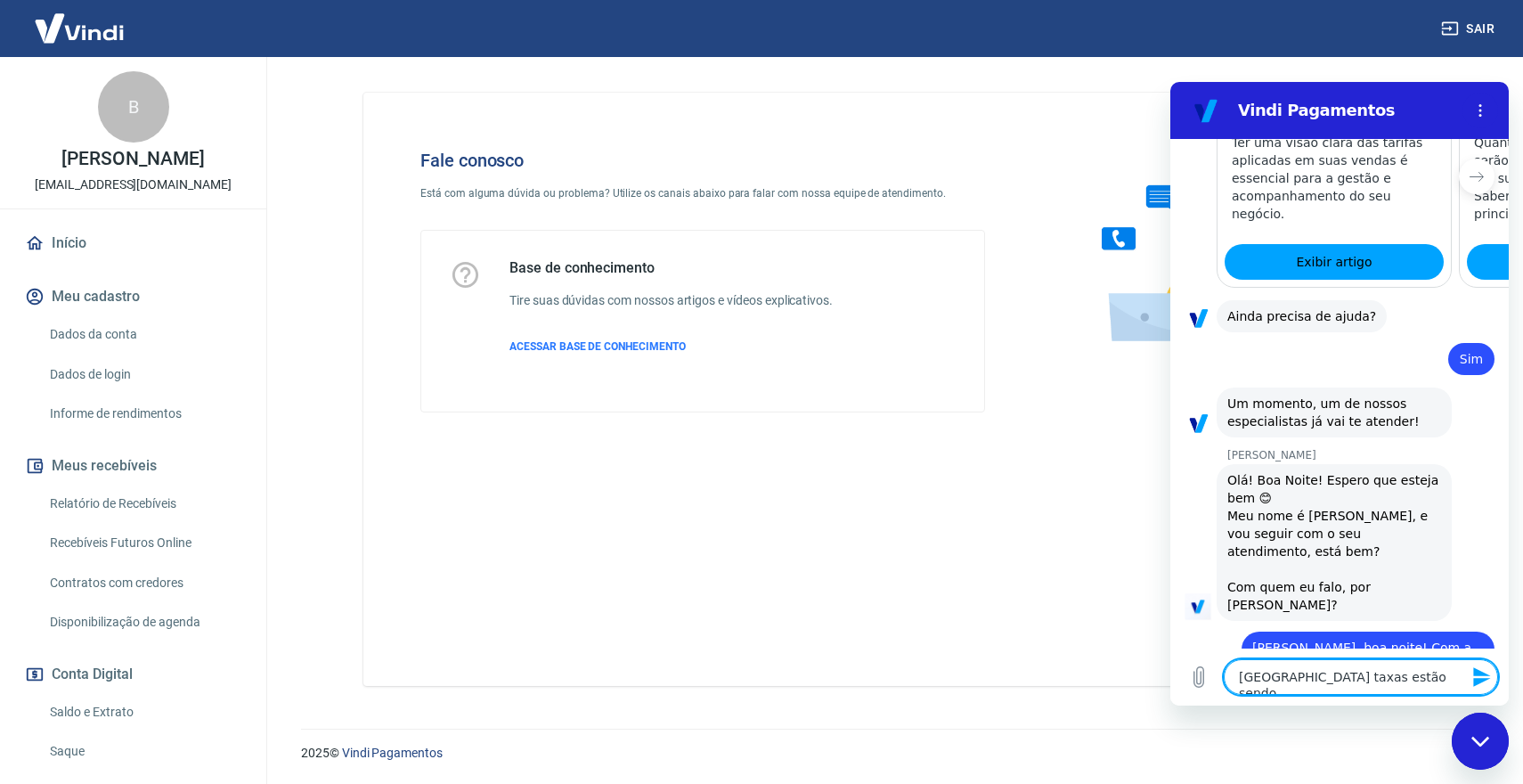
type textarea "x"
type textarea "Minhas taxas estão sendo co"
type textarea "x"
type textarea "Minhas taxas estão sendo cob"
type textarea "x"
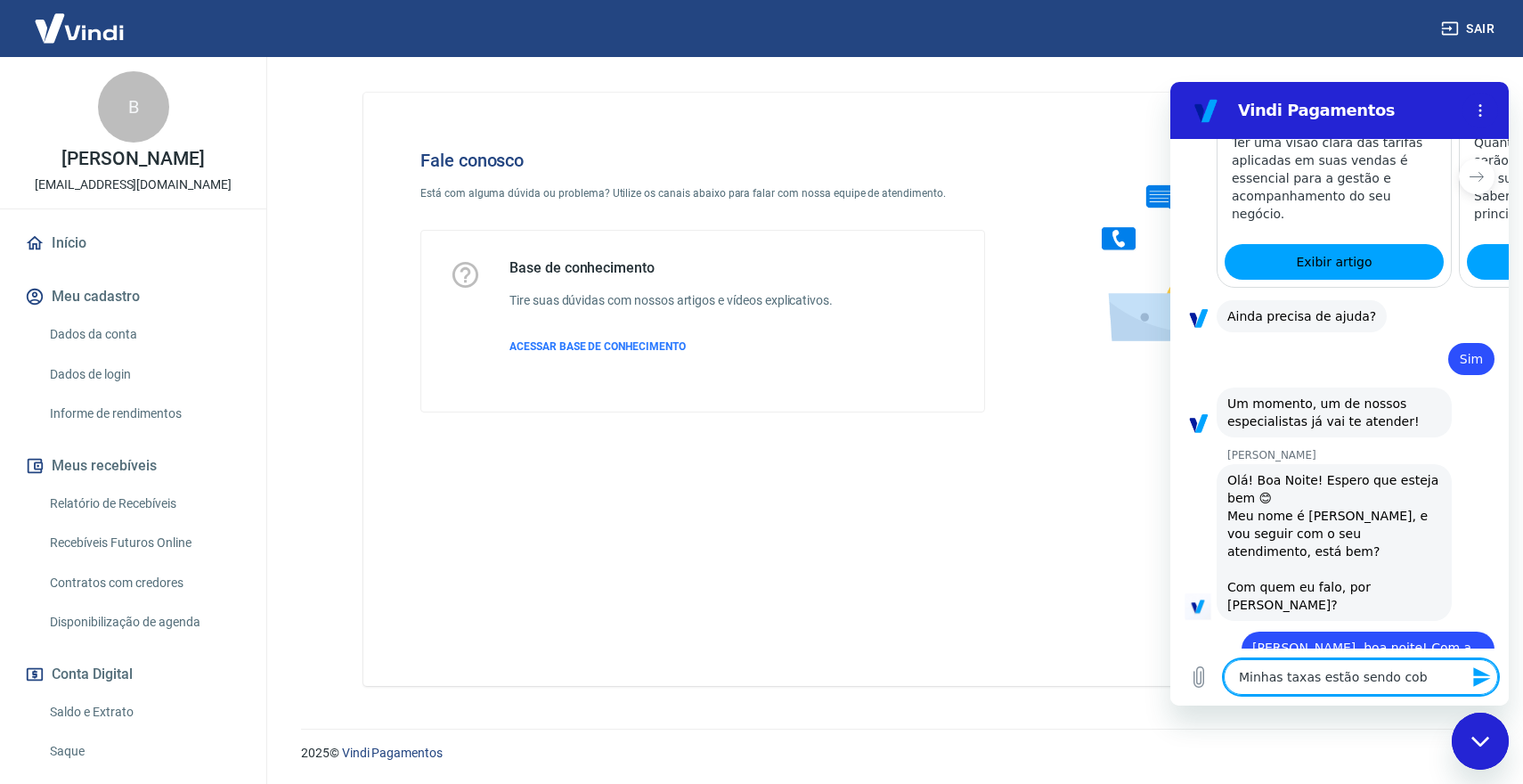
type textarea "Minhas taxas estão sendo cobr"
type textarea "x"
type textarea "Minhas taxas estão sendo cobra"
type textarea "x"
type textarea "Minhas taxas estão sendo cobrad"
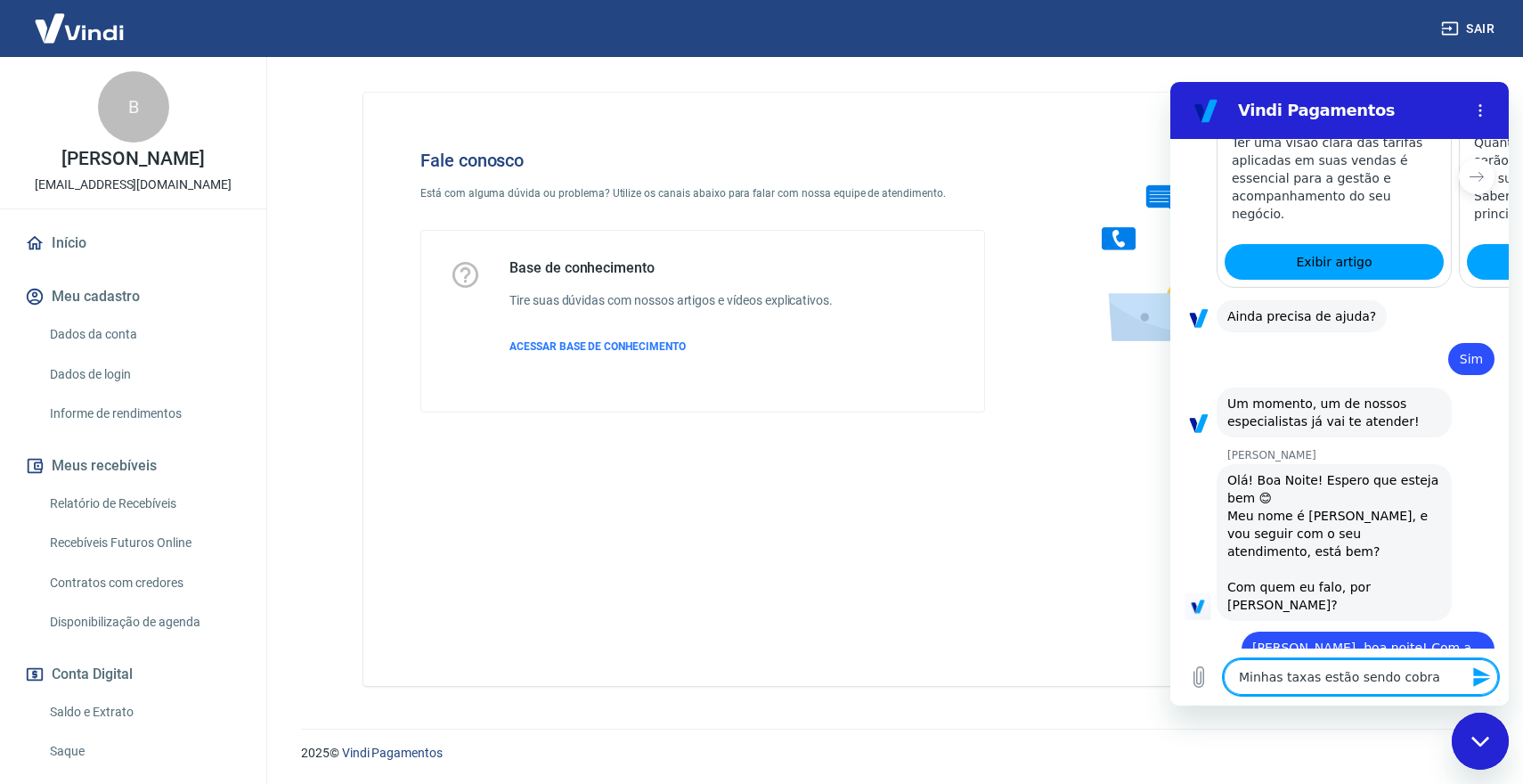
type textarea "x"
type textarea "Minhas taxas estão sendo cobrada"
type textarea "x"
type textarea "Minhas taxas estão sendo cobradas"
type textarea "x"
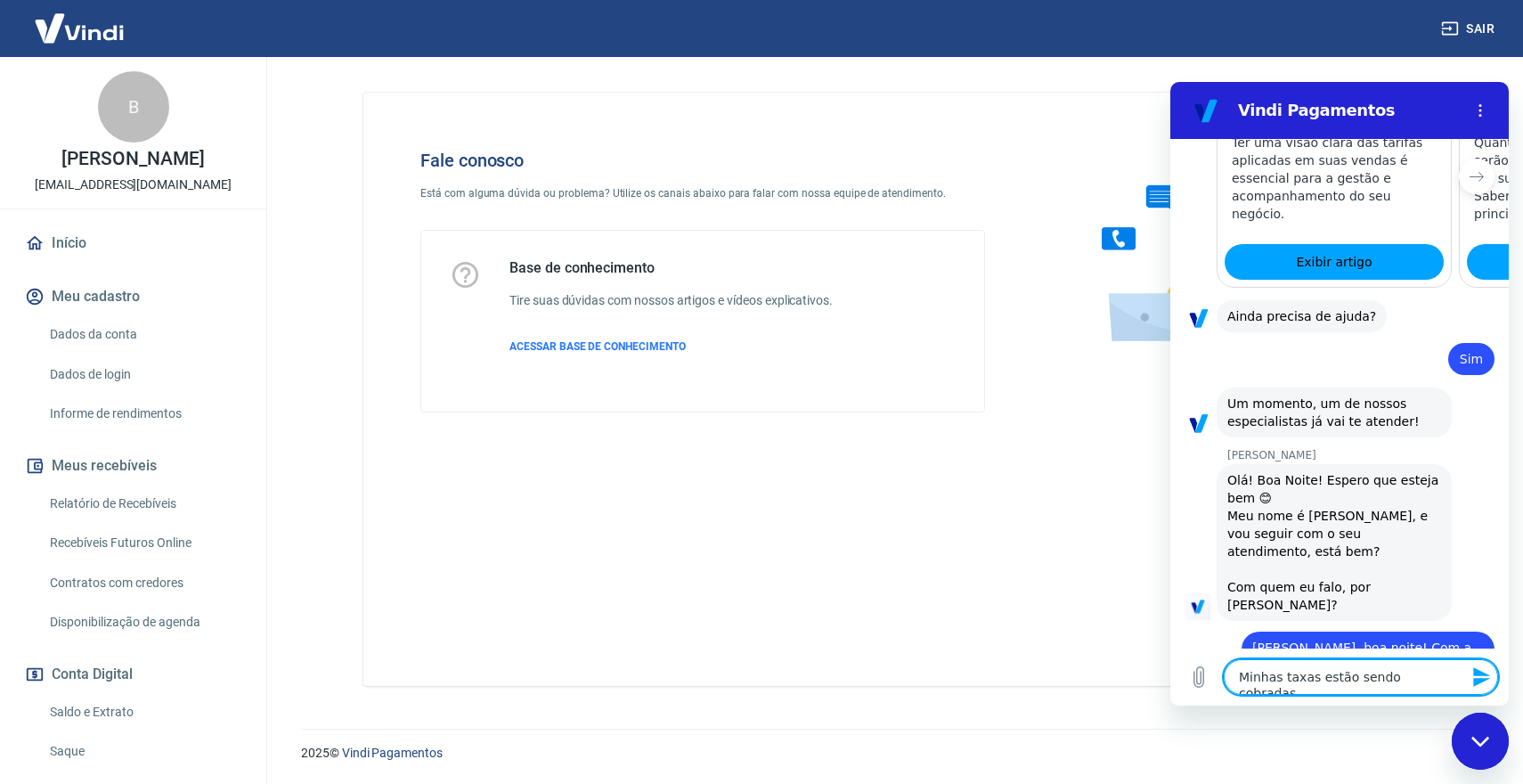
type textarea "Minhas taxas estão sendo cobradas"
type textarea "x"
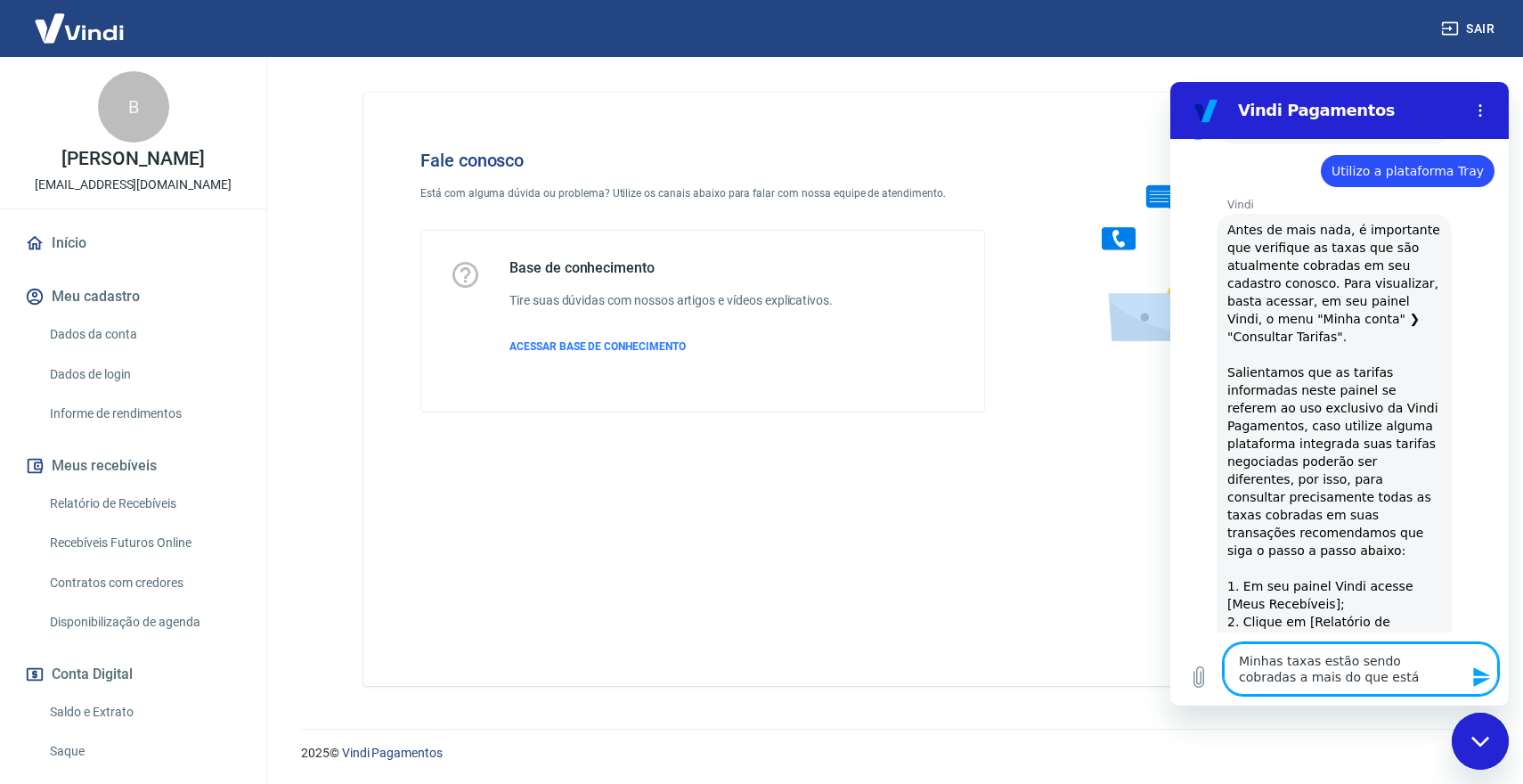
scroll to position [1528, 0]
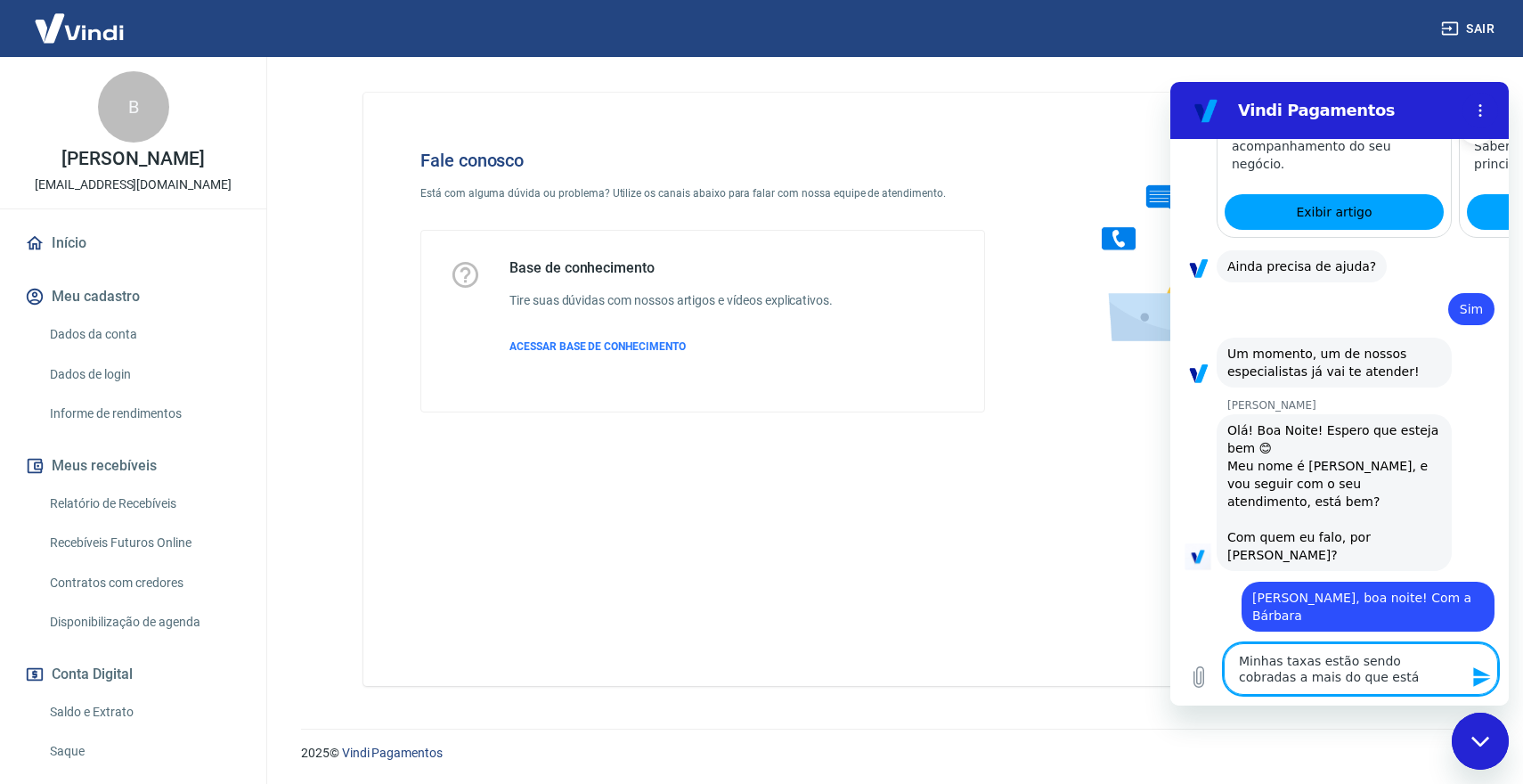
drag, startPoint x: 1310, startPoint y: 680, endPoint x: 1395, endPoint y: 680, distance: 85.0
click at [1395, 680] on textarea "Minhas taxas estão sendo cobradas a mais do que está" at bounding box center [1361, 669] width 274 height 52
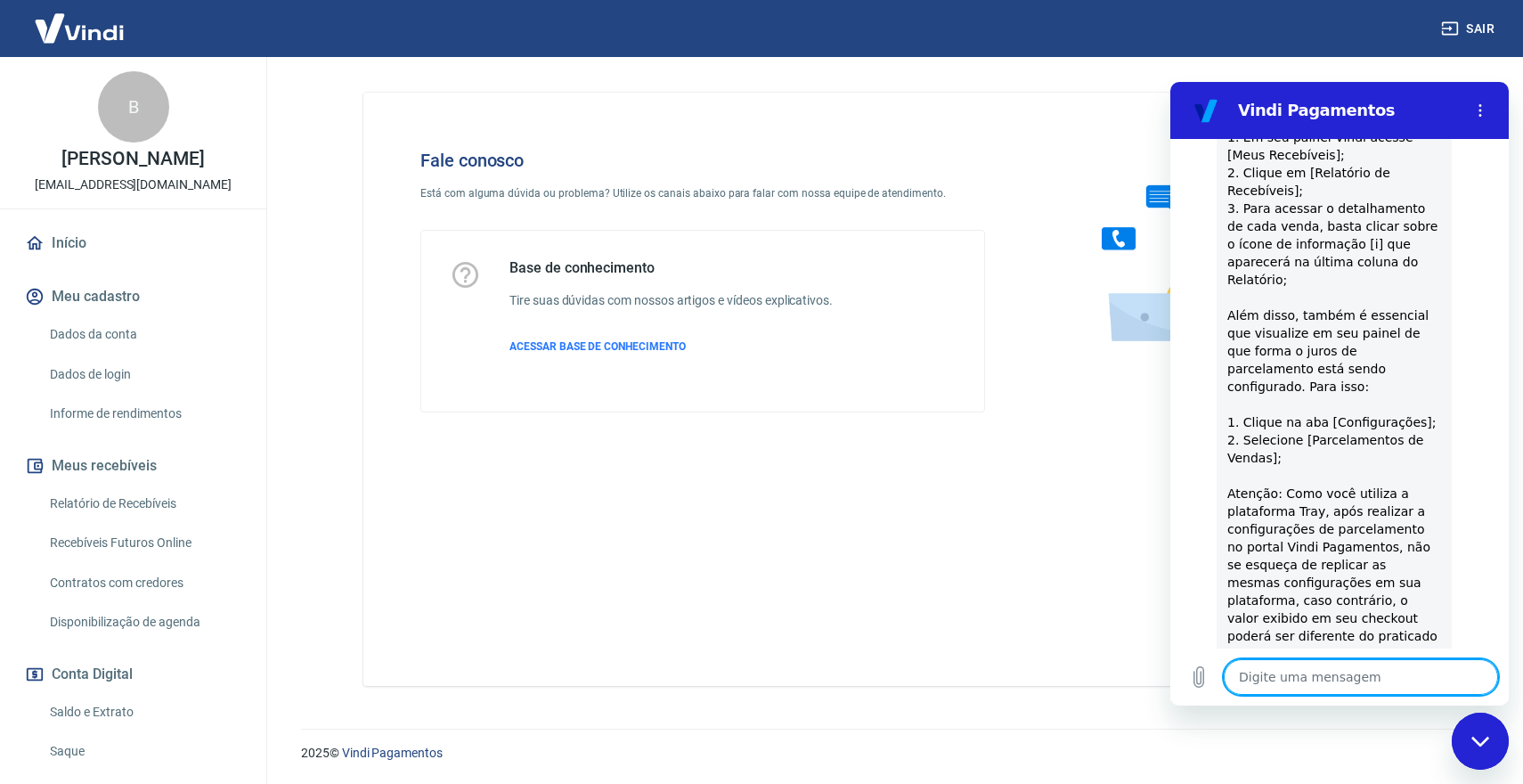
scroll to position [871, 0]
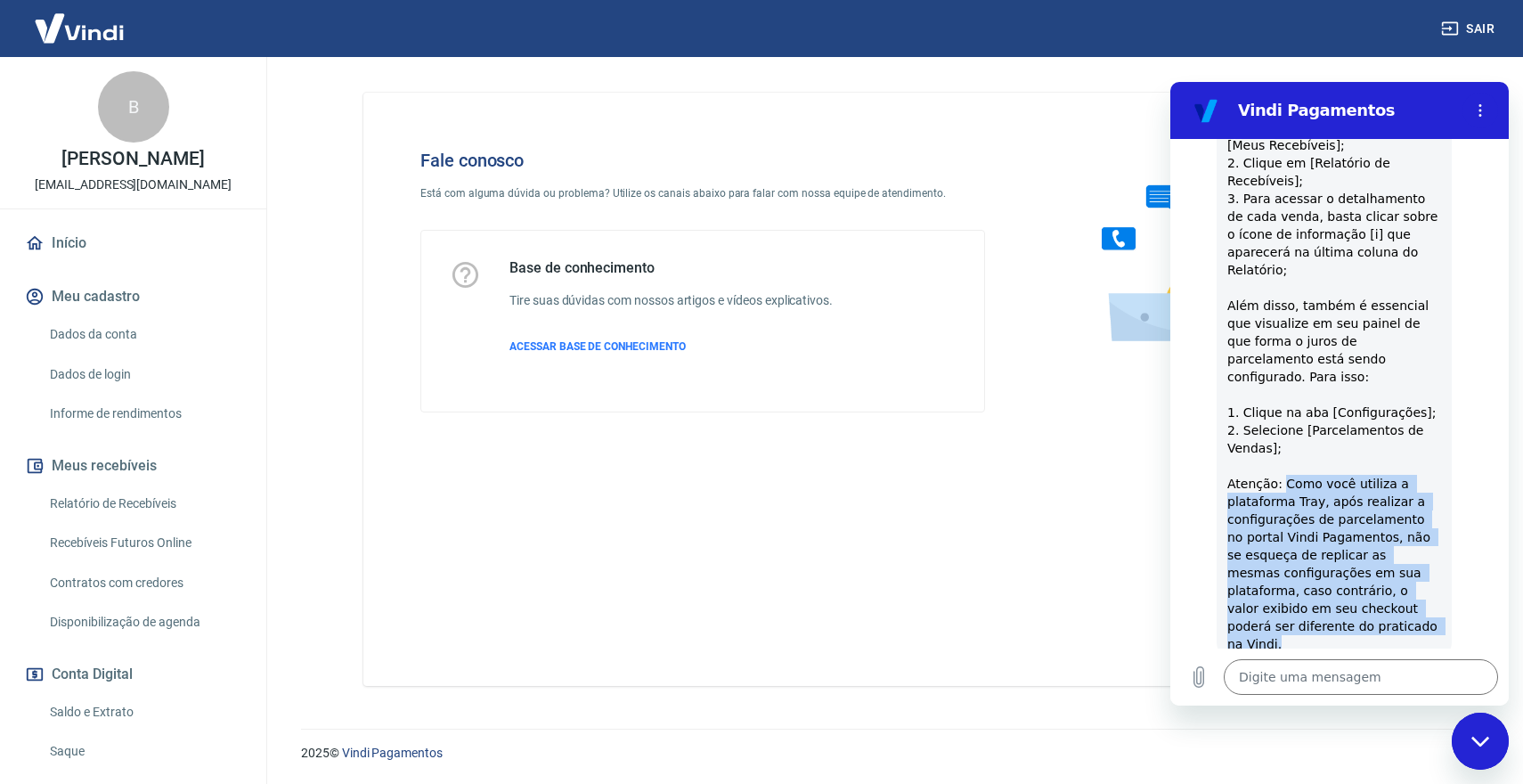
drag, startPoint x: 1353, startPoint y: 622, endPoint x: 1283, endPoint y: 482, distance: 156.5
click at [1283, 482] on span "Antes de mais nada, é importante que verifique as taxas que são atualmente cobr…" at bounding box center [1334, 208] width 213 height 891
copy span "Como você utiliza a plataforma Tray, após realizar a configurações de parcelame…"
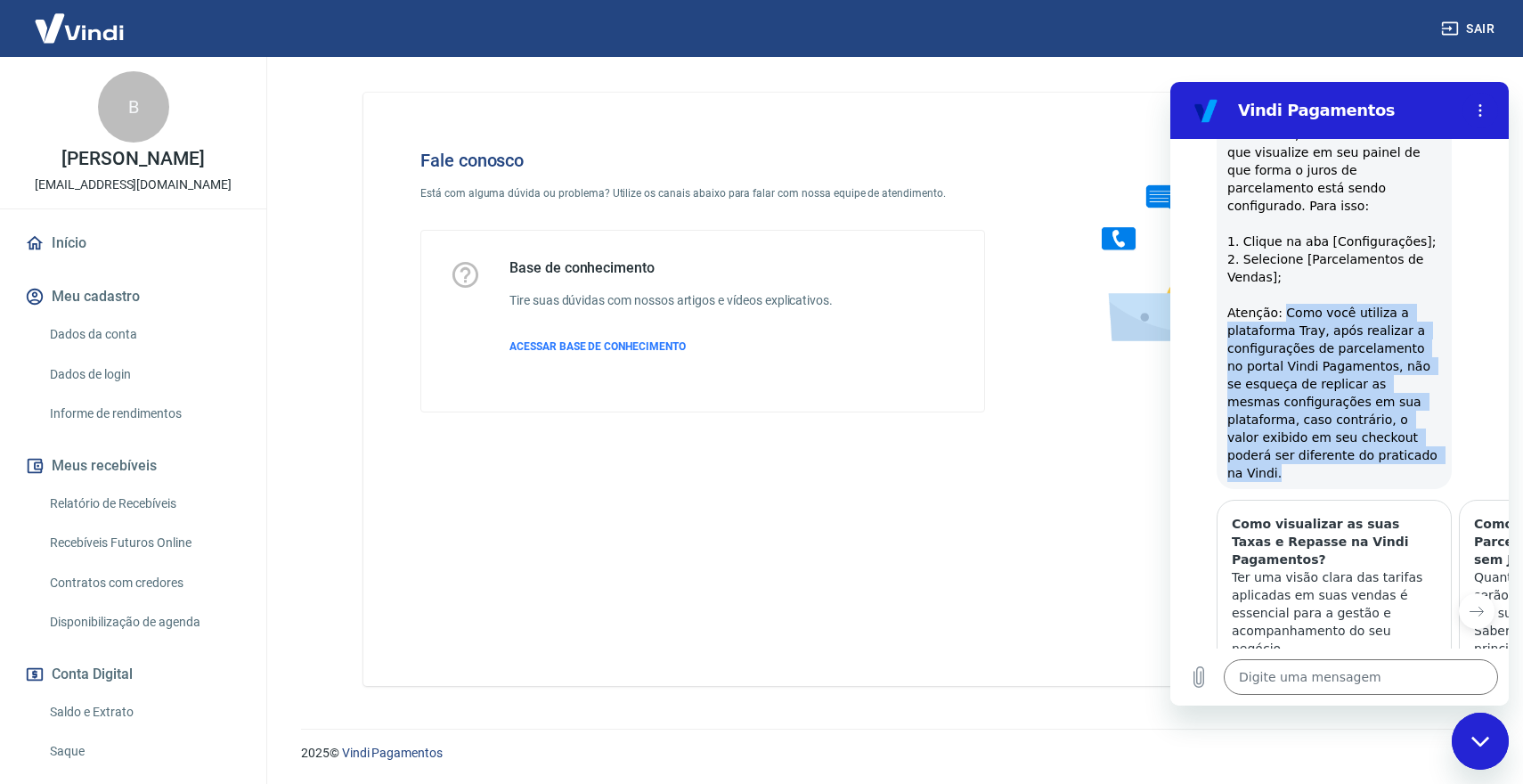
scroll to position [1149, 0]
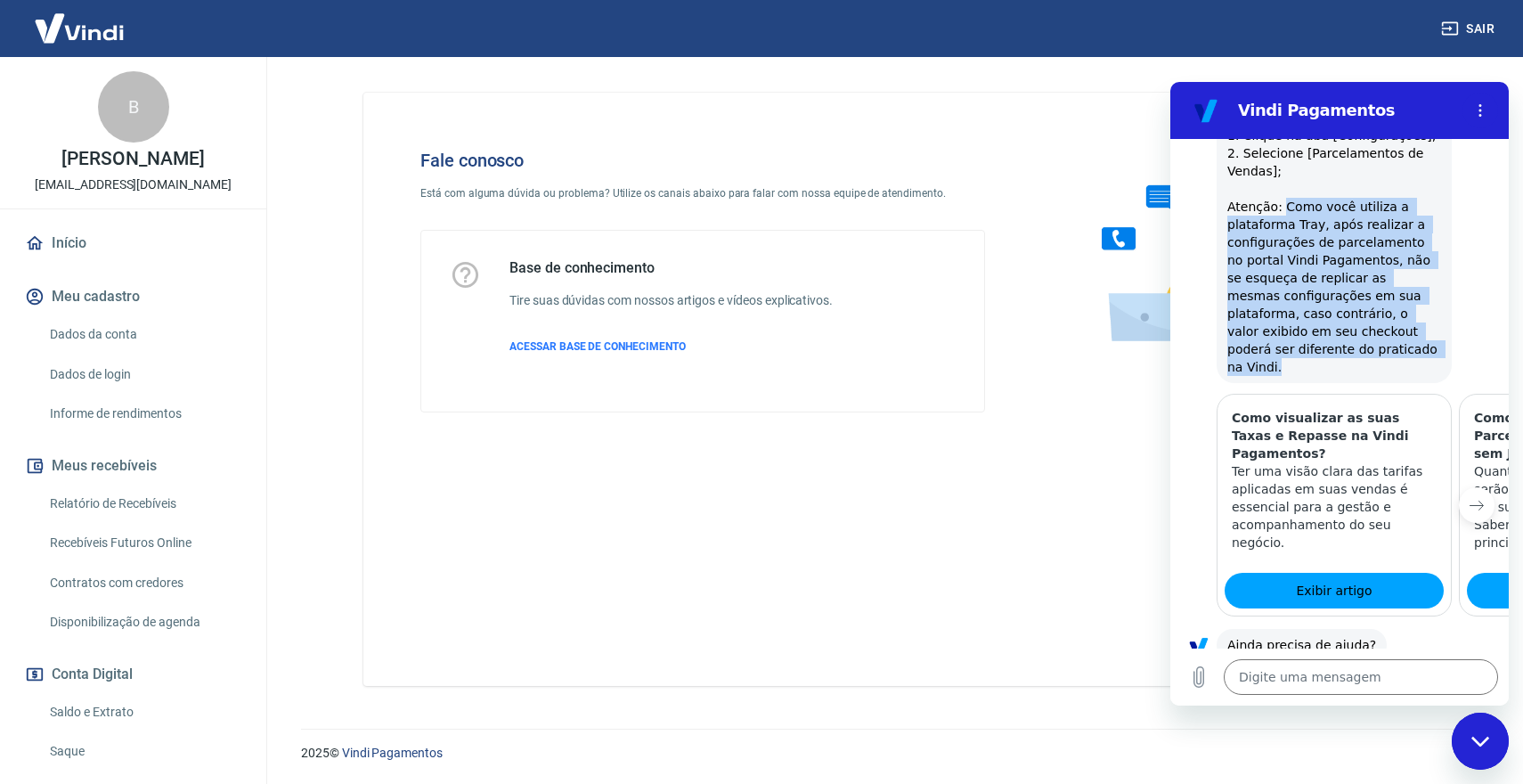
click at [1469, 498] on icon "Próximo item" at bounding box center [1476, 504] width 14 height 14
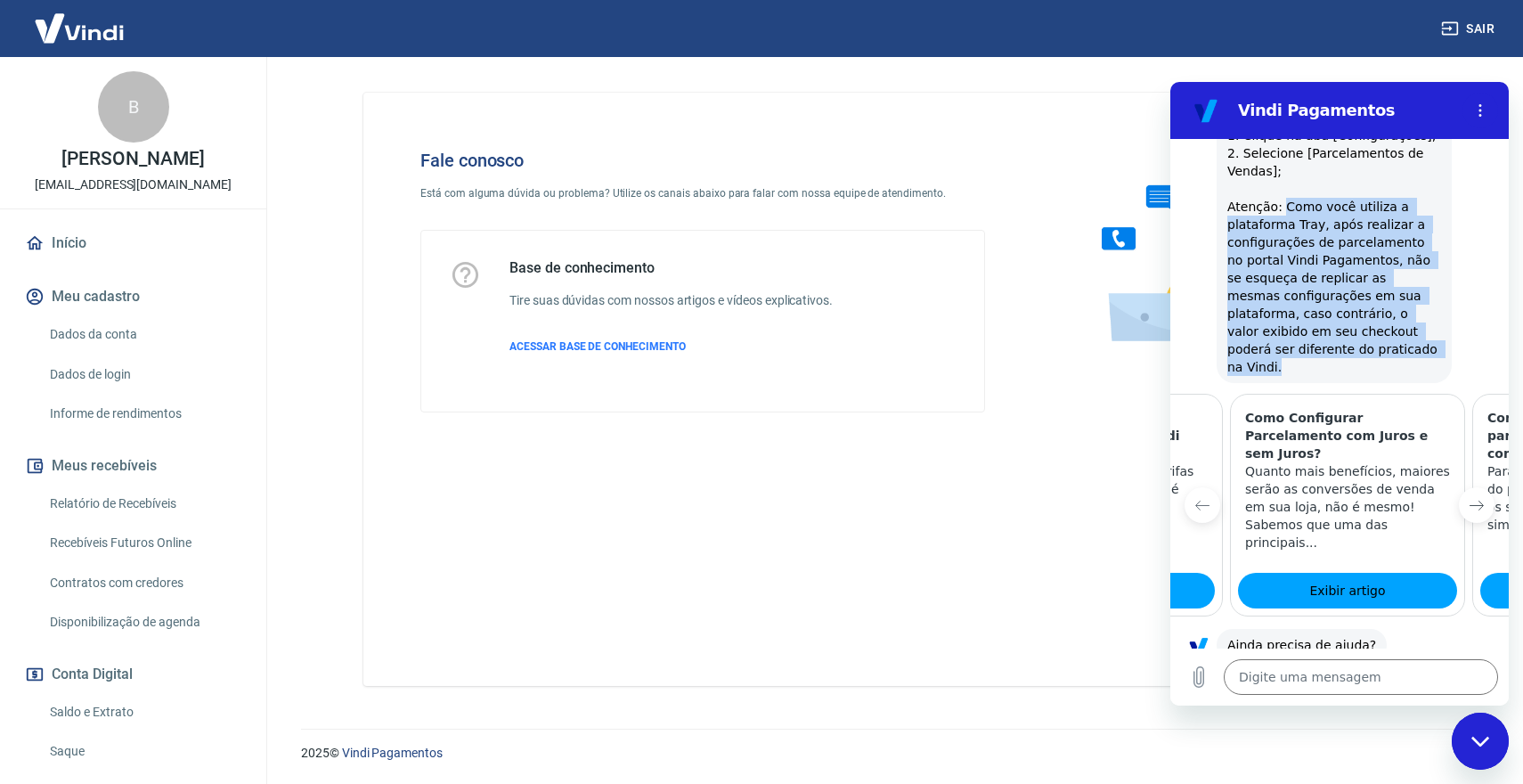
click at [1469, 498] on icon "Próximo item" at bounding box center [1476, 504] width 14 height 14
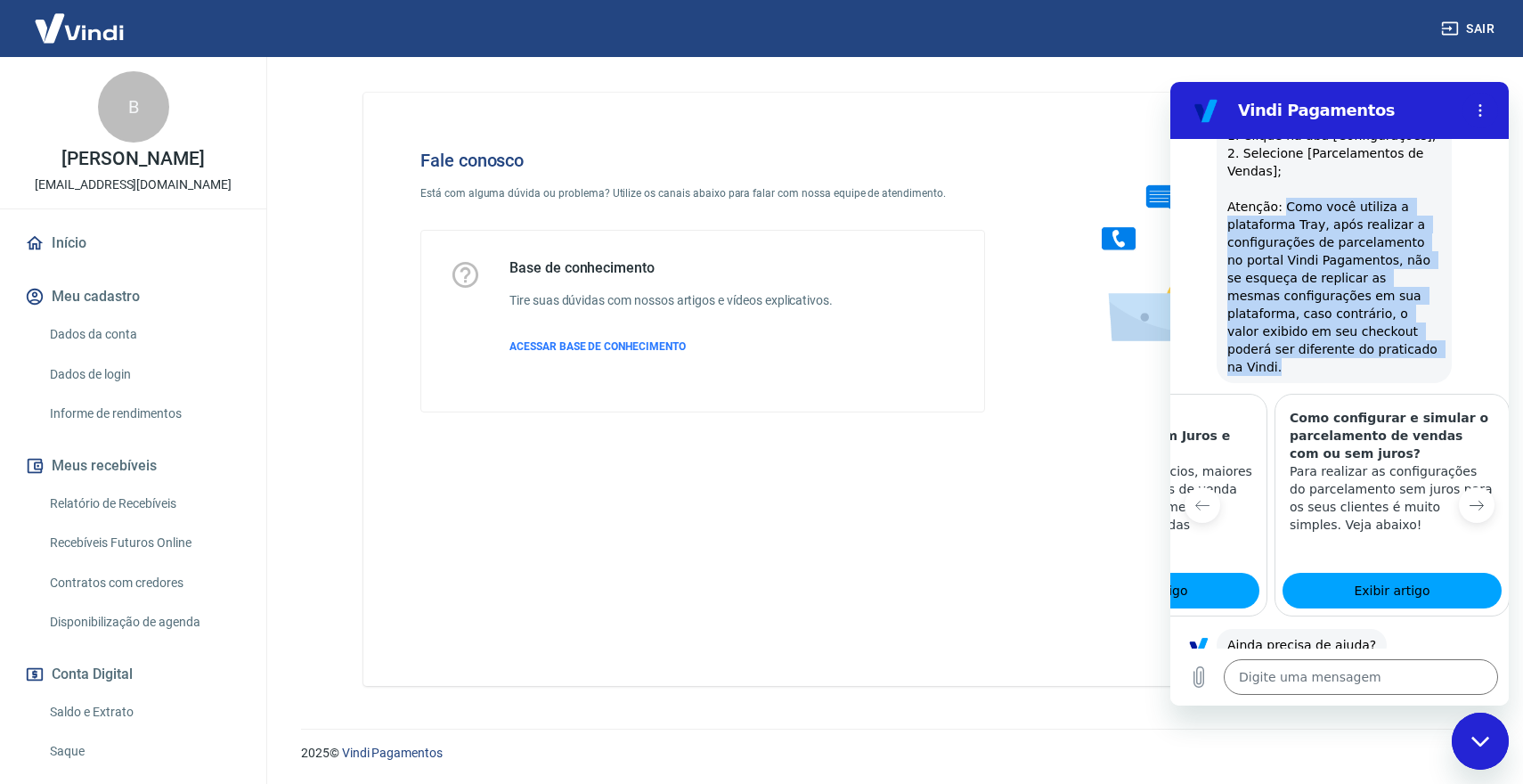
scroll to position [0, 457]
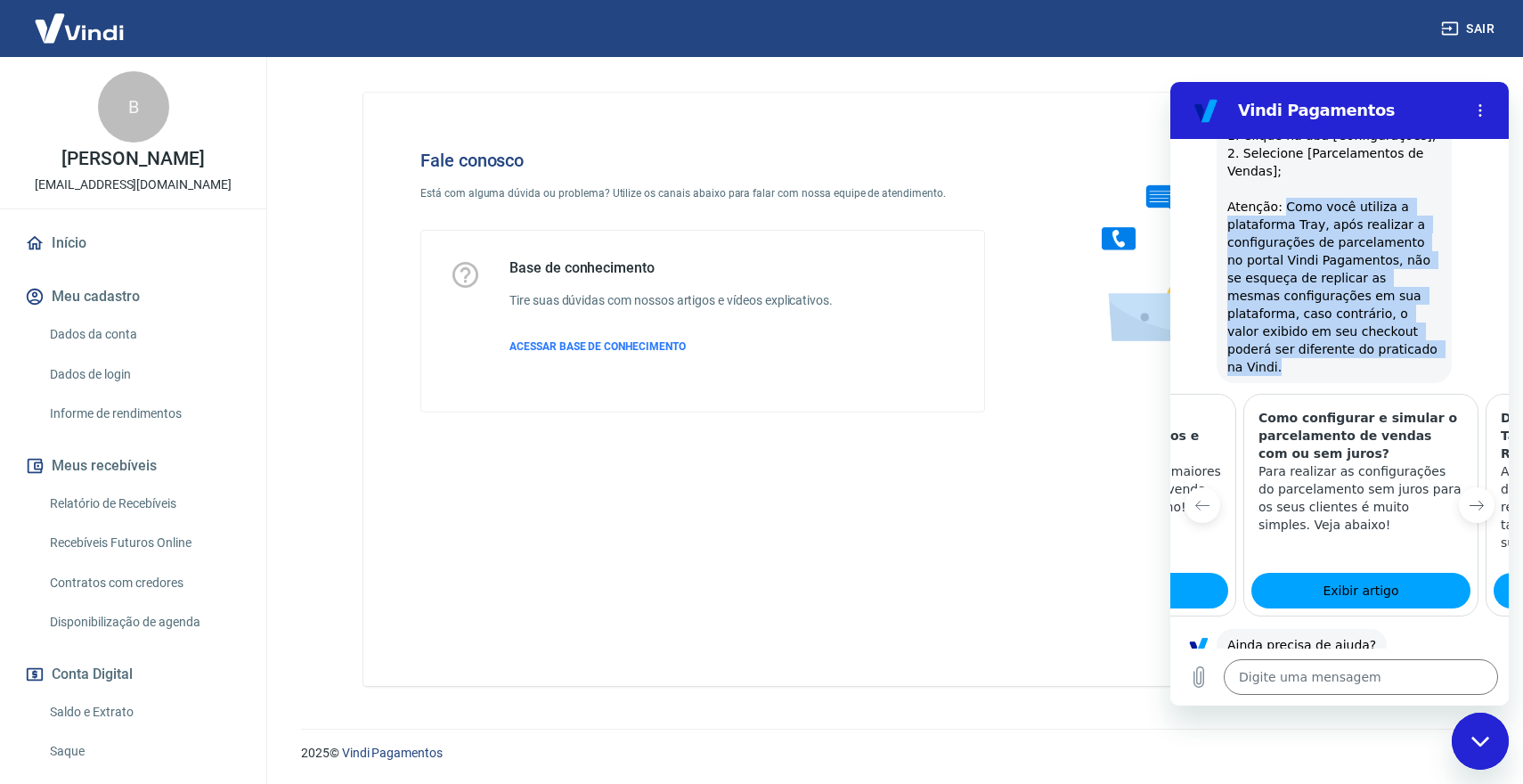
click at [1469, 498] on icon "Próximo item" at bounding box center [1476, 504] width 14 height 14
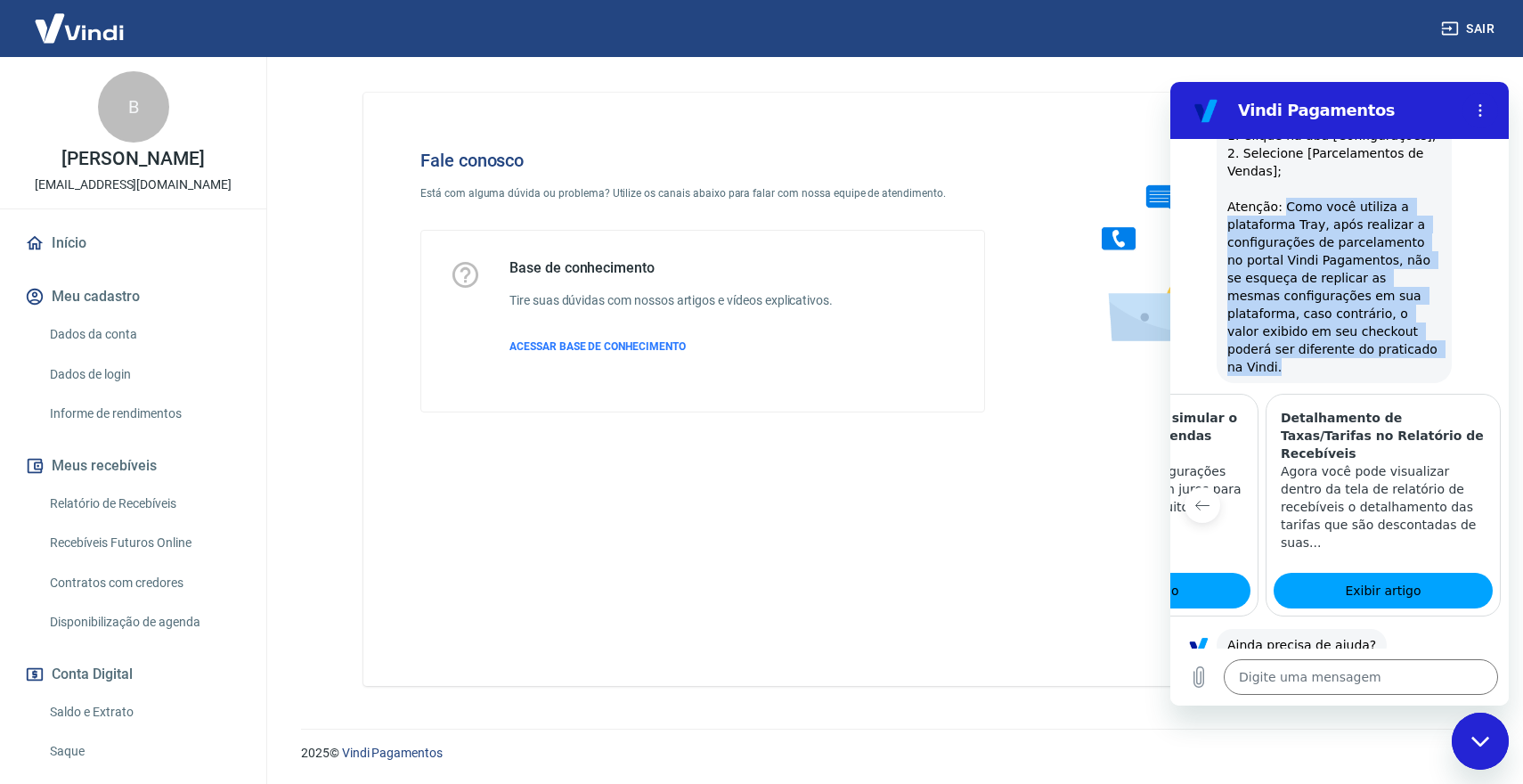
click at [1203, 498] on icon "Item anterior" at bounding box center [1202, 504] width 14 height 14
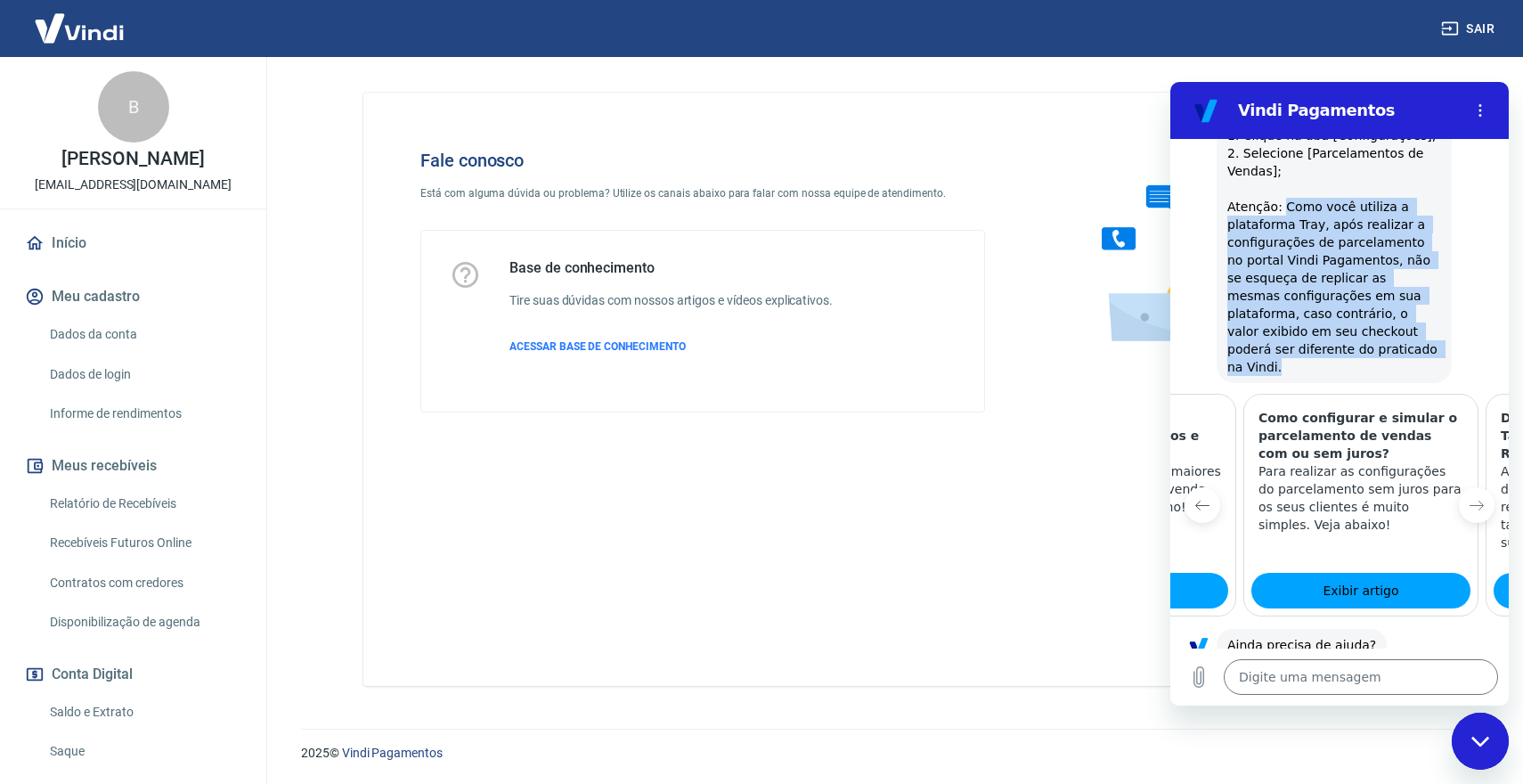
click at [1203, 498] on icon "Item anterior" at bounding box center [1202, 504] width 14 height 14
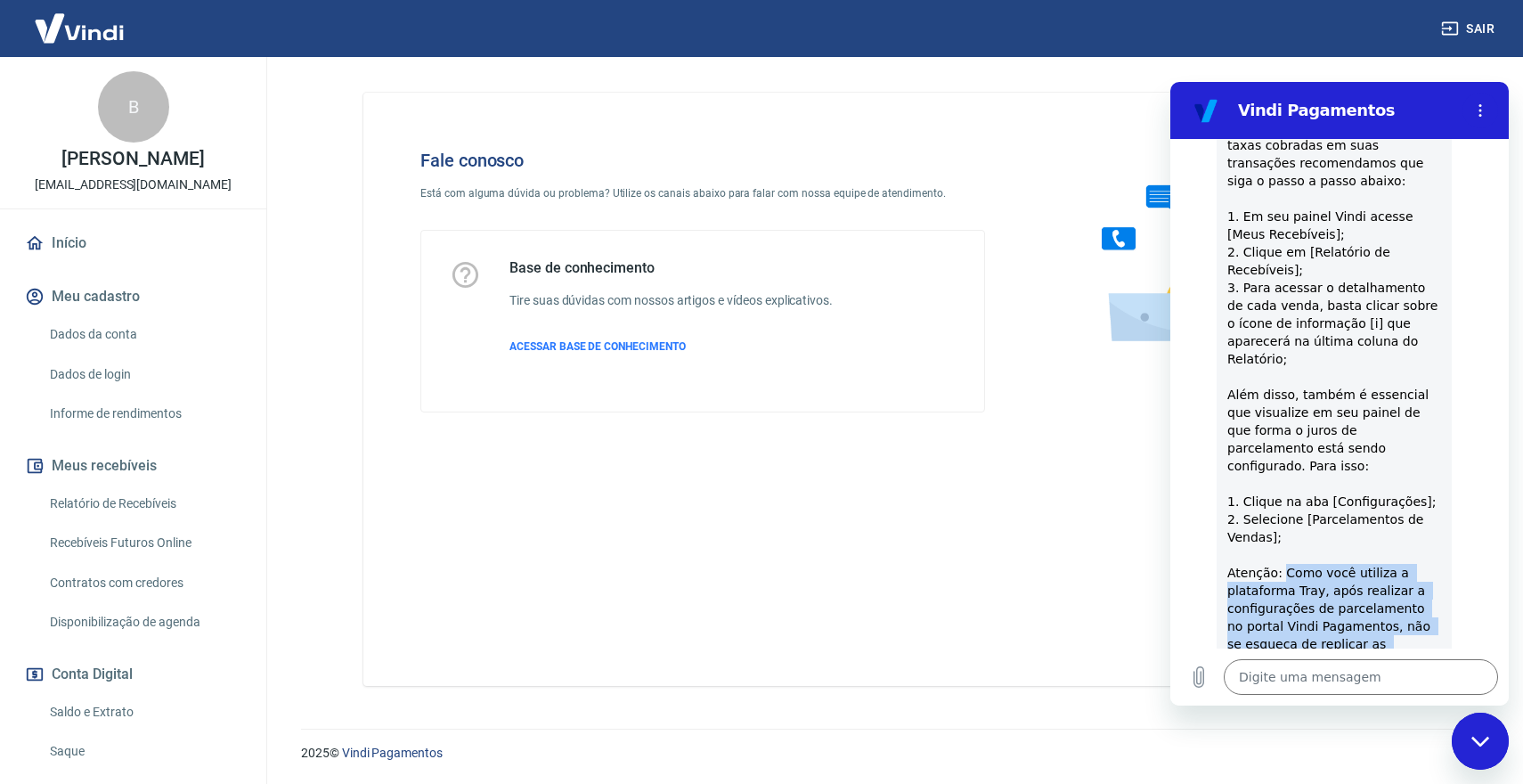
scroll to position [982, 0]
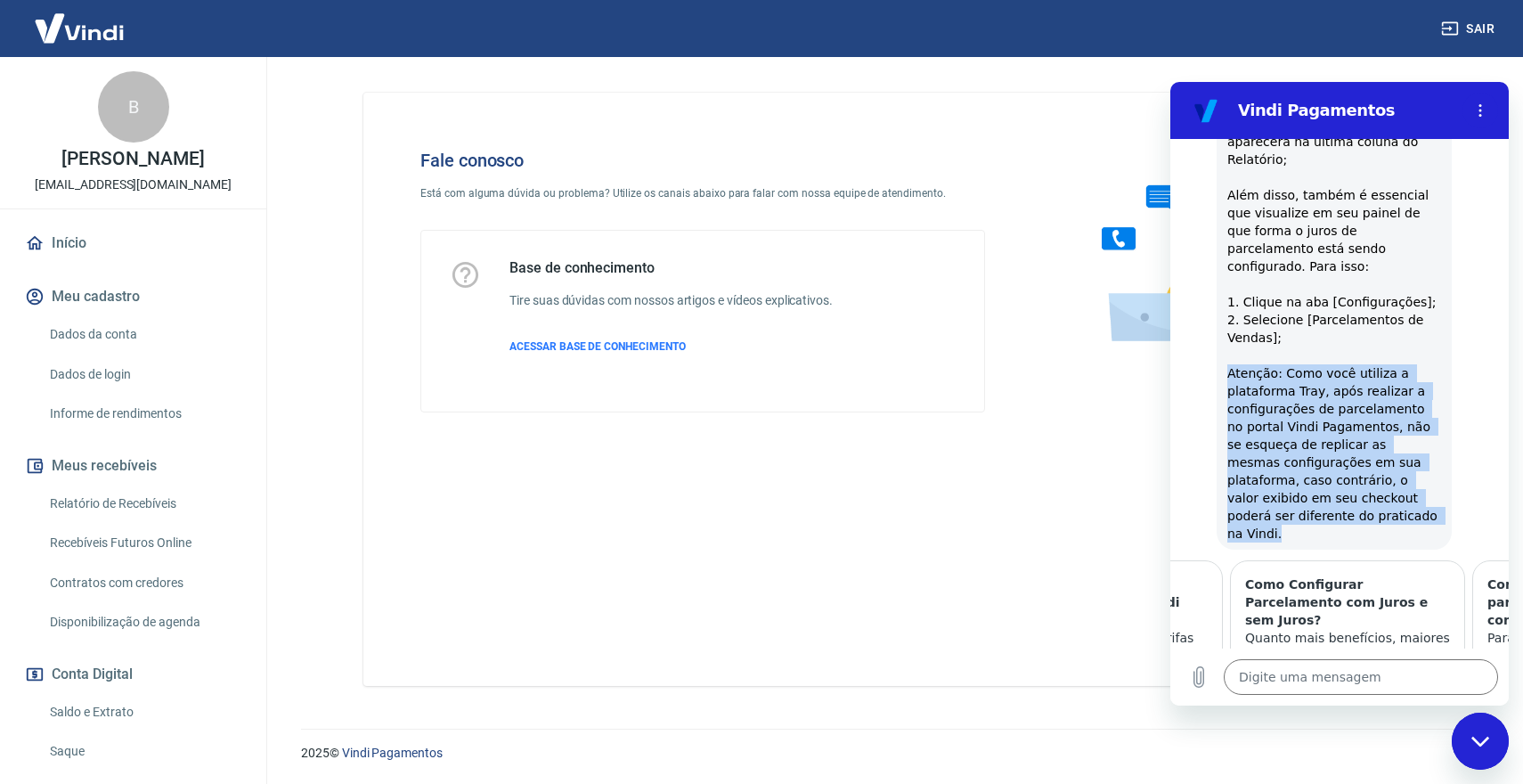
drag, startPoint x: 1227, startPoint y: 369, endPoint x: 1389, endPoint y: 526, distance: 225.6
click at [1389, 526] on div "Vindi diz: Antes de mais nada, é importante que verifique as taxas que são atua…" at bounding box center [1334, 97] width 235 height 905
copy span "Atenção: Como você utiliza a plataforma Tray, após realizar a configurações de …"
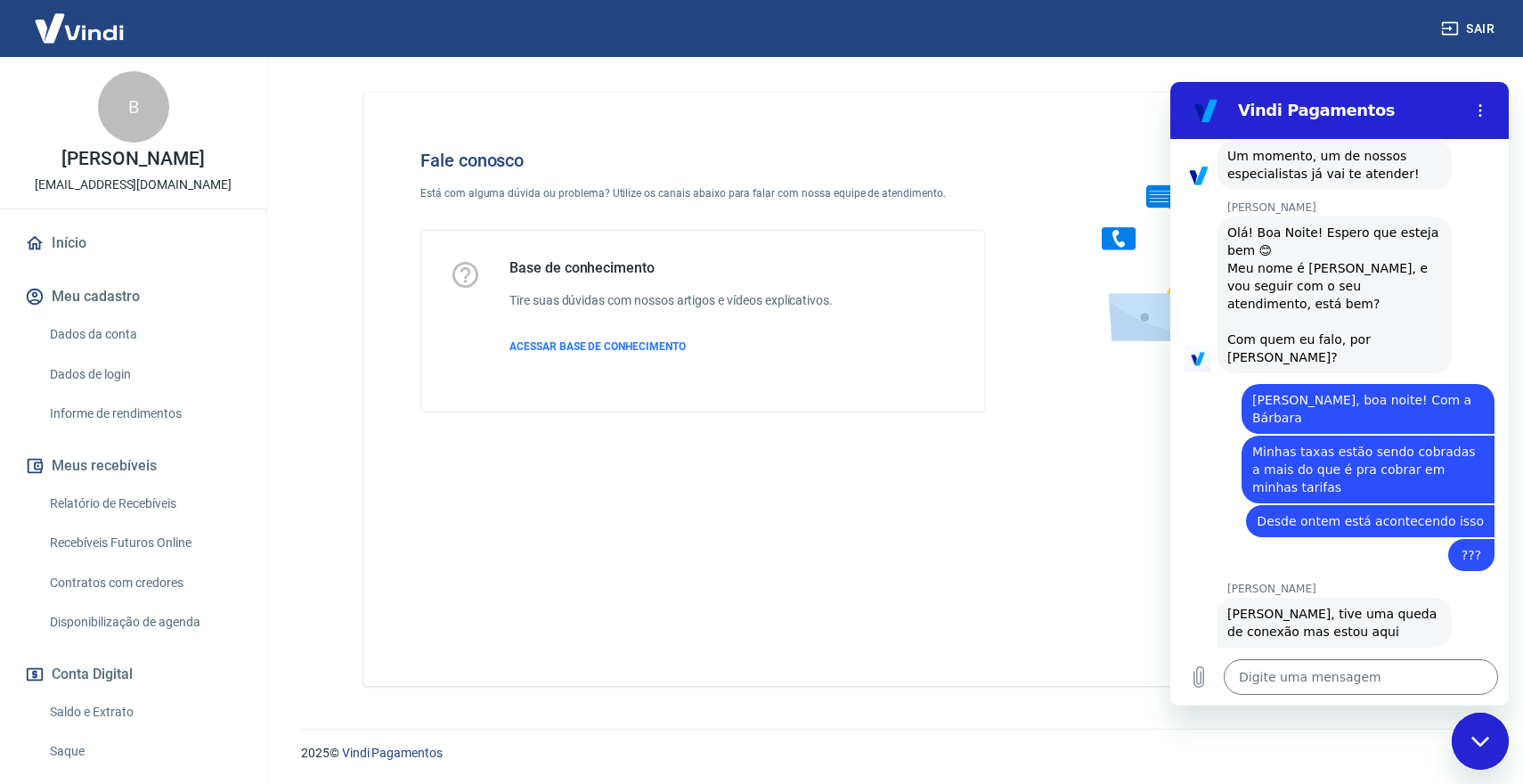
scroll to position [1795, 0]
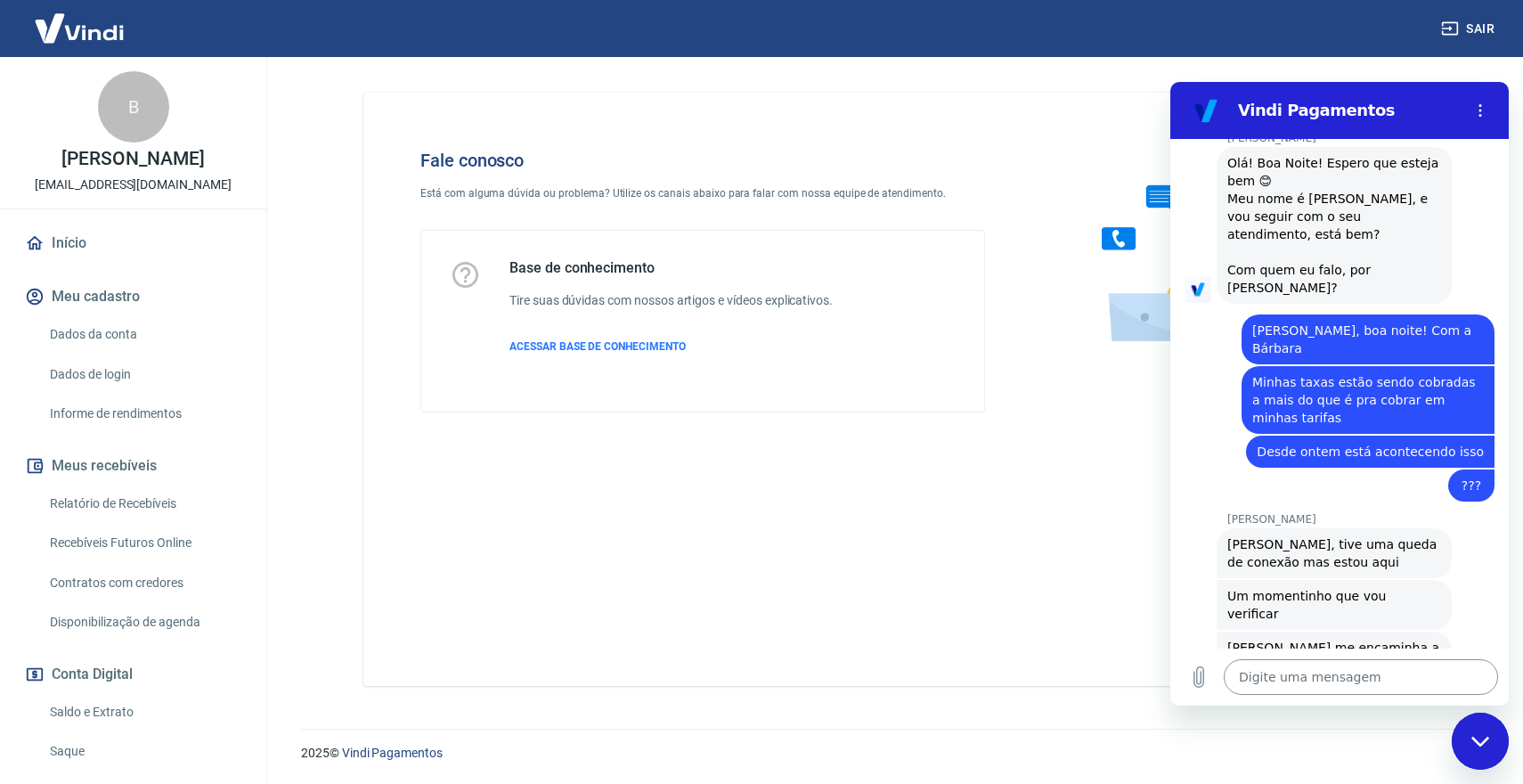
click at [1312, 685] on textarea at bounding box center [1361, 676] width 274 height 36
click at [1309, 678] on textarea at bounding box center [1361, 676] width 274 height 36
paste textarea "228202597"
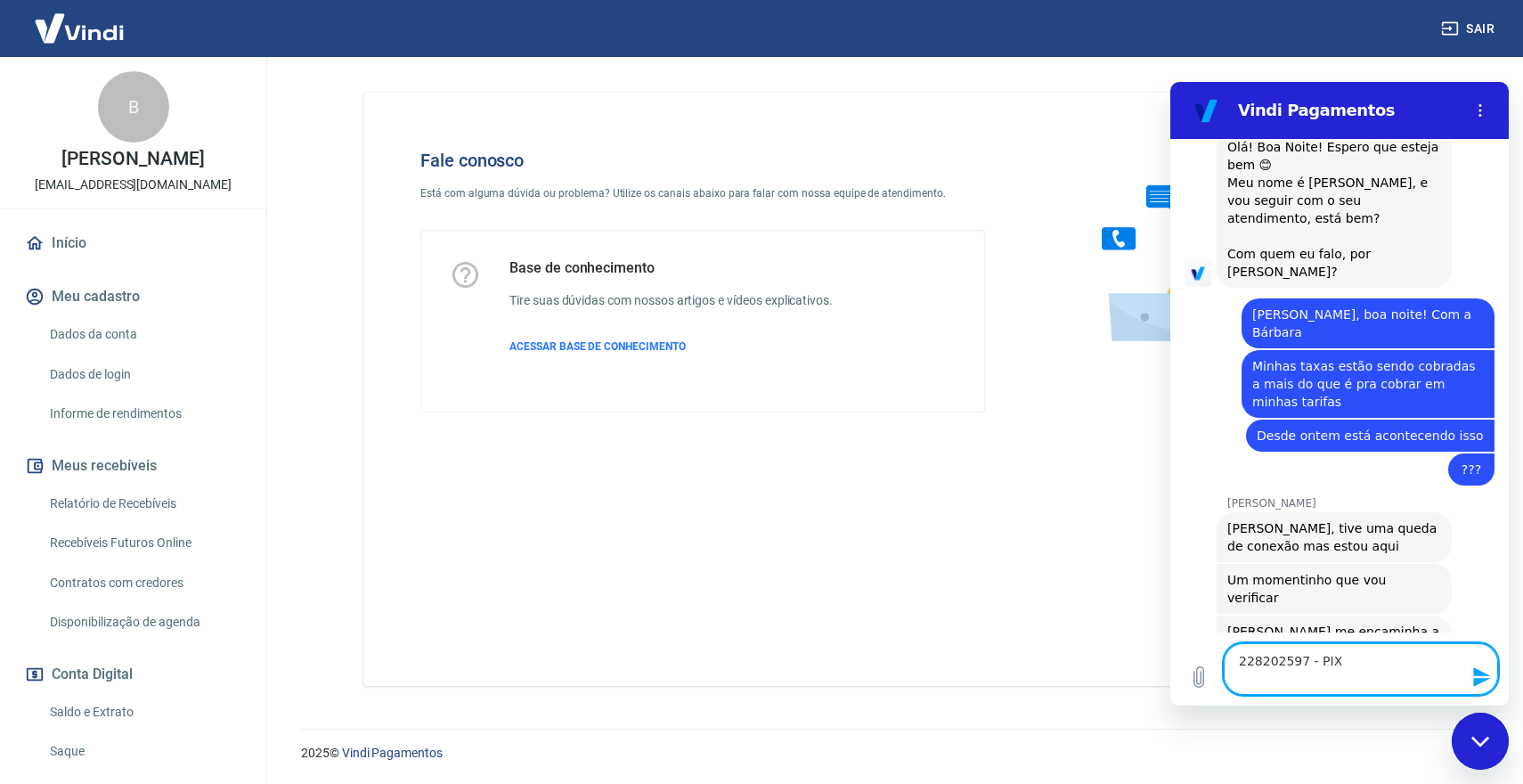
paste textarea "228133224"
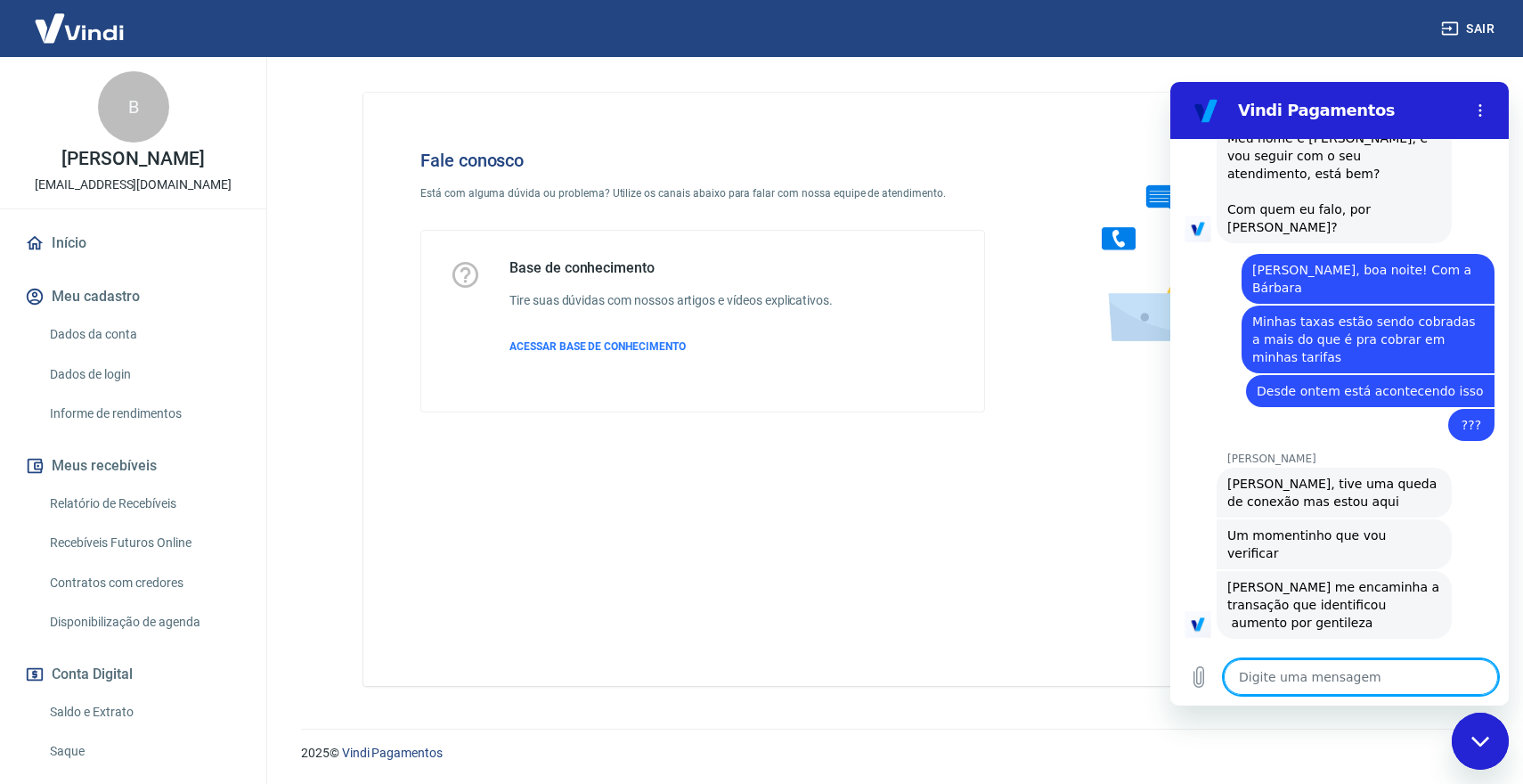
scroll to position [1914, 0]
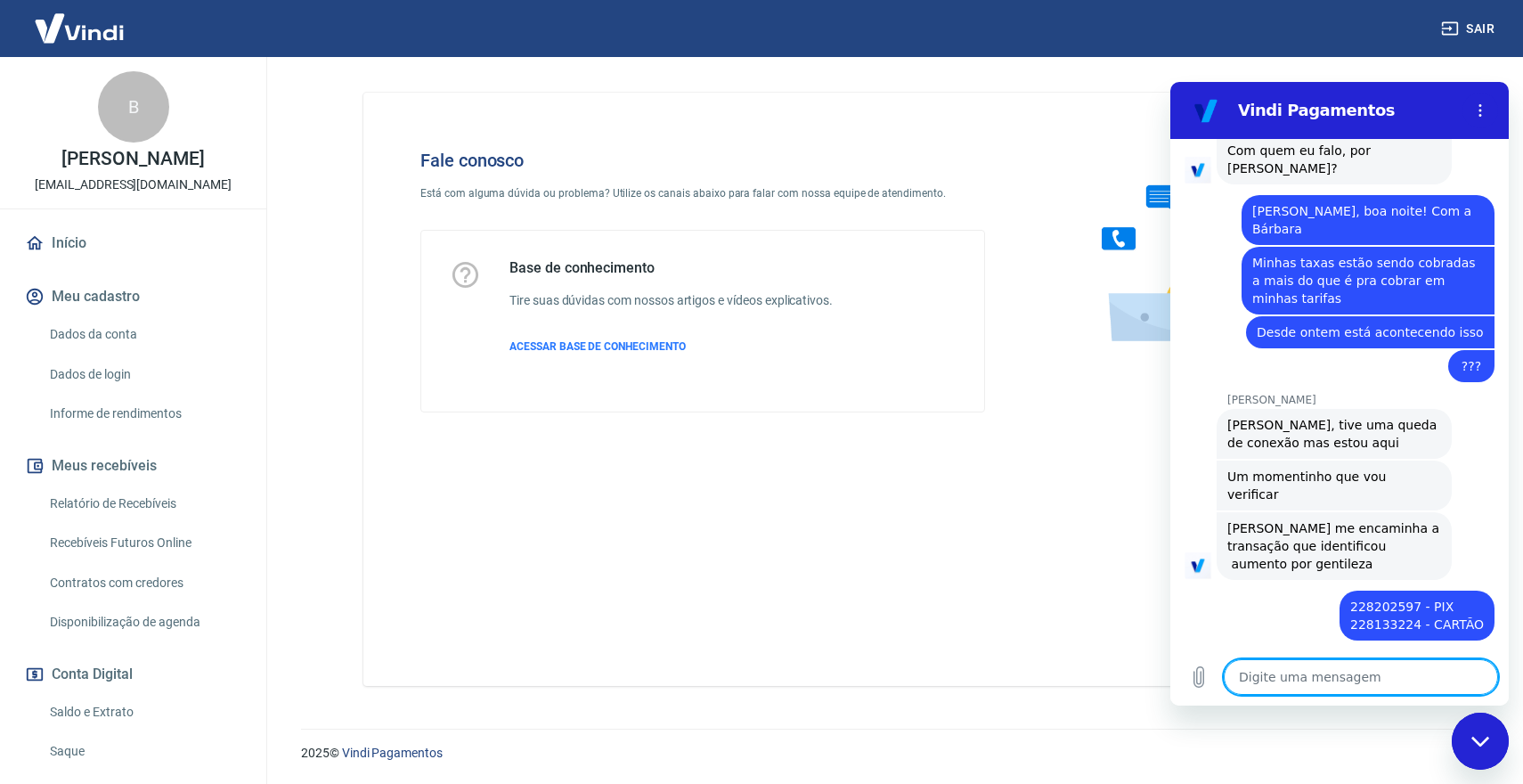
click at [1358, 687] on textarea at bounding box center [1361, 676] width 274 height 36
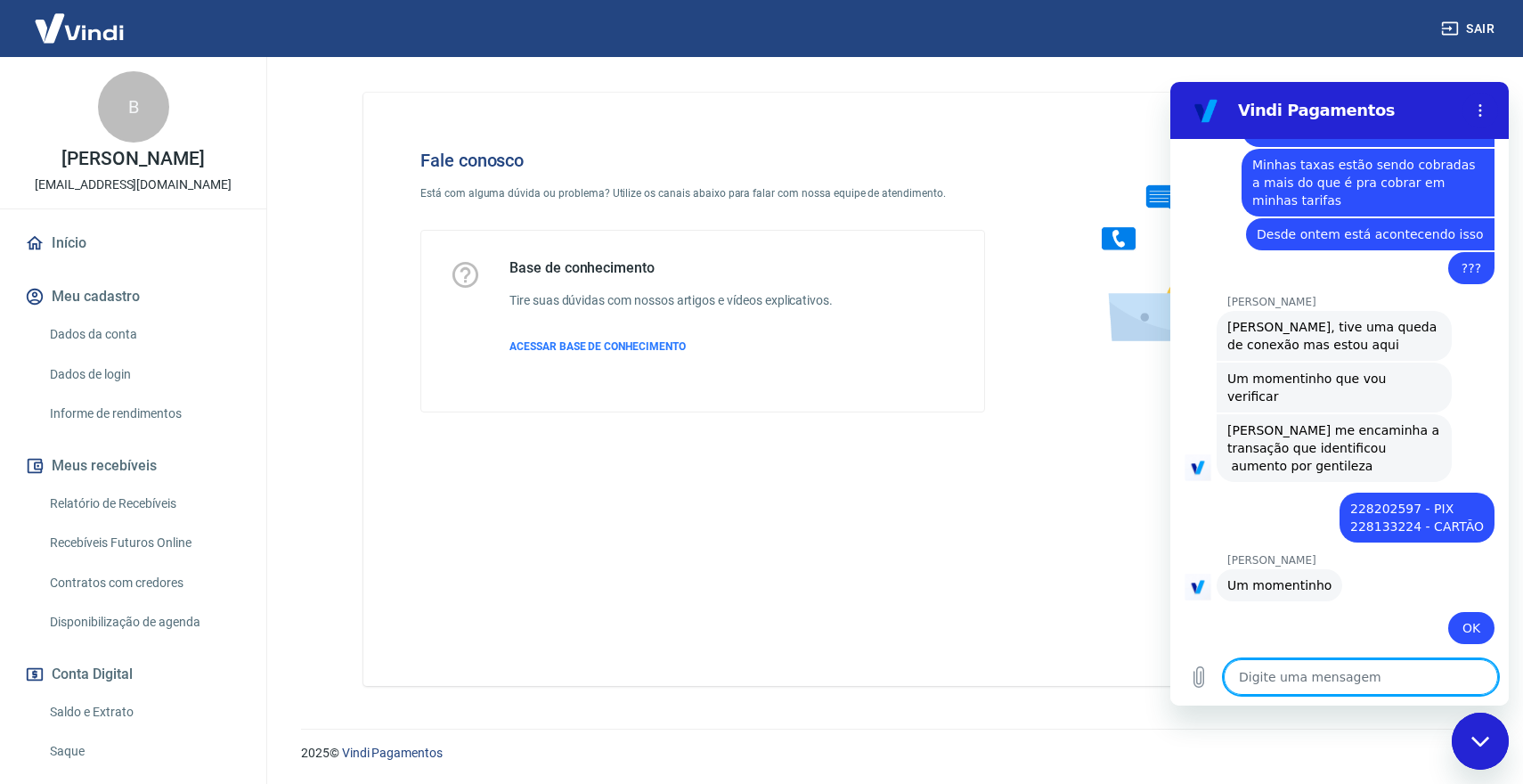
scroll to position [2016, 0]
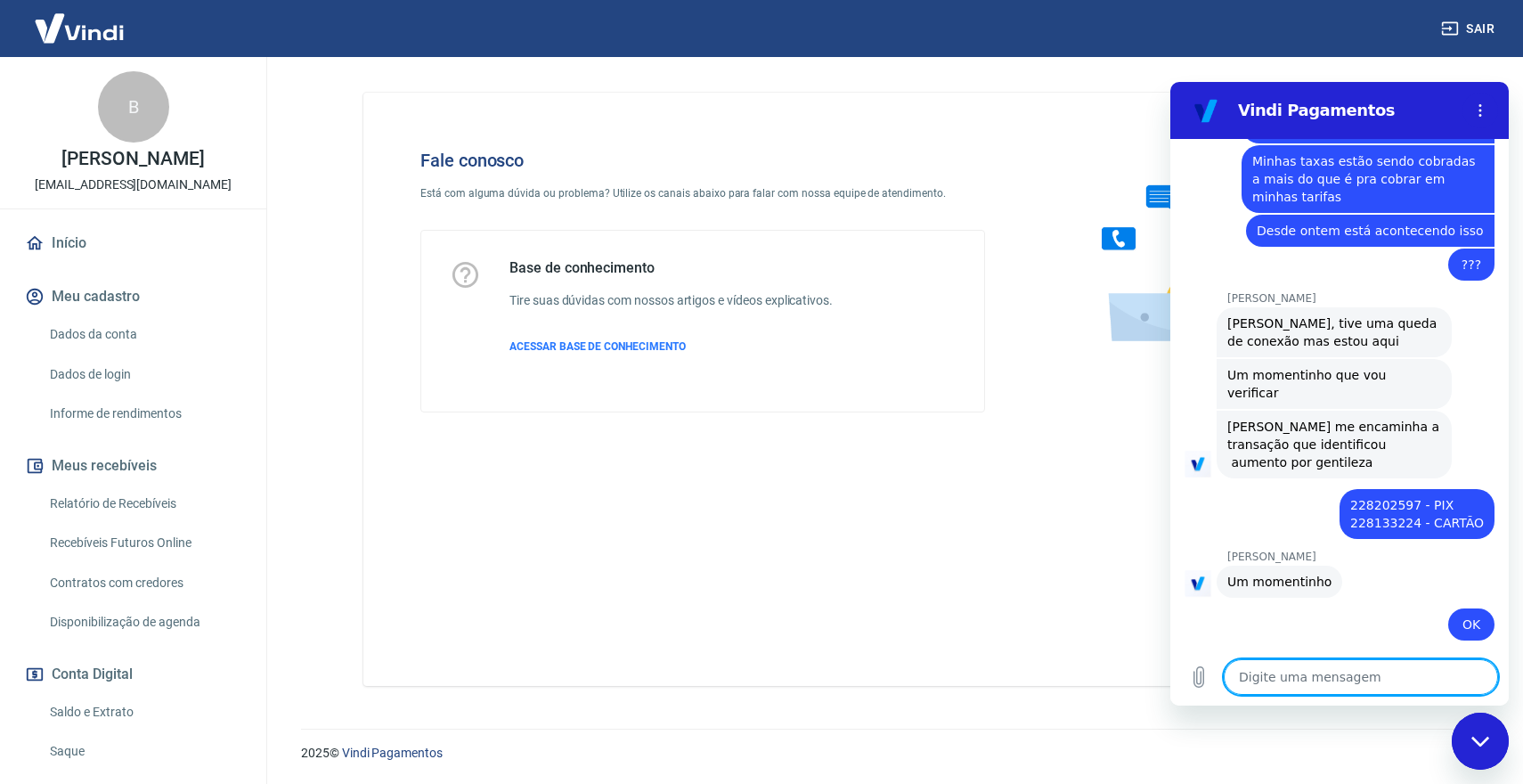
click at [1279, 676] on textarea at bounding box center [1361, 676] width 274 height 36
click at [1254, 674] on textarea at bounding box center [1361, 676] width 274 height 36
paste textarea "Tarifas Parcelas Tarifa de parcelamento Tarifa de retenção Vindi 1 0.0% 2,49% 2…"
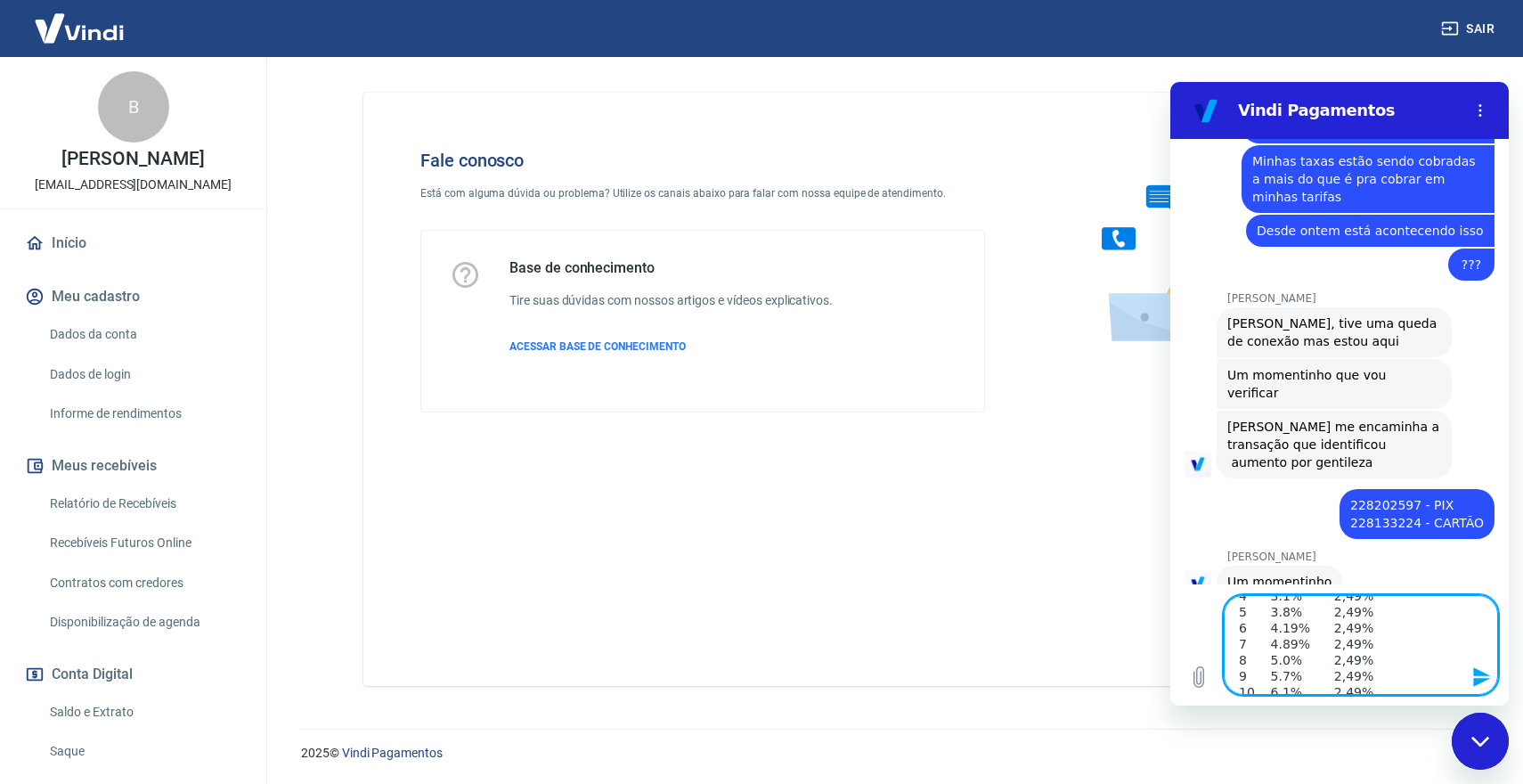
scroll to position [0, 0]
click at [1467, 735] on div "Fechar janela de mensagens" at bounding box center [1481, 741] width 54 height 54
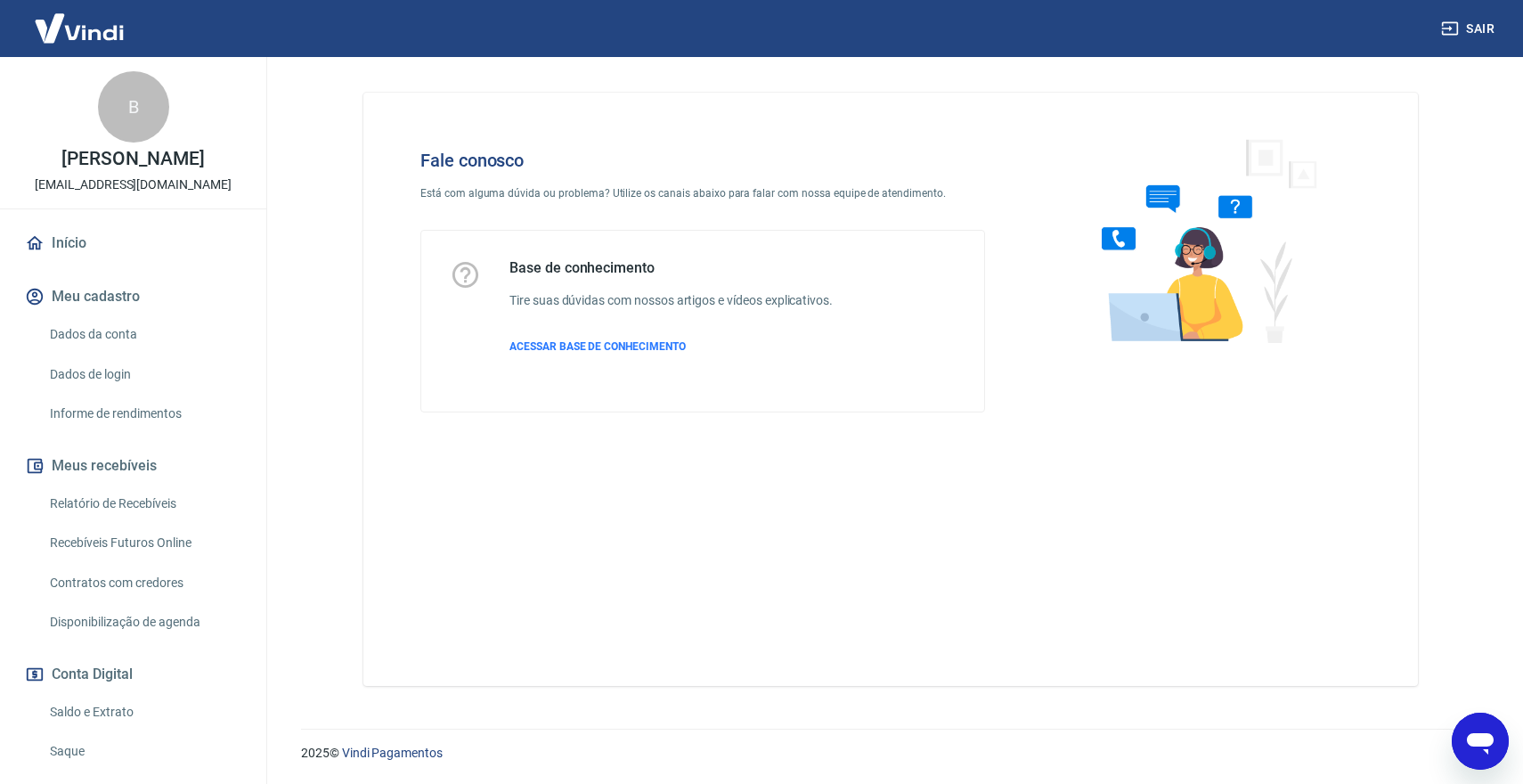
click at [1467, 735] on icon "Abrir janela de mensagens" at bounding box center [1480, 741] width 32 height 32
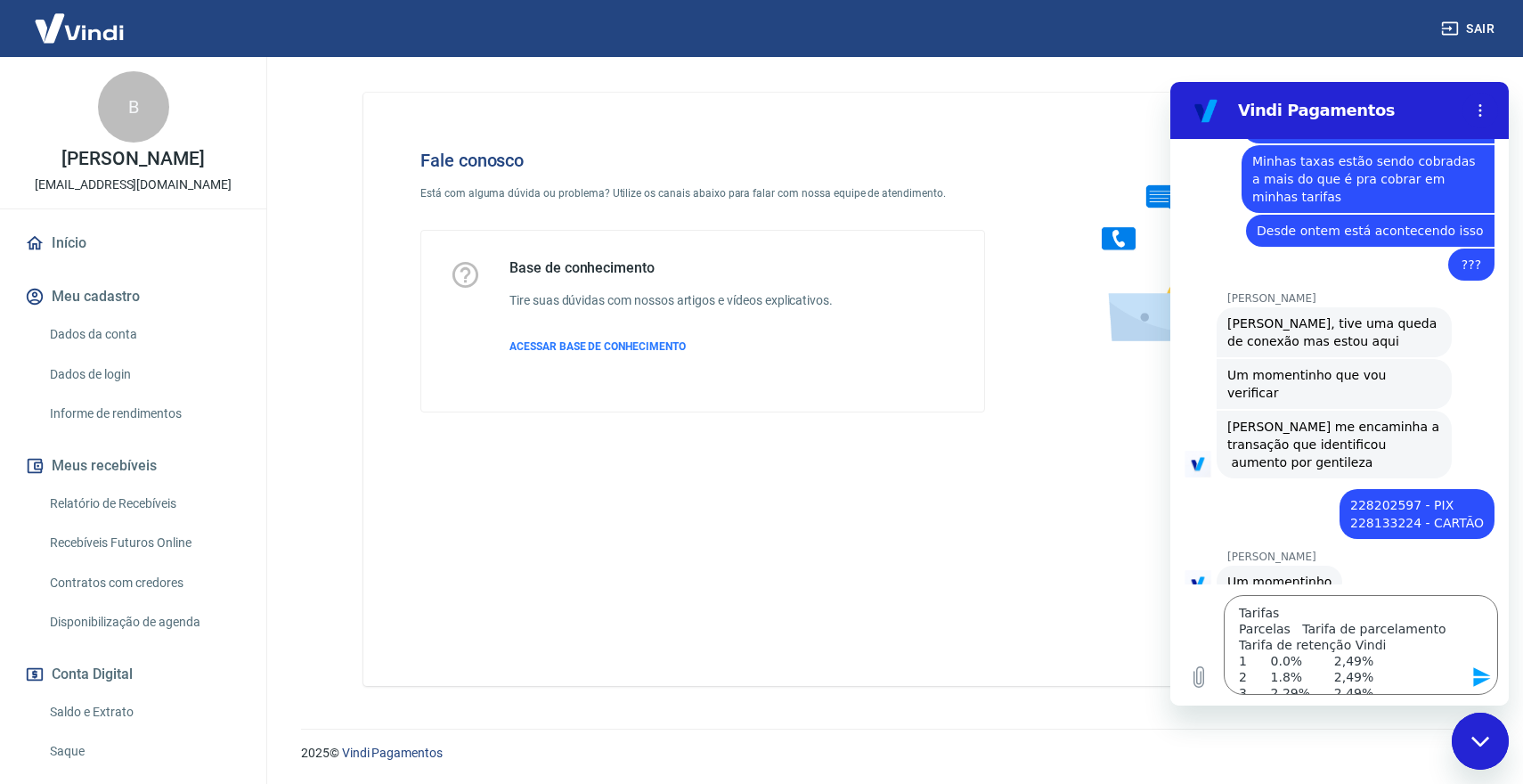
click at [1481, 677] on icon "Enviar mensagem" at bounding box center [1482, 676] width 21 height 21
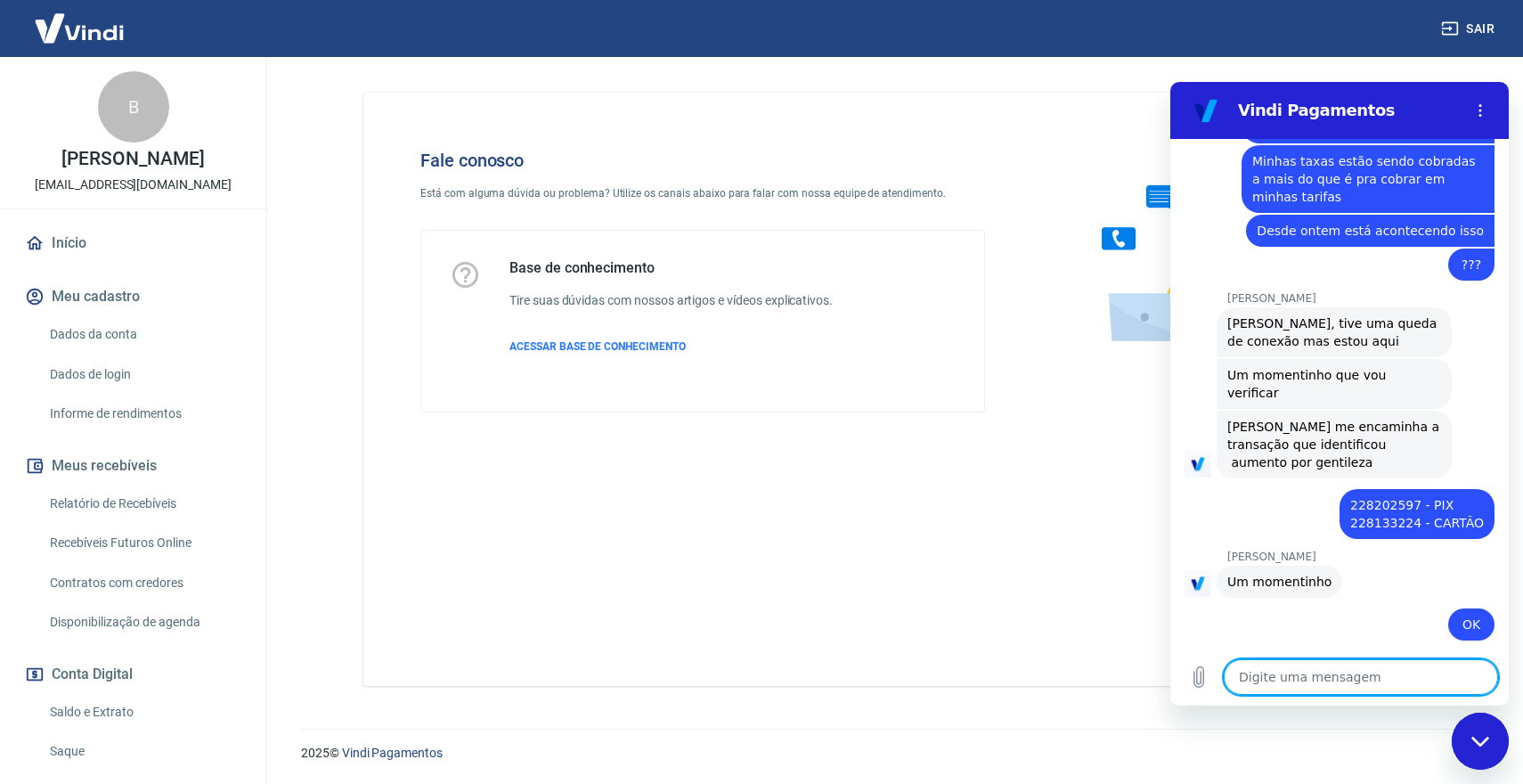
scroll to position [2272, 0]
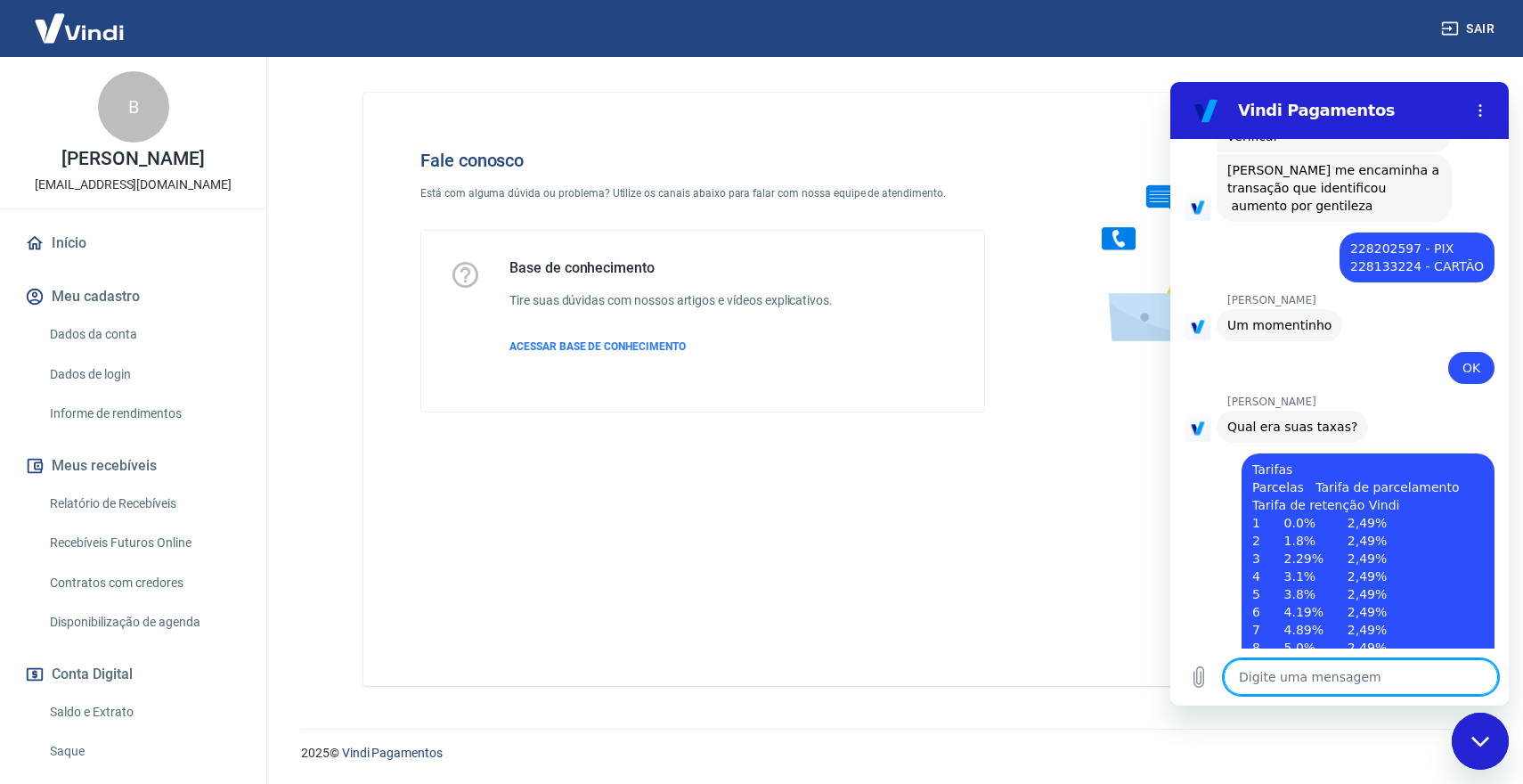
click at [1340, 669] on textarea at bounding box center [1361, 676] width 274 height 36
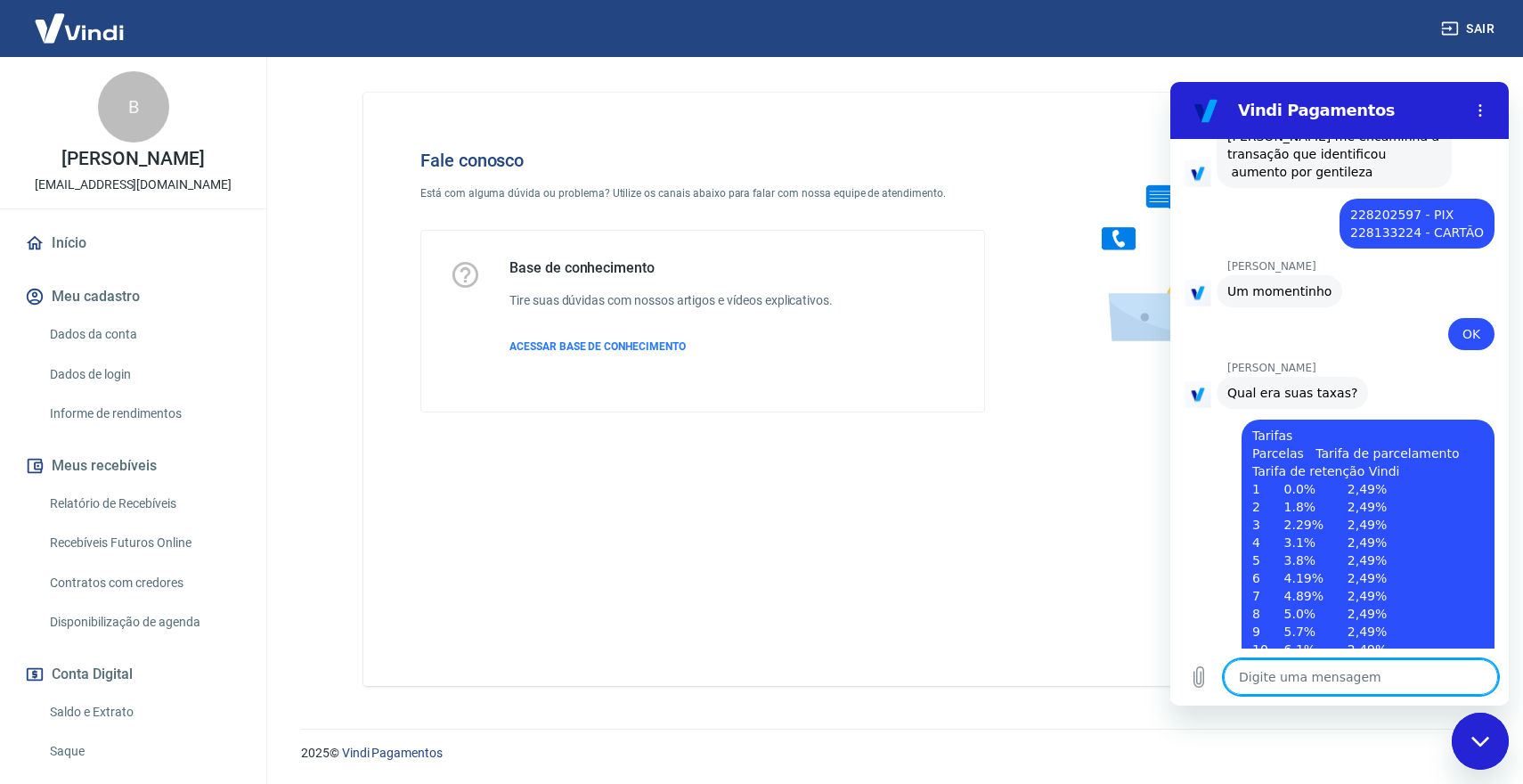
scroll to position [2418, 0]
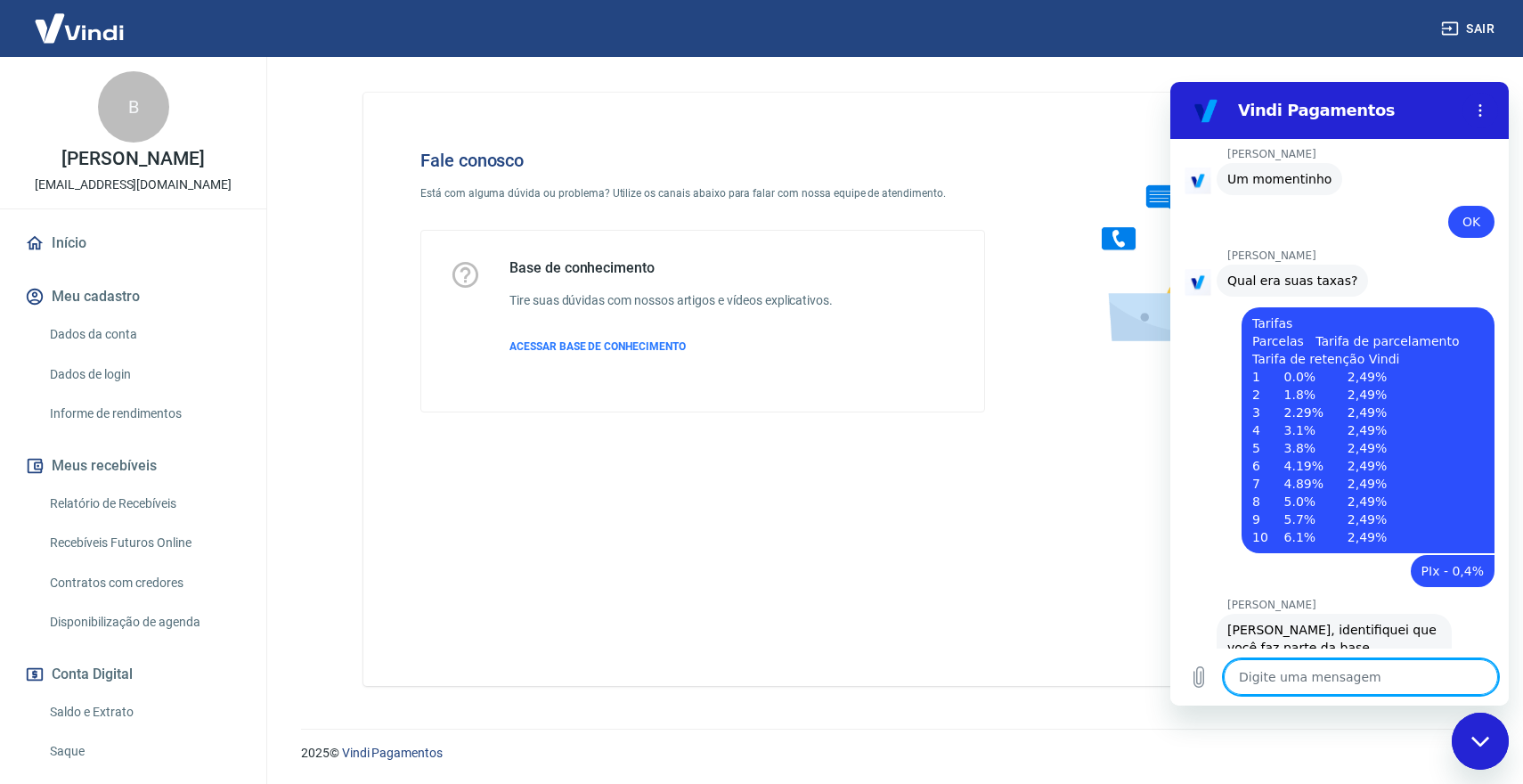
click at [1261, 680] on textarea at bounding box center [1361, 676] width 274 height 36
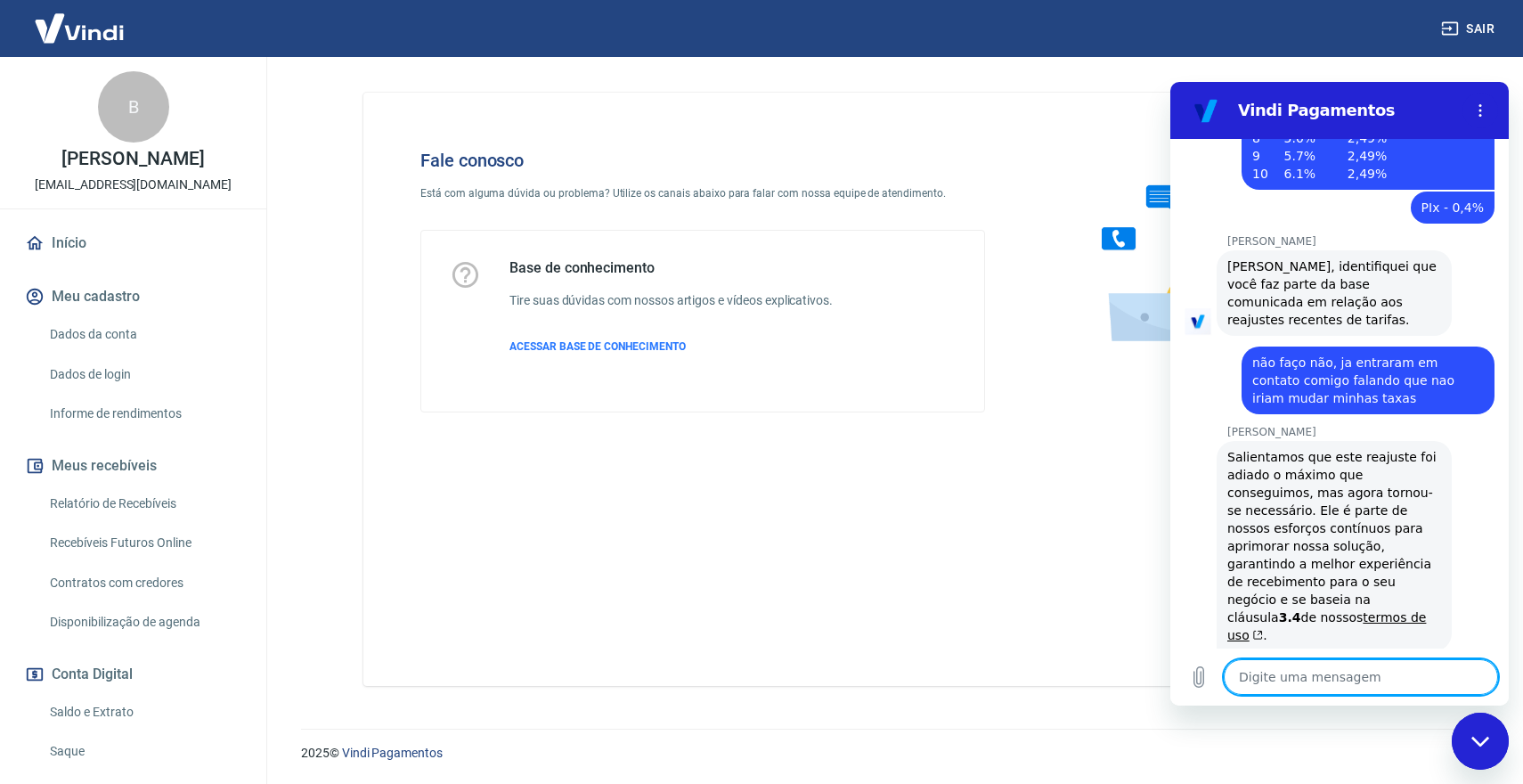
scroll to position [2784, 0]
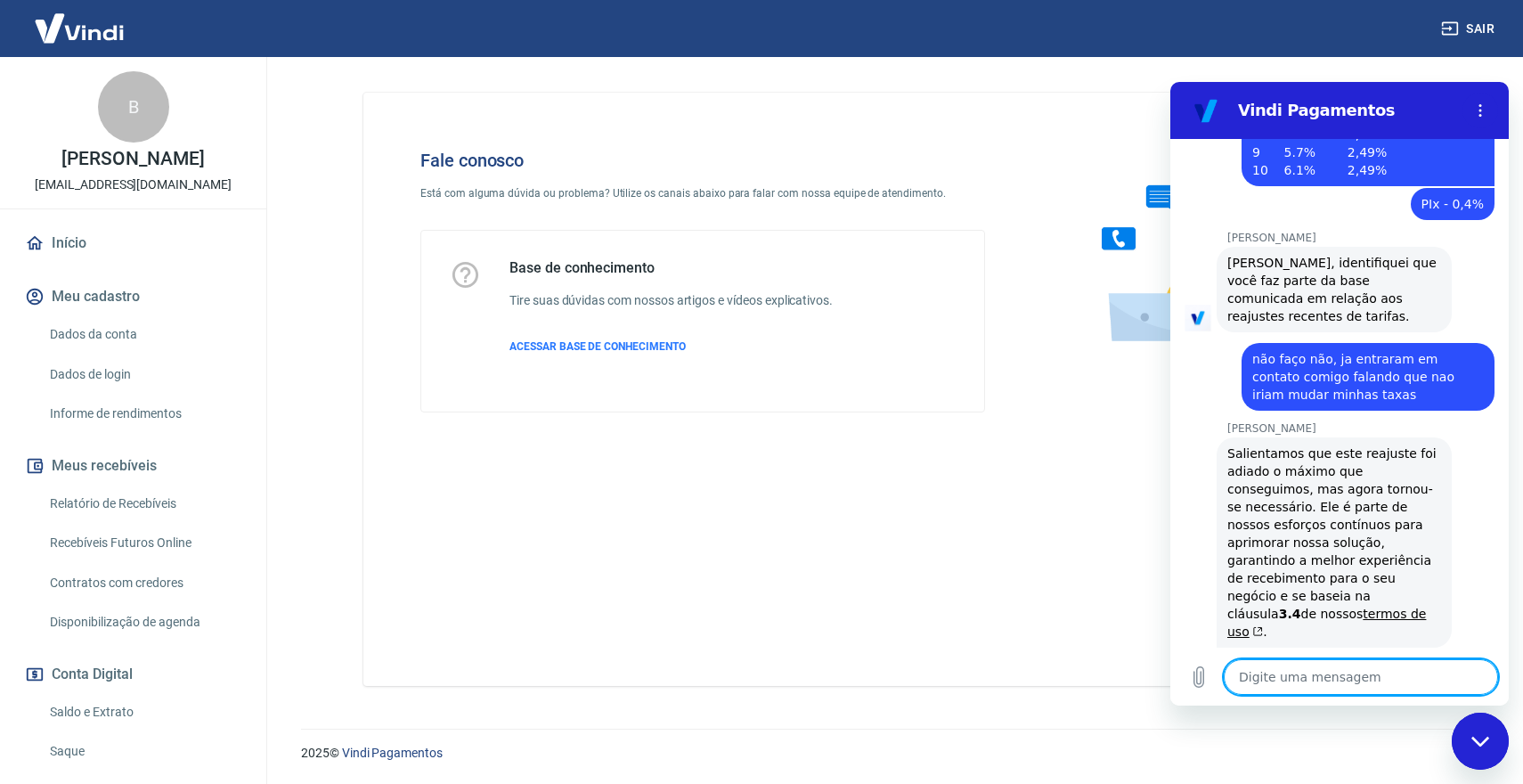
click at [1339, 678] on textarea at bounding box center [1361, 676] width 274 height 36
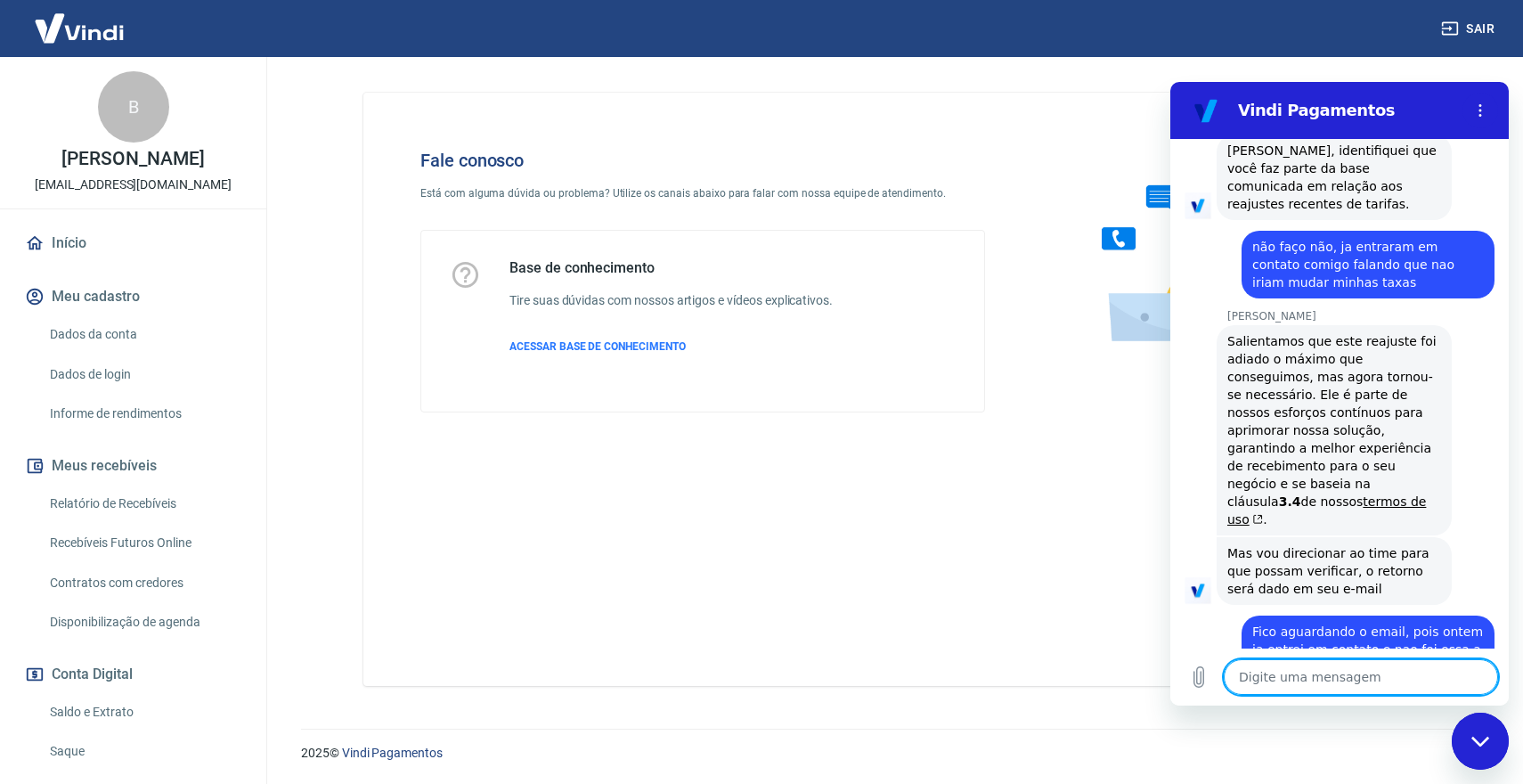
scroll to position [3009, 0]
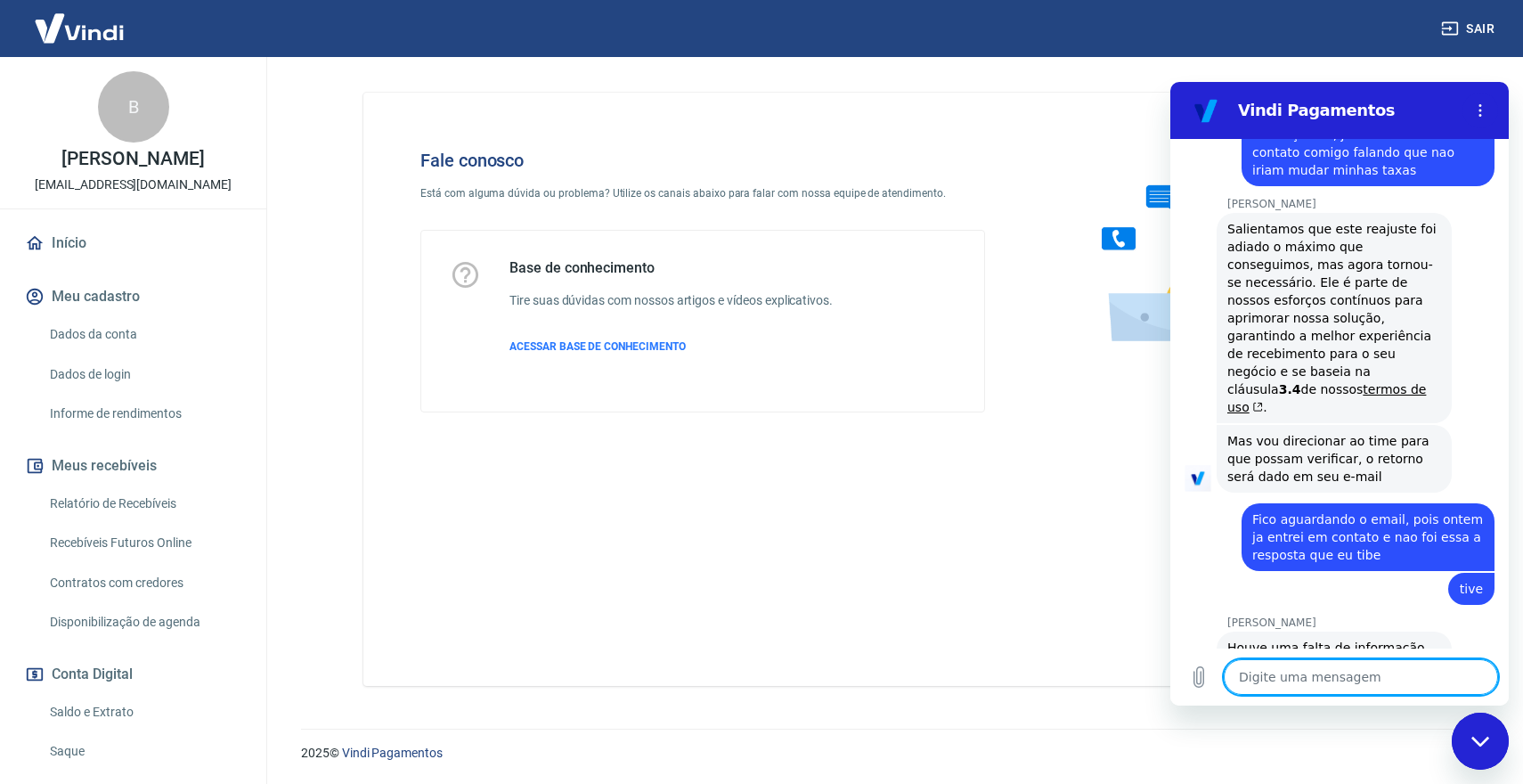
click at [1314, 672] on textarea at bounding box center [1361, 676] width 274 height 36
click at [1471, 732] on div "Fechar janela de mensagens" at bounding box center [1481, 741] width 54 height 54
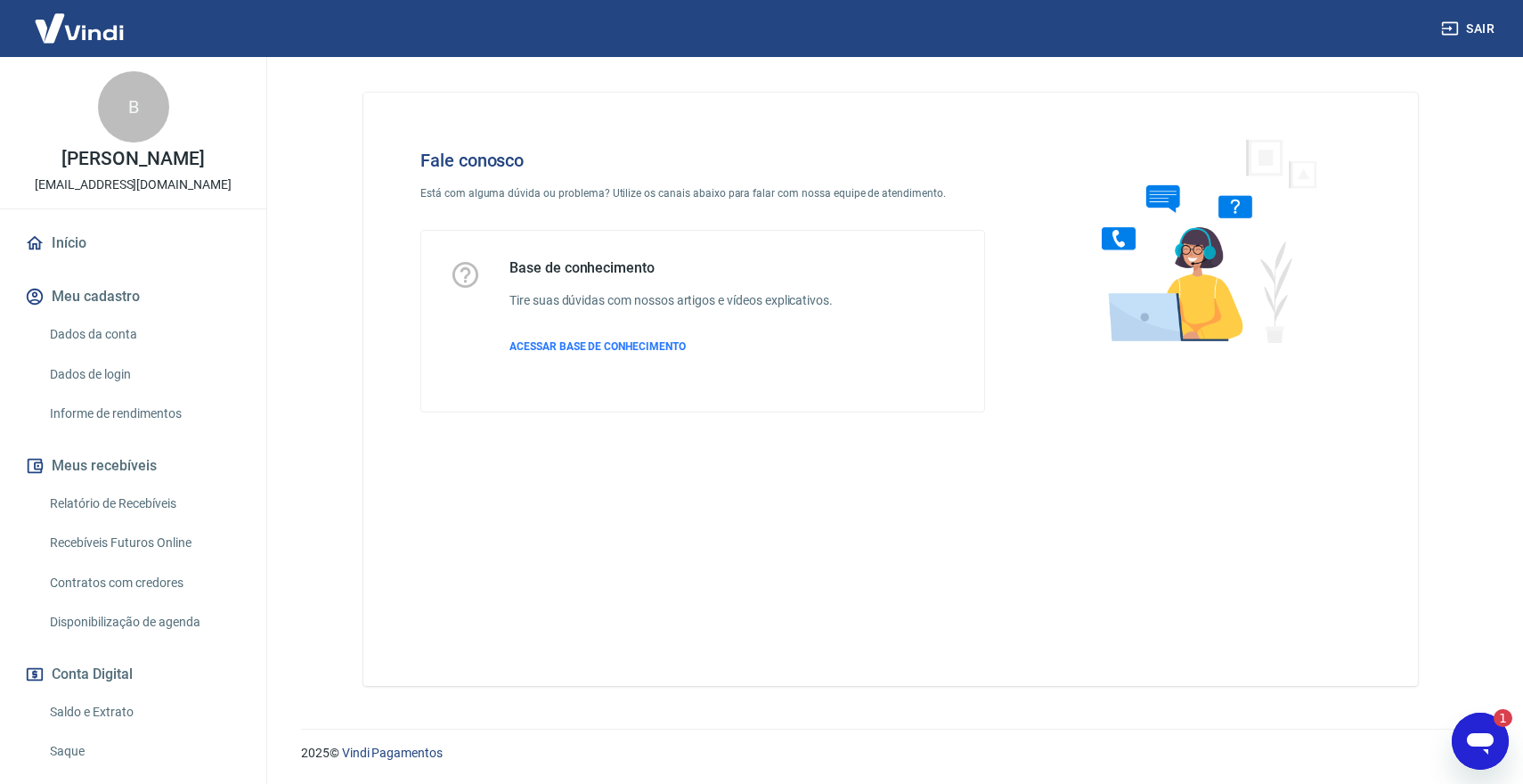
scroll to position [0, 0]
click at [366, 1] on div "Sair" at bounding box center [761, 28] width 1523 height 57
click at [1492, 733] on icon "Abrir janela de mensagens, 1 mensagem não lida" at bounding box center [1480, 741] width 32 height 32
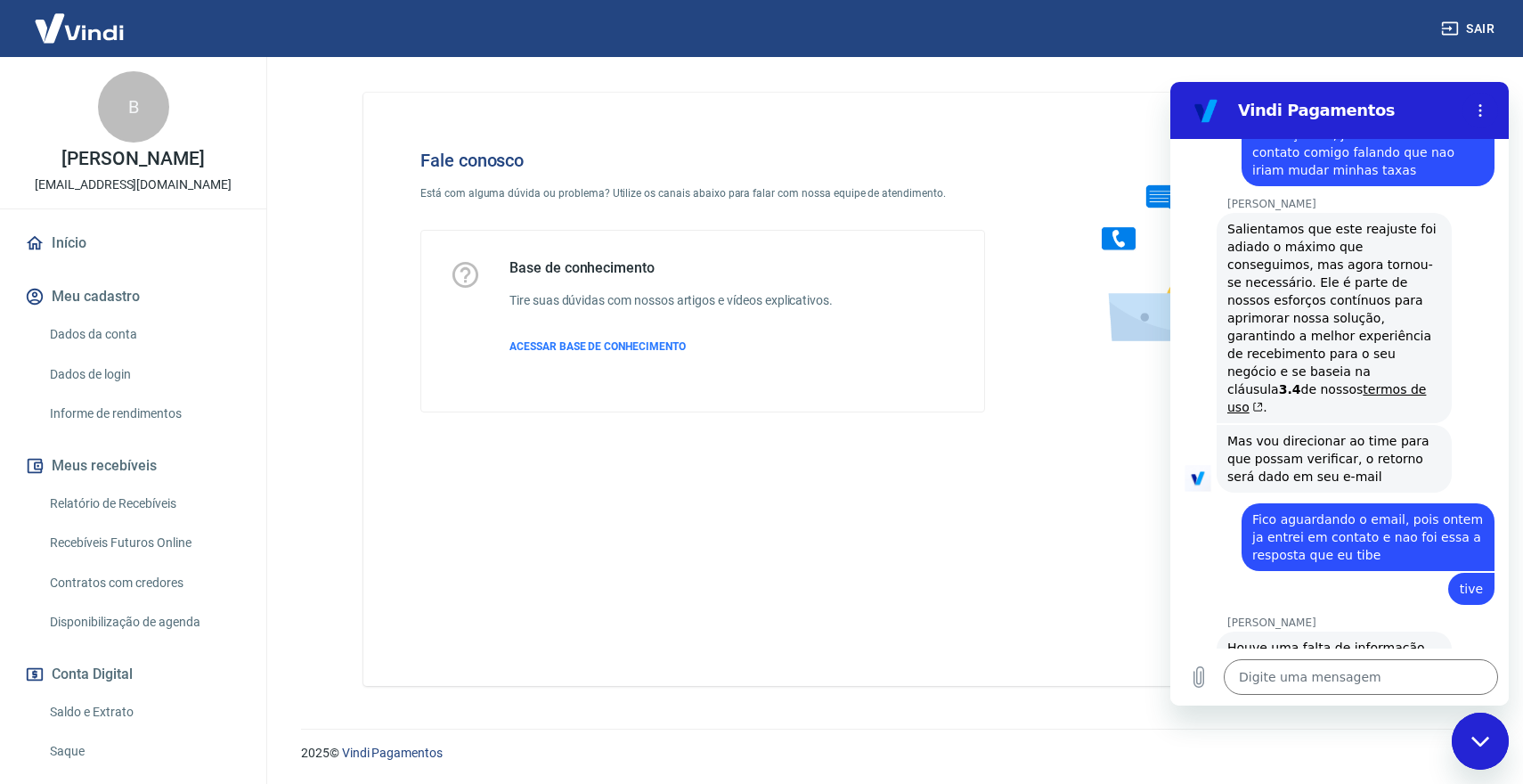
scroll to position [3097, 0]
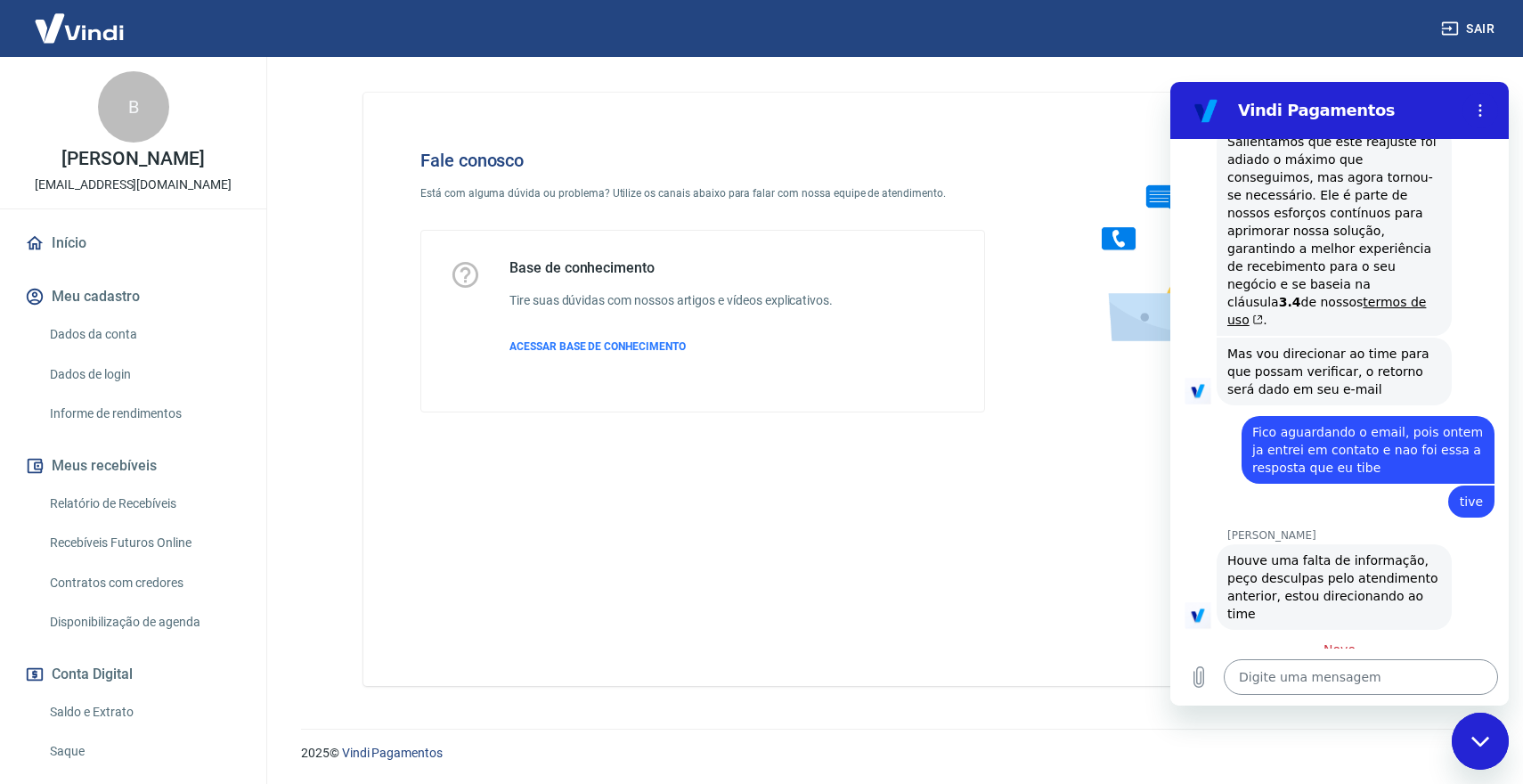
click at [1332, 679] on textarea at bounding box center [1361, 676] width 274 height 36
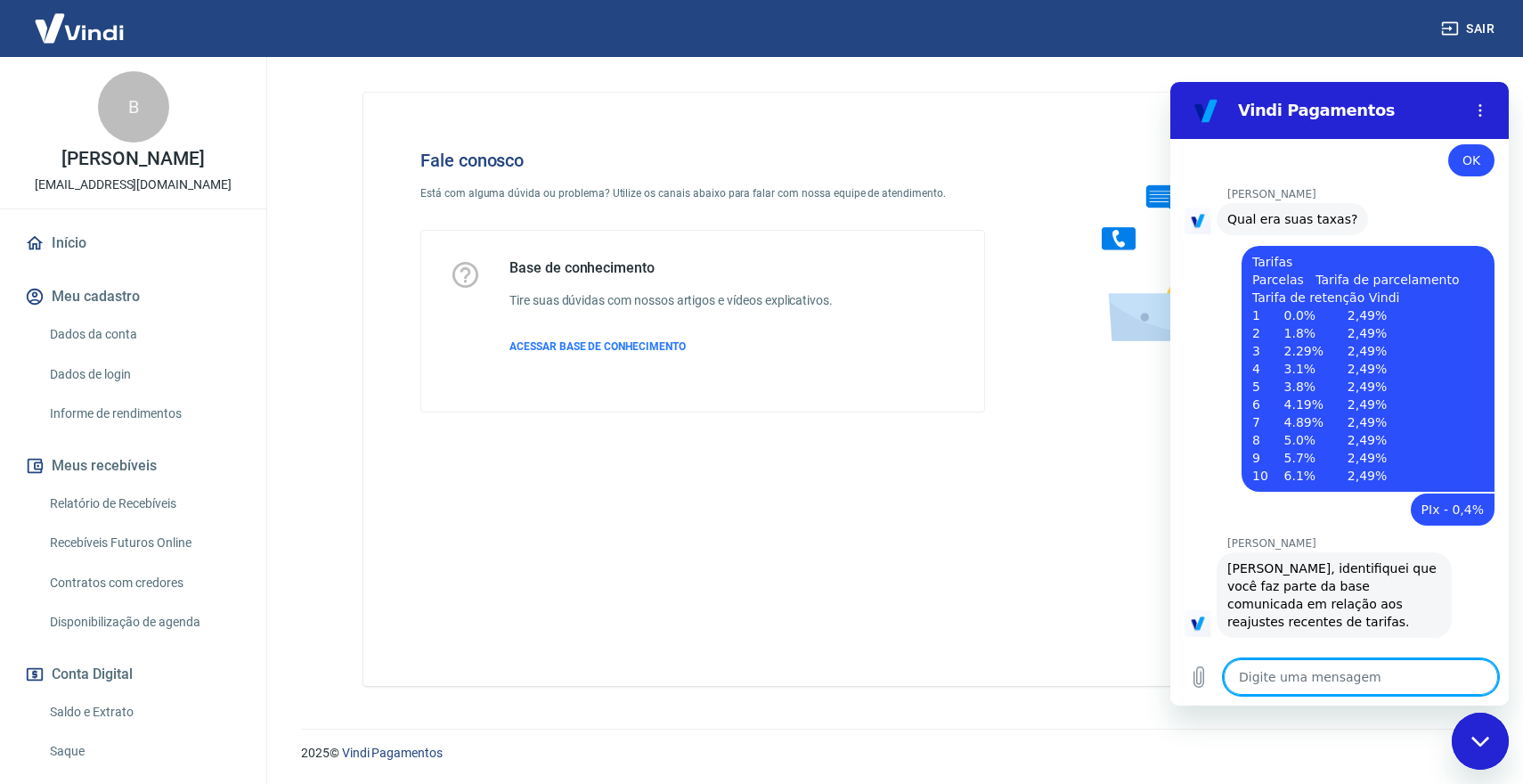
scroll to position [3216, 0]
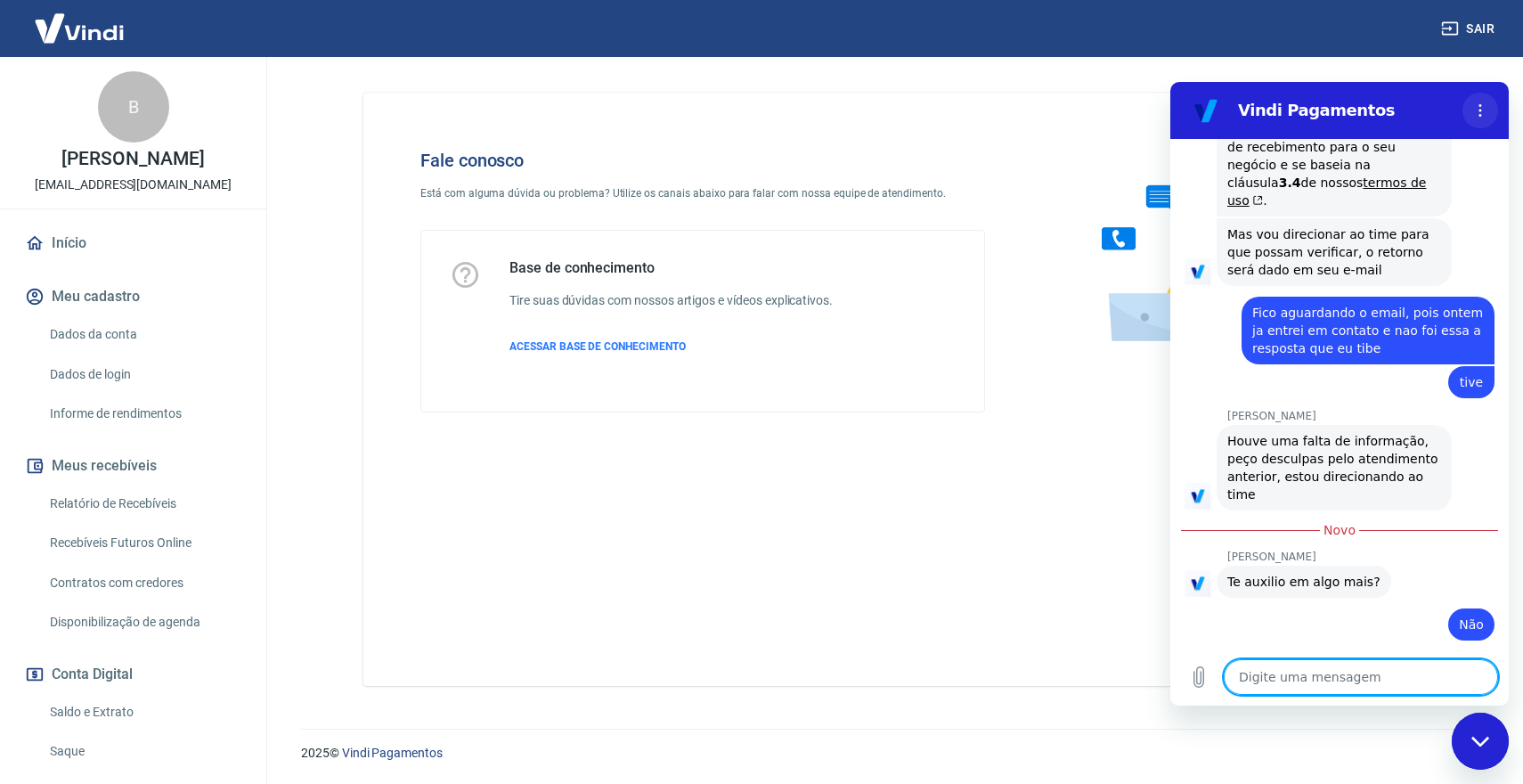
click at [1485, 110] on icon "Menu de opções" at bounding box center [1480, 110] width 14 height 14
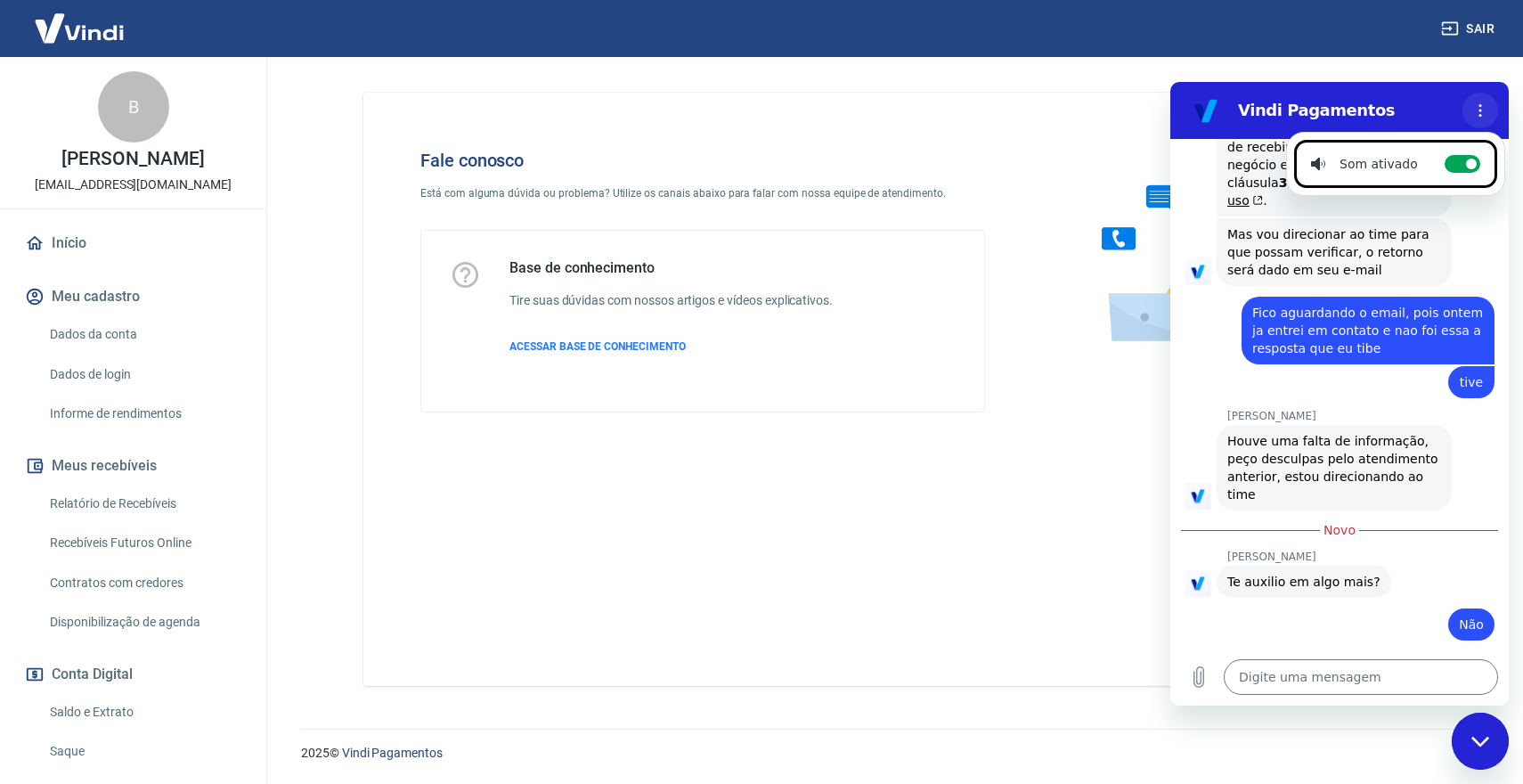
click at [1486, 104] on icon "Menu de opções" at bounding box center [1480, 110] width 14 height 14
